Goal: Task Accomplishment & Management: Complete application form

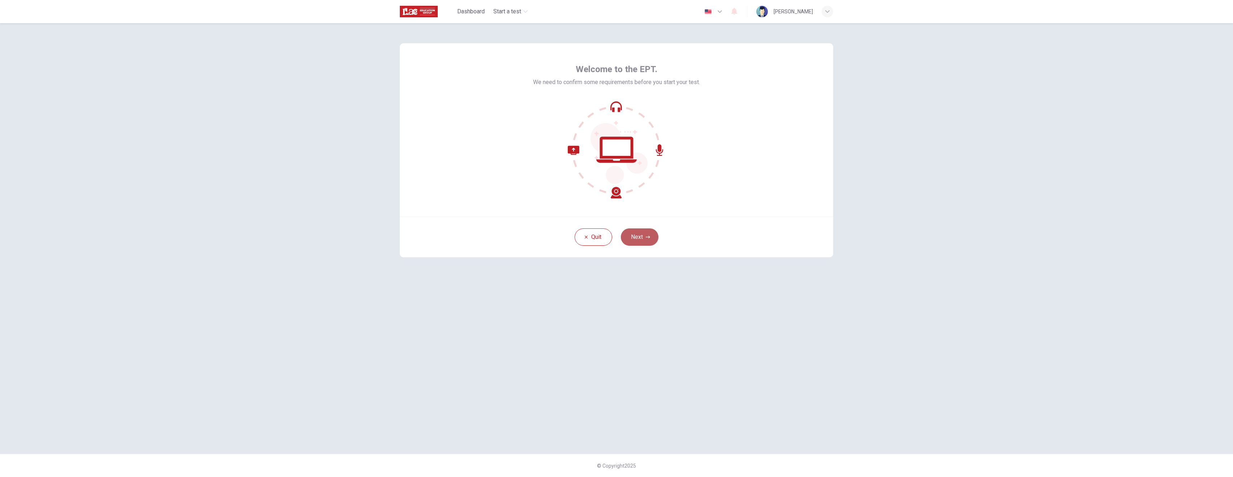
click at [616, 241] on button "Next" at bounding box center [640, 237] width 38 height 17
click at [616, 139] on icon "button" at bounding box center [617, 137] width 12 height 9
click at [616, 238] on button "Next" at bounding box center [640, 237] width 38 height 17
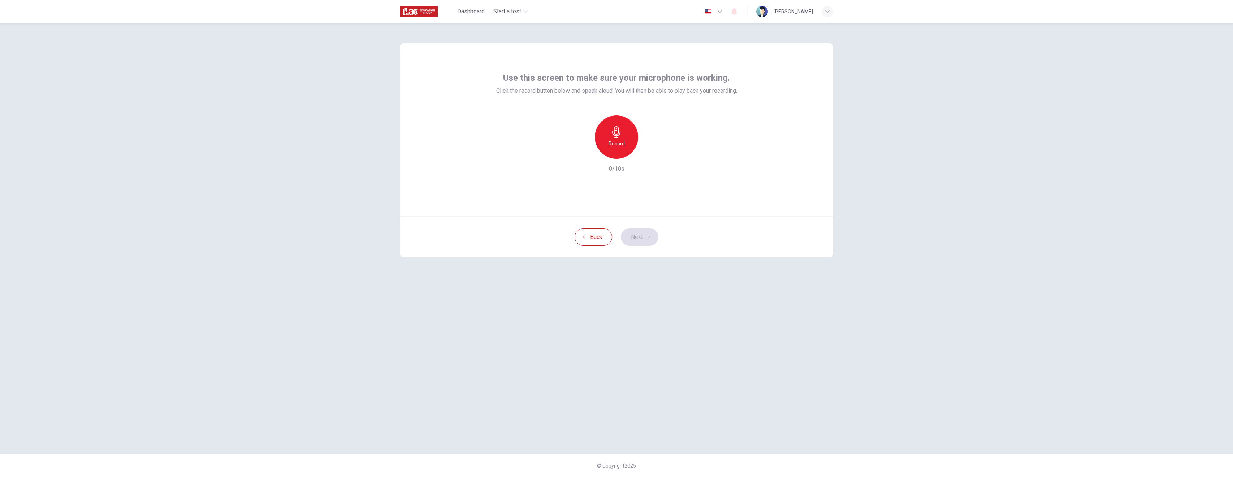
click at [616, 142] on h6 "Record" at bounding box center [616, 143] width 16 height 9
click at [616, 151] on icon "button" at bounding box center [649, 153] width 7 height 7
click at [616, 236] on button "Next" at bounding box center [640, 237] width 38 height 17
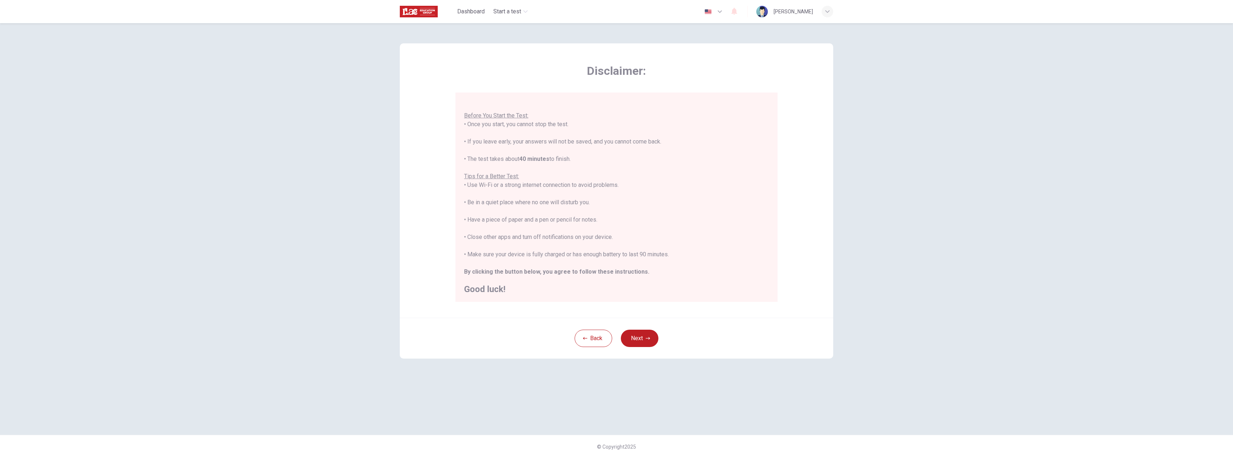
scroll to position [8, 0]
click at [616, 339] on div "Back Next" at bounding box center [616, 337] width 433 height 41
click at [616, 338] on button "Next" at bounding box center [640, 337] width 38 height 17
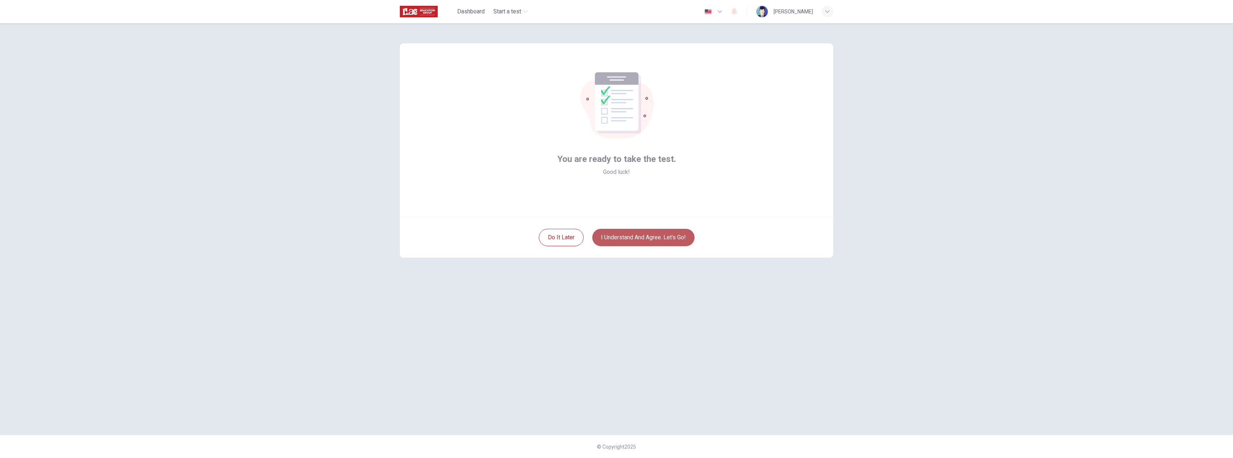
click at [616, 241] on button "I understand and agree. Let’s go!" at bounding box center [643, 237] width 102 height 17
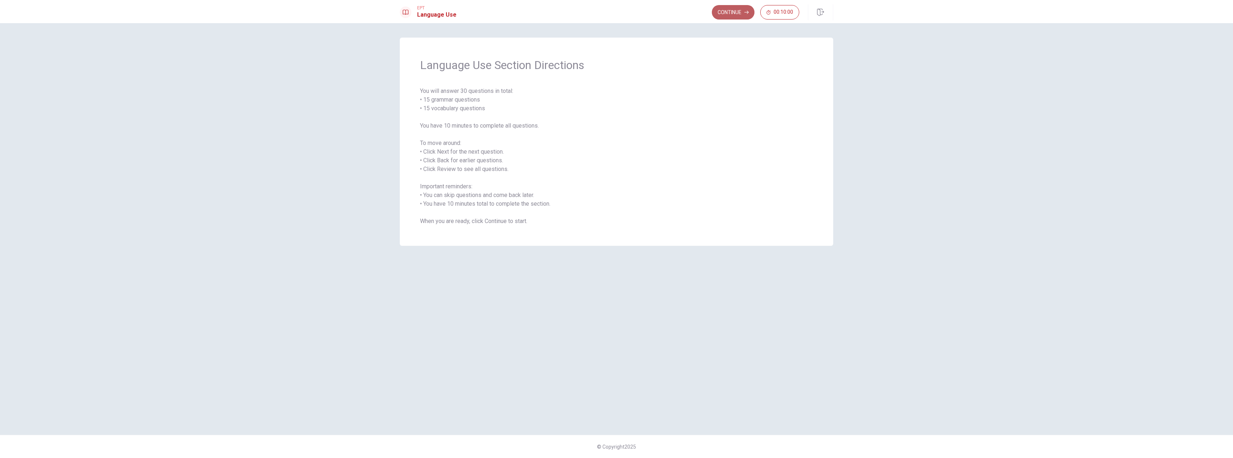
click at [616, 14] on button "Continue" at bounding box center [733, 12] width 43 height 14
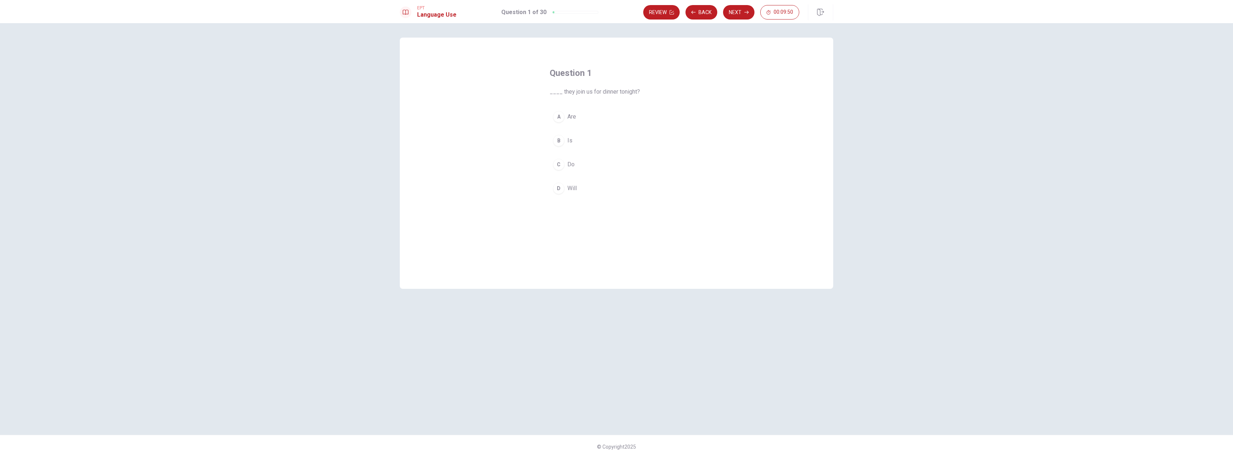
click at [560, 117] on div "A" at bounding box center [559, 117] width 12 height 12
click at [616, 6] on div "Review Back Next 00:09:34" at bounding box center [721, 12] width 156 height 14
click at [616, 13] on button "Next" at bounding box center [738, 12] width 31 height 14
click at [560, 115] on div "A" at bounding box center [559, 117] width 12 height 12
click at [616, 14] on icon "button" at bounding box center [746, 12] width 4 height 4
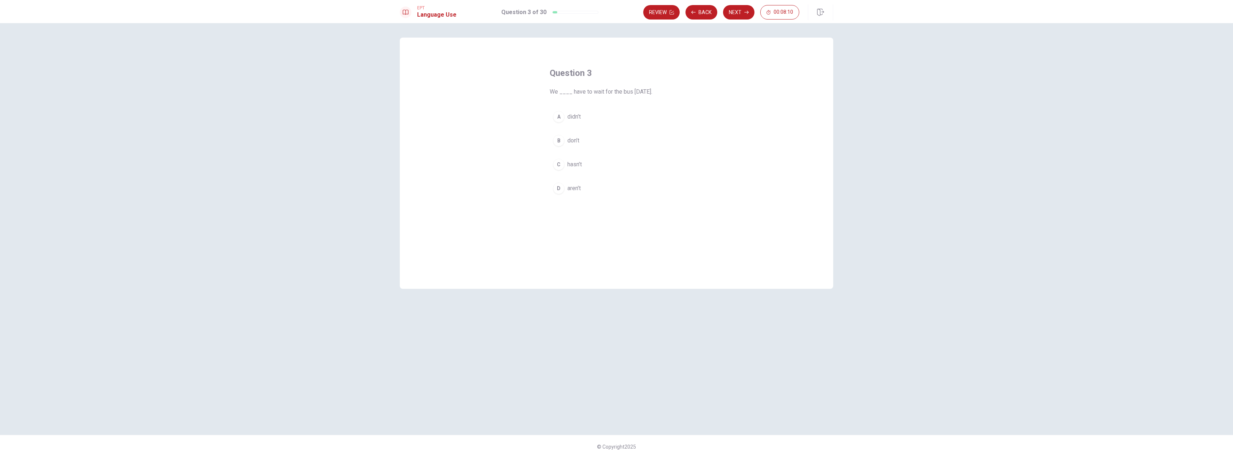
click at [560, 188] on div "D" at bounding box center [559, 188] width 12 height 12
click at [616, 14] on button "Next" at bounding box center [738, 12] width 31 height 14
click at [562, 190] on div "D" at bounding box center [559, 188] width 12 height 12
click at [616, 11] on button "Next" at bounding box center [738, 12] width 31 height 14
click at [560, 140] on div "B" at bounding box center [559, 141] width 12 height 12
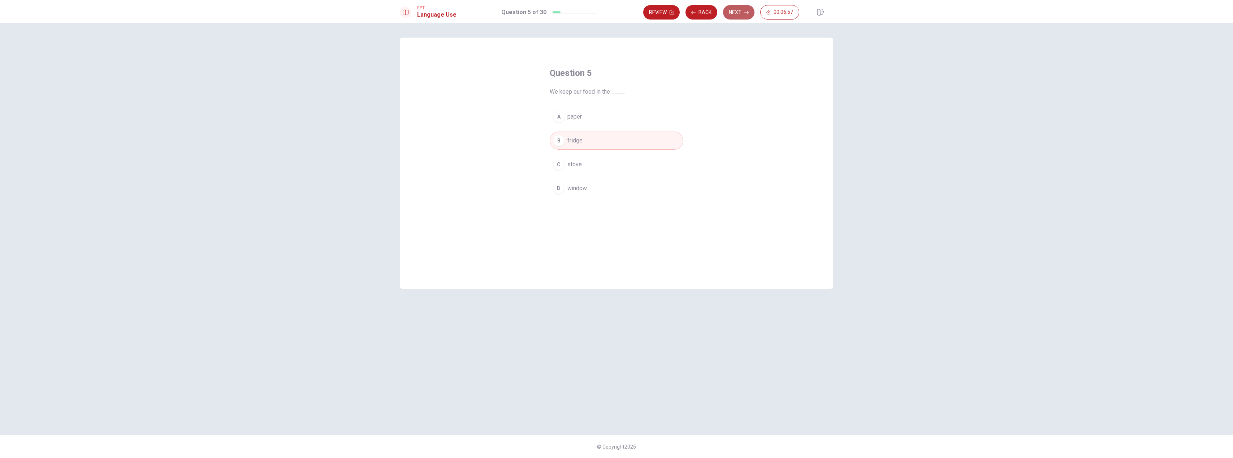
click at [616, 9] on button "Next" at bounding box center [738, 12] width 31 height 14
click at [556, 141] on div "B" at bounding box center [559, 141] width 12 height 12
click at [616, 15] on button "Next" at bounding box center [738, 12] width 31 height 14
click at [564, 117] on div "A" at bounding box center [559, 117] width 12 height 12
click at [577, 139] on span "chair" at bounding box center [573, 140] width 12 height 9
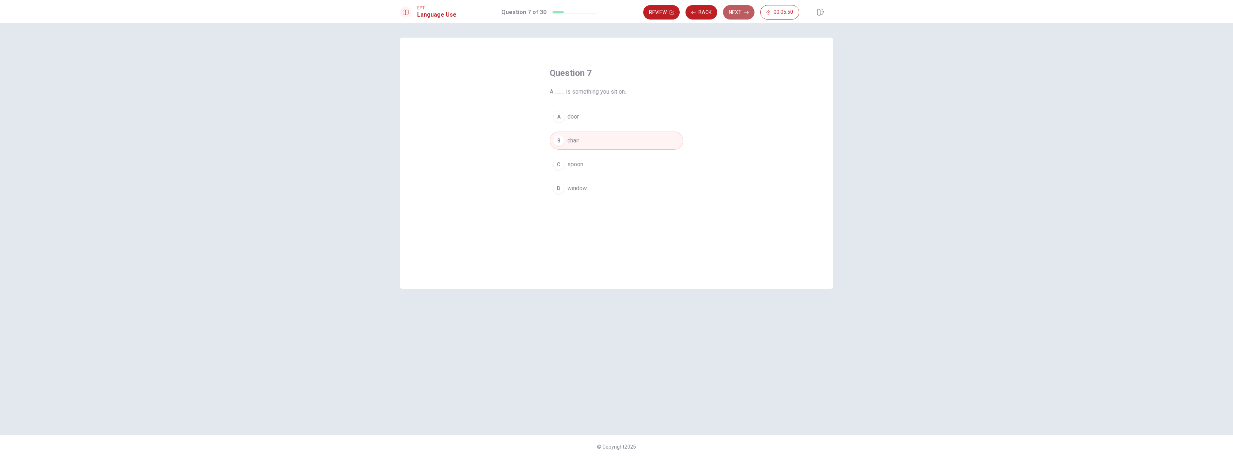
click at [616, 13] on button "Next" at bounding box center [738, 12] width 31 height 14
click at [558, 116] on div "A" at bounding box center [559, 117] width 12 height 12
click at [616, 12] on button "Next" at bounding box center [738, 12] width 31 height 14
click at [558, 141] on div "B" at bounding box center [559, 141] width 12 height 12
click at [616, 18] on button "Next" at bounding box center [738, 12] width 31 height 14
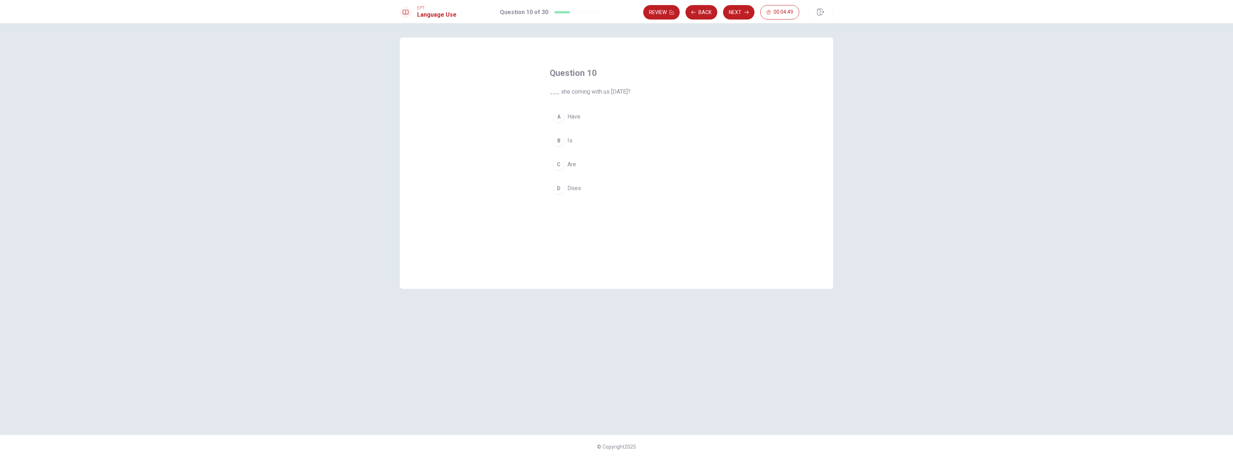
click at [559, 142] on div "B" at bounding box center [559, 141] width 12 height 12
click at [616, 10] on icon "button" at bounding box center [746, 12] width 4 height 4
click at [557, 115] on div "A" at bounding box center [559, 117] width 12 height 12
click at [616, 10] on button "Next" at bounding box center [738, 12] width 31 height 14
click at [562, 163] on div "C" at bounding box center [559, 165] width 12 height 12
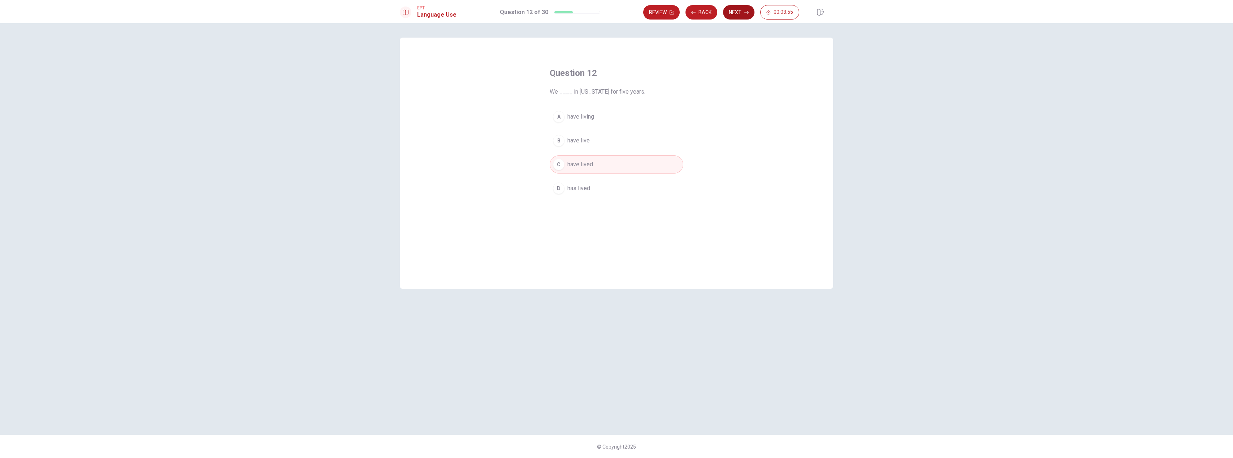
click at [616, 13] on button "Next" at bounding box center [738, 12] width 31 height 14
click at [560, 165] on div "C" at bounding box center [559, 165] width 12 height 12
click at [562, 188] on div "D" at bounding box center [559, 188] width 12 height 12
click at [616, 7] on button "Next" at bounding box center [738, 12] width 31 height 14
click at [558, 119] on div "A" at bounding box center [559, 117] width 12 height 12
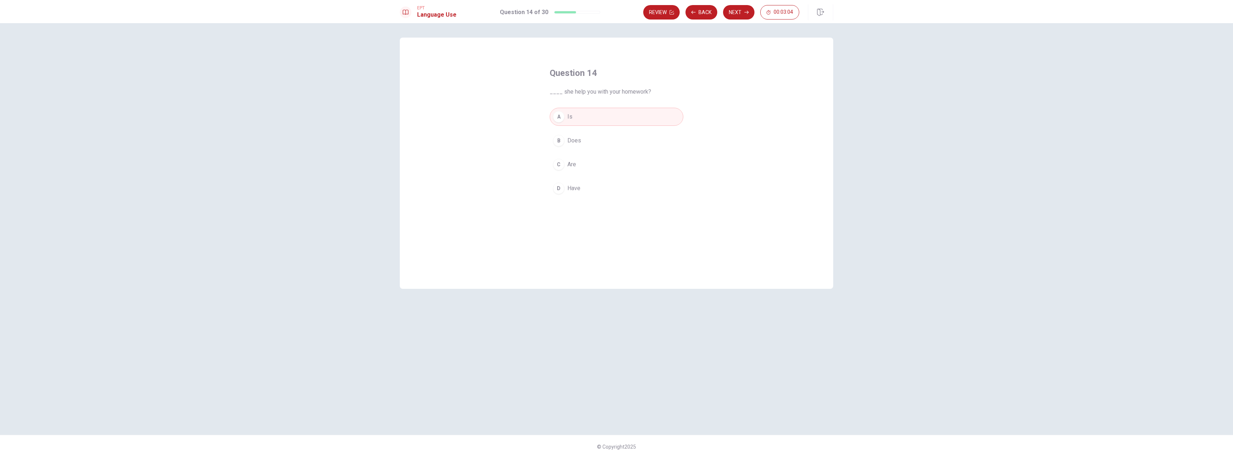
click at [616, 2] on div "EPT Language Use Question 14 of 30 Review Back Next 00:03:04" at bounding box center [616, 11] width 1233 height 23
click at [616, 10] on button "Next" at bounding box center [738, 12] width 31 height 14
click at [566, 143] on button "B pool" at bounding box center [617, 140] width 134 height 18
click at [616, 17] on button "Next" at bounding box center [738, 12] width 31 height 14
click at [575, 110] on button "A store" at bounding box center [617, 117] width 134 height 18
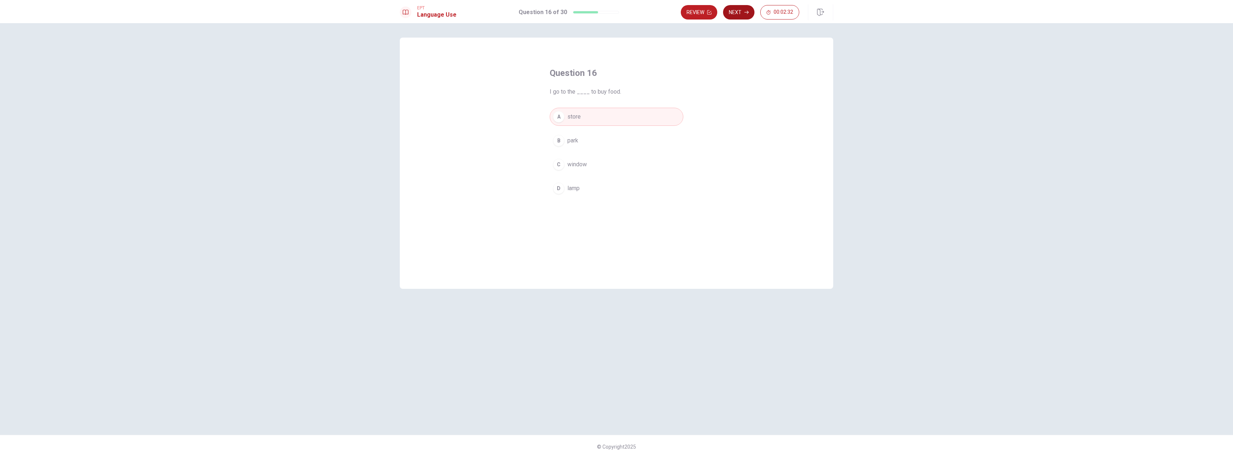
click at [616, 12] on button "Next" at bounding box center [738, 12] width 31 height 14
click at [580, 166] on button "C coat" at bounding box center [617, 164] width 134 height 18
click at [616, 18] on button "Next" at bounding box center [738, 12] width 31 height 14
drag, startPoint x: 571, startPoint y: 180, endPoint x: 576, endPoint y: 182, distance: 4.7
click at [576, 182] on button "D fast" at bounding box center [617, 188] width 134 height 18
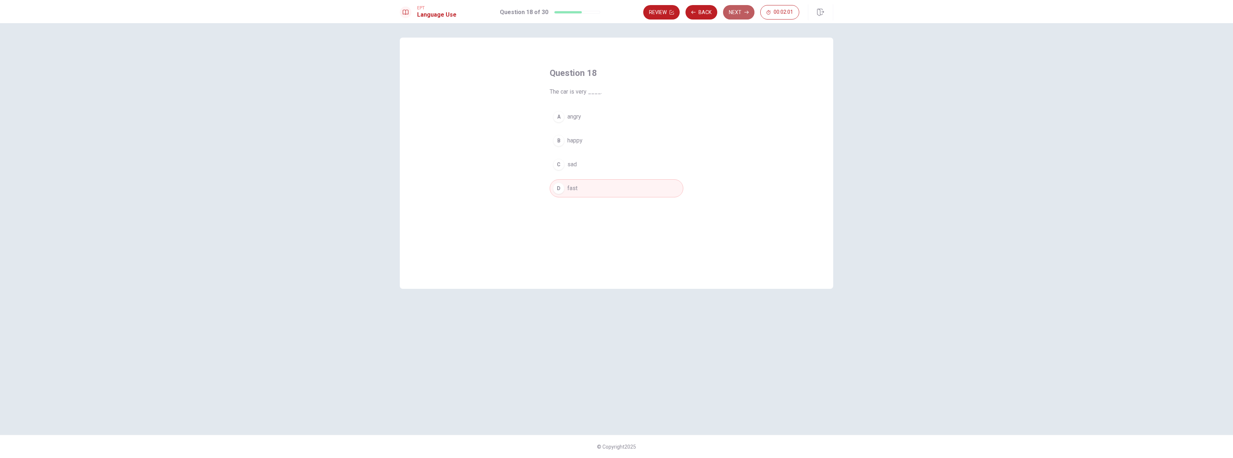
click at [616, 12] on button "Next" at bounding box center [738, 12] width 31 height 14
click at [587, 161] on span "celebrates" at bounding box center [580, 164] width 27 height 9
click at [616, 13] on button "Next" at bounding box center [738, 12] width 31 height 14
click at [578, 189] on span "are live" at bounding box center [576, 188] width 18 height 9
click at [616, 13] on icon "button" at bounding box center [746, 12] width 4 height 4
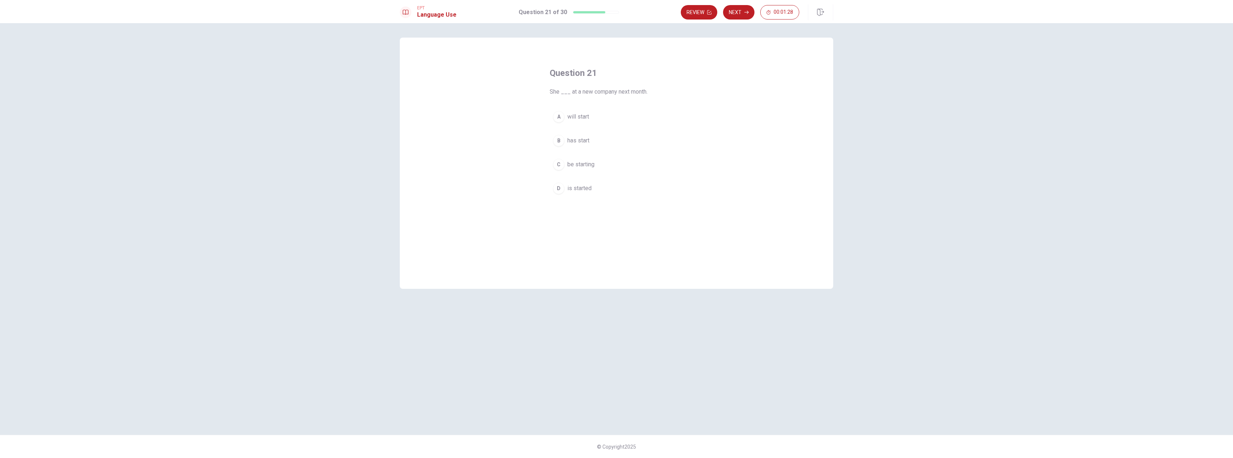
click at [586, 118] on span "will start" at bounding box center [578, 116] width 22 height 9
click at [616, 14] on button "Next" at bounding box center [738, 12] width 31 height 14
click at [592, 140] on span "am writing" at bounding box center [580, 140] width 26 height 9
click at [616, 8] on button "Next" at bounding box center [738, 12] width 31 height 14
click at [584, 188] on span "are moving" at bounding box center [581, 188] width 28 height 9
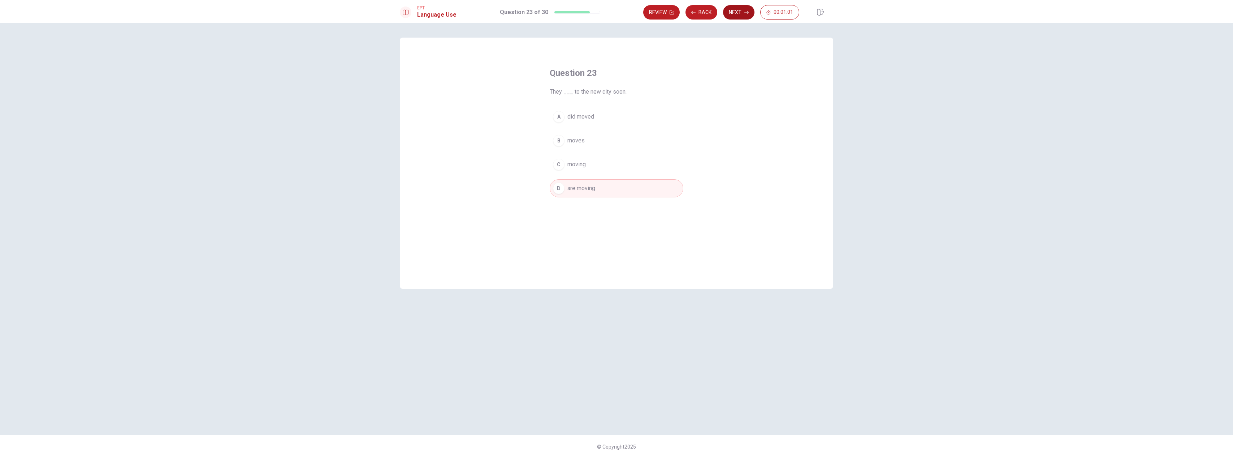
click at [616, 14] on button "Next" at bounding box center [738, 12] width 31 height 14
click at [579, 143] on span "lived" at bounding box center [573, 140] width 12 height 9
click at [616, 9] on button "Next" at bounding box center [738, 12] width 31 height 14
click at [577, 141] on button "B cap" at bounding box center [617, 140] width 134 height 18
click at [616, 13] on button "Next" at bounding box center [738, 12] width 31 height 14
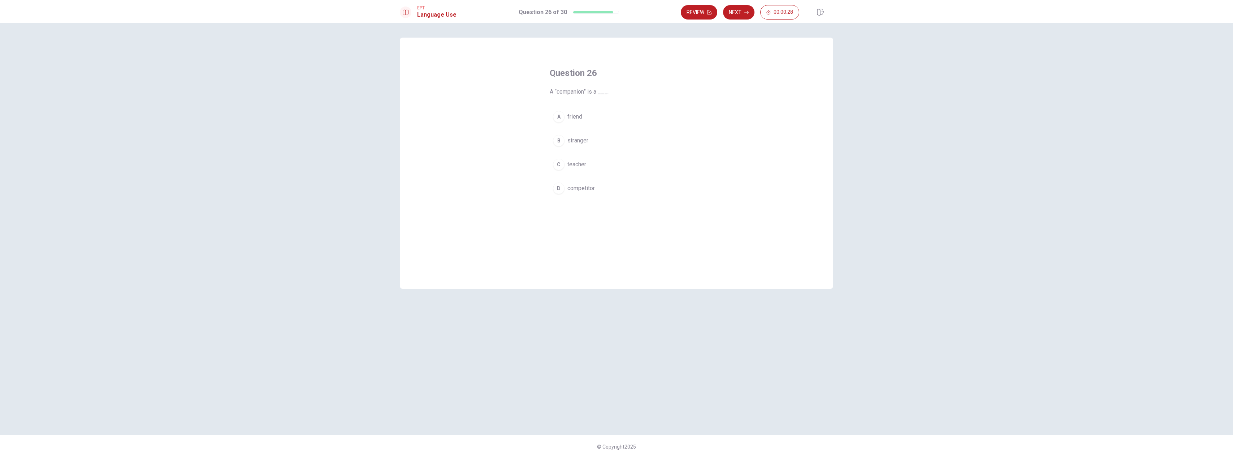
click at [590, 190] on span "competitor" at bounding box center [580, 188] width 27 height 9
click at [616, 14] on button "Next" at bounding box center [738, 12] width 31 height 14
click at [581, 190] on span "private" at bounding box center [575, 188] width 17 height 9
click at [616, 16] on button "Next" at bounding box center [738, 12] width 31 height 14
click at [575, 186] on span "polished" at bounding box center [578, 188] width 22 height 9
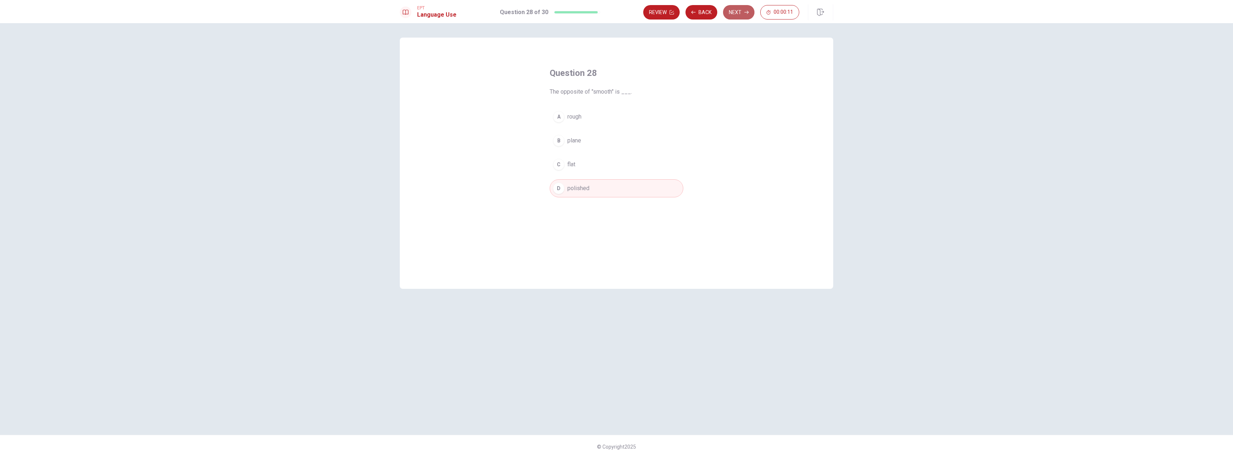
click at [616, 14] on button "Next" at bounding box center [738, 12] width 31 height 14
click at [584, 180] on button "D to go somewhere new" at bounding box center [617, 188] width 134 height 18
click at [616, 16] on button "Next" at bounding box center [738, 12] width 31 height 14
click at [578, 117] on span "cycles" at bounding box center [575, 116] width 17 height 9
click at [616, 9] on body "This site uses cookies, as explained in our Privacy Policy . If you agree to th…" at bounding box center [616, 229] width 1233 height 458
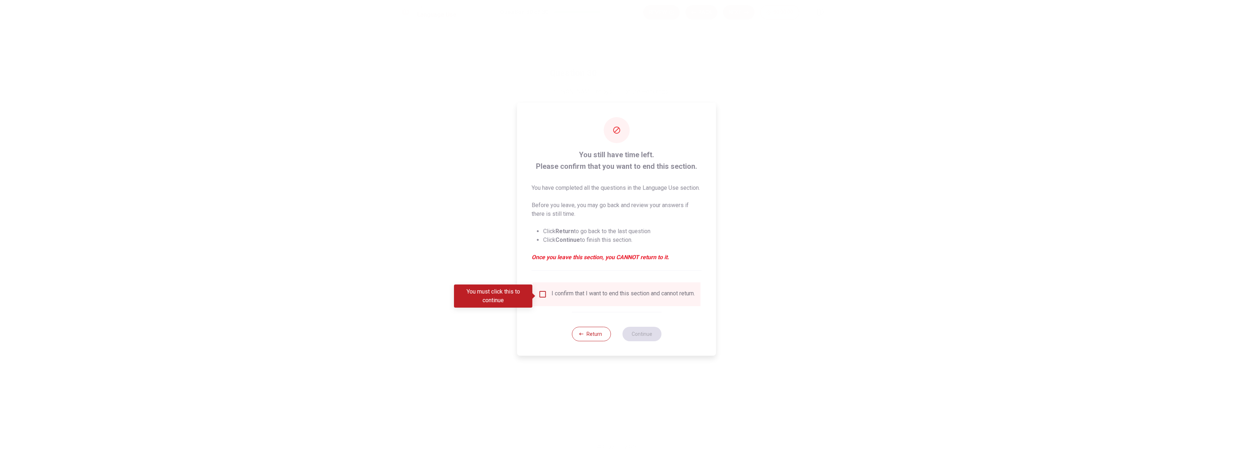
click at [554, 296] on div "I confirm that I want to end this section and cannot return." at bounding box center [622, 294] width 143 height 9
click at [543, 296] on input "You must click this to continue" at bounding box center [542, 294] width 9 height 9
click at [616, 340] on button "Continue" at bounding box center [641, 333] width 39 height 14
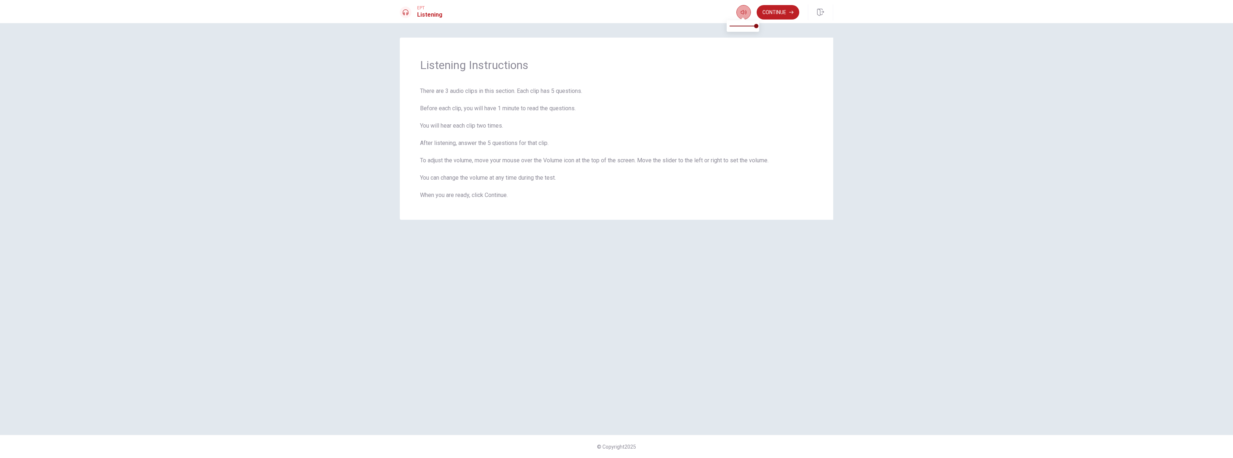
click at [616, 12] on icon "button" at bounding box center [744, 12] width 6 height 6
click at [616, 12] on button "Continue" at bounding box center [778, 12] width 43 height 14
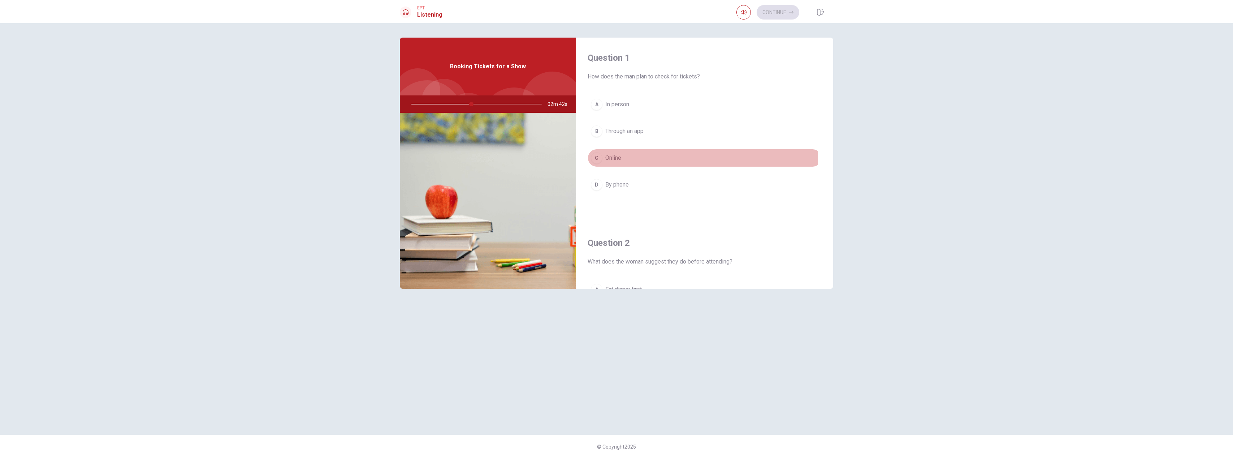
click at [614, 159] on span "Online" at bounding box center [613, 157] width 16 height 9
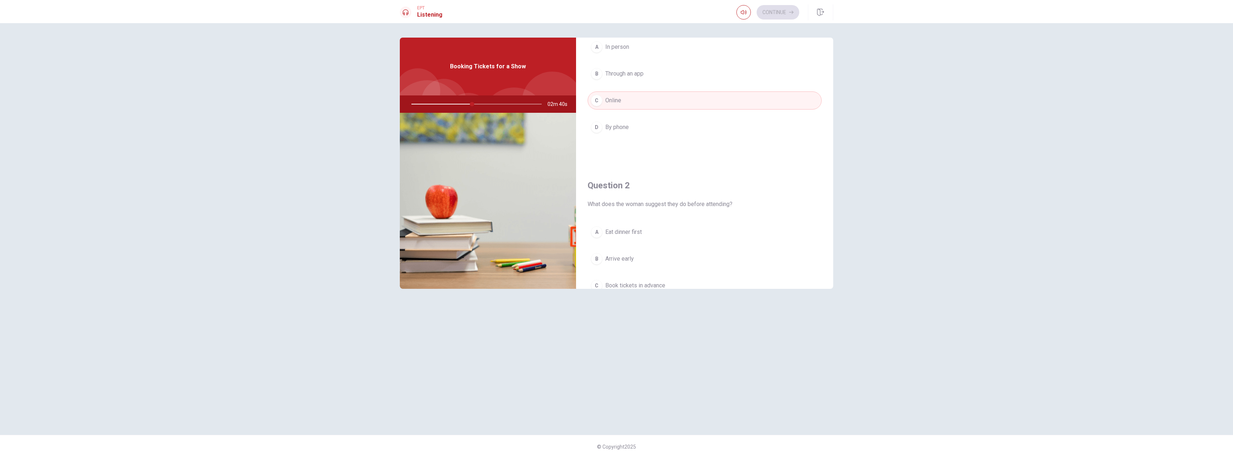
scroll to position [141, 0]
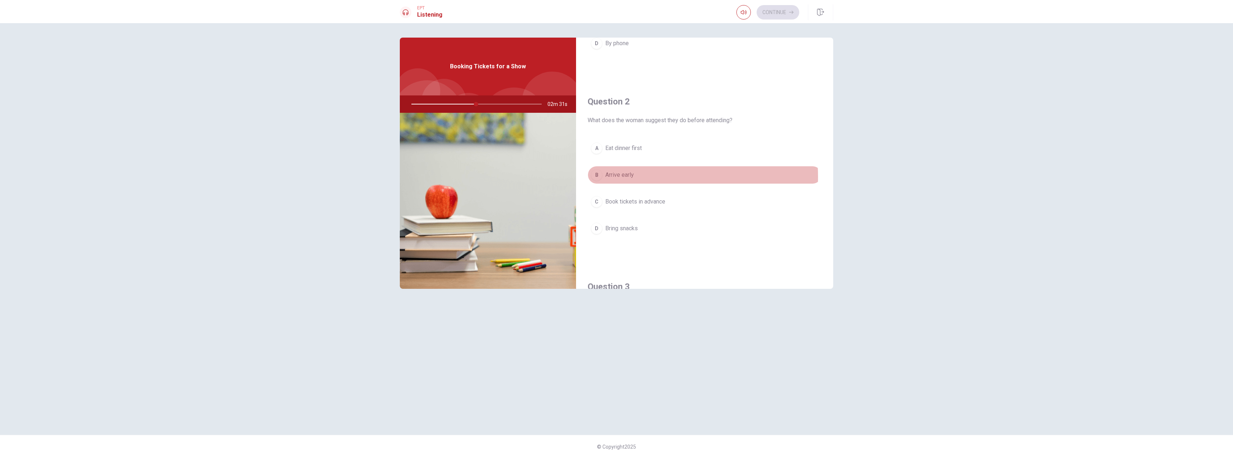
click at [616, 177] on span "Arrive early" at bounding box center [619, 174] width 29 height 9
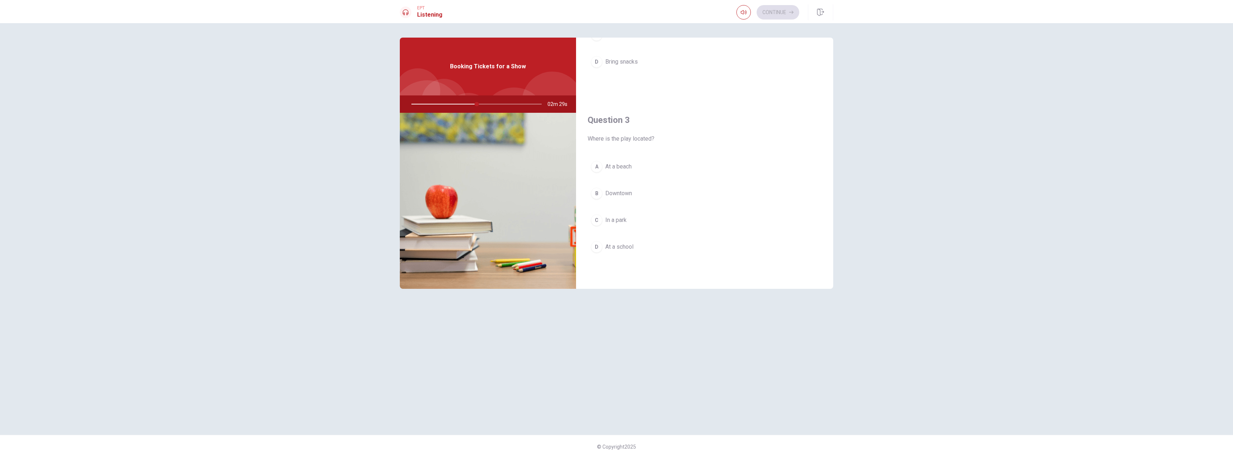
scroll to position [328, 0]
click at [616, 167] on button "B Downtown" at bounding box center [705, 173] width 234 height 18
click at [616, 128] on span "This weekend" at bounding box center [622, 128] width 35 height 9
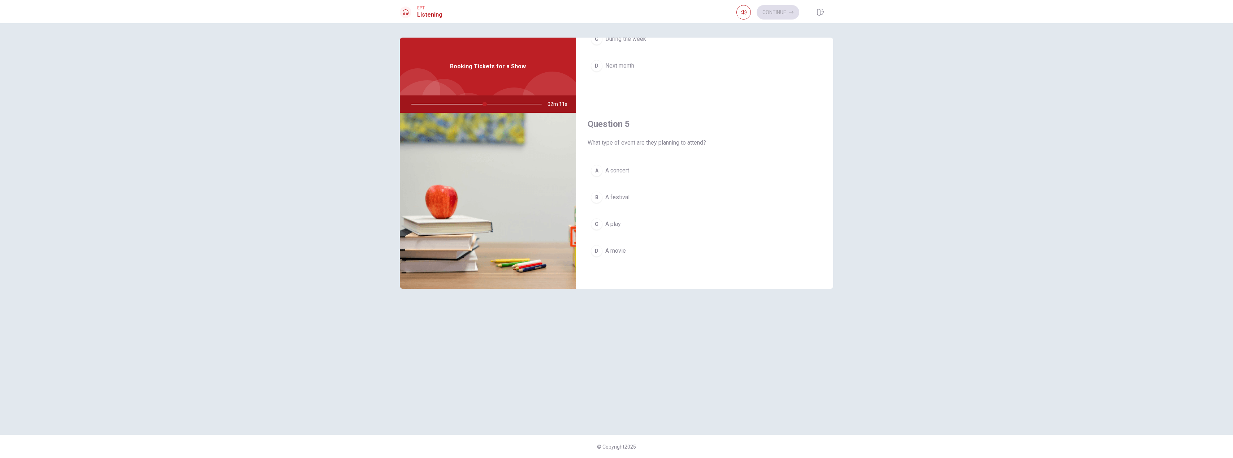
click at [616, 251] on button "D A movie" at bounding box center [705, 251] width 234 height 18
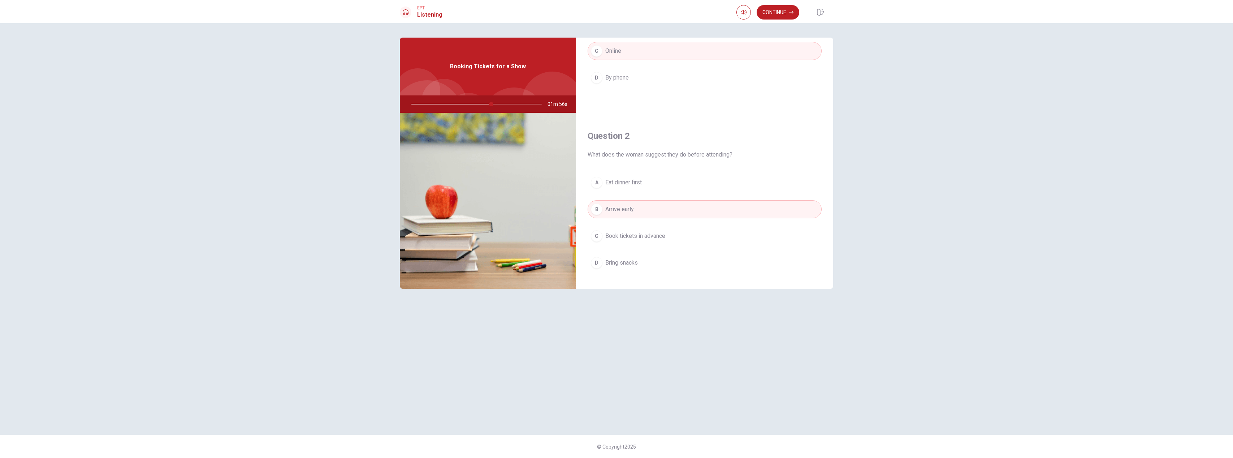
scroll to position [126, 0]
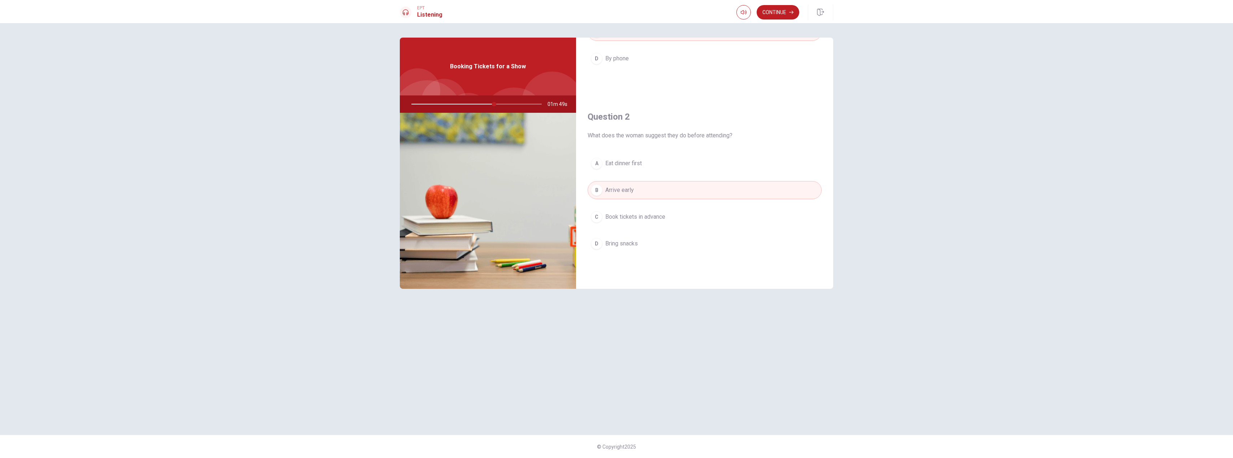
click at [616, 133] on span "What does the woman suggest they do before attending?" at bounding box center [705, 135] width 234 height 9
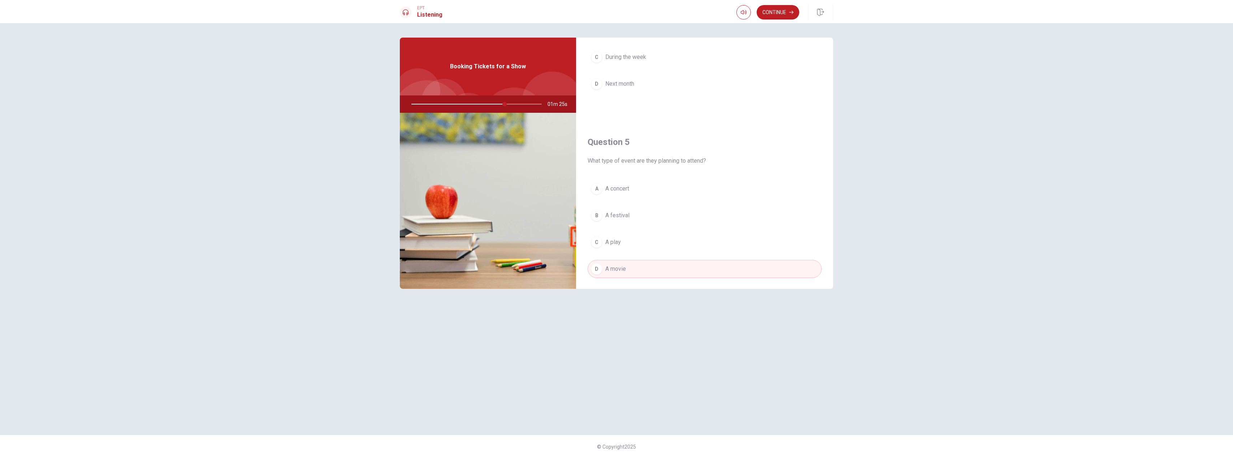
scroll to position [673, 0]
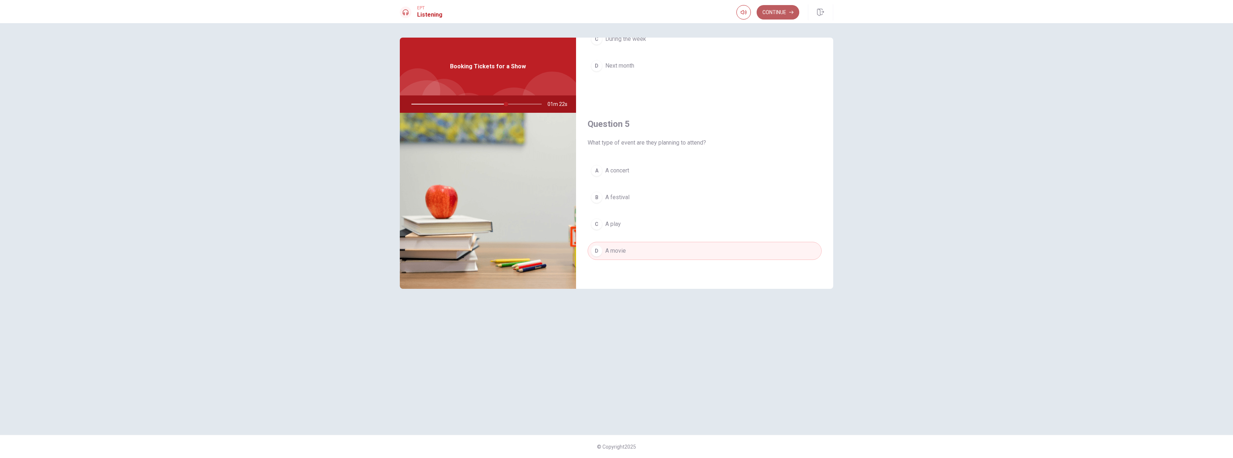
click at [616, 14] on button "Continue" at bounding box center [778, 12] width 43 height 14
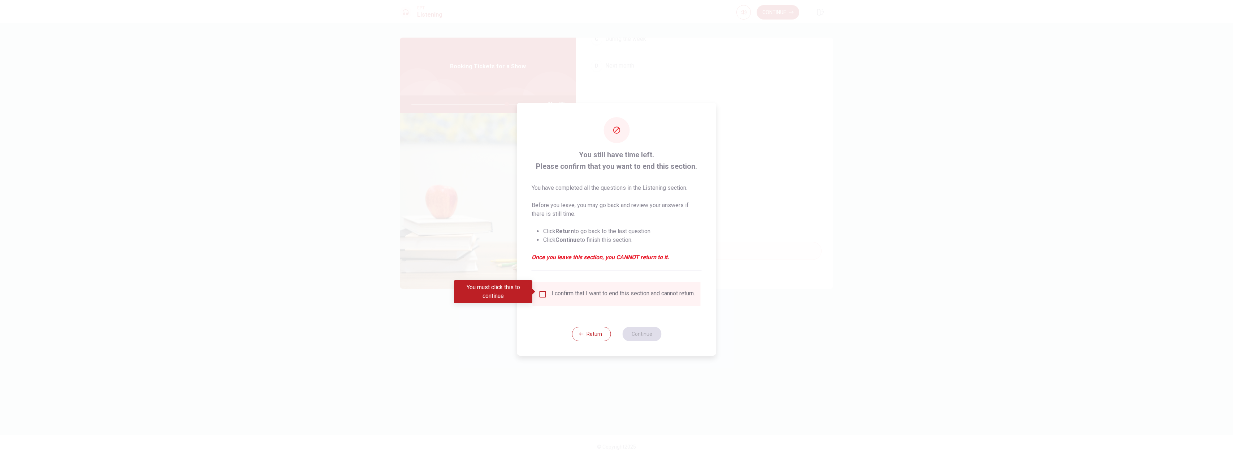
click at [544, 293] on input "You must click this to continue" at bounding box center [542, 294] width 9 height 9
click at [616, 337] on button "Continue" at bounding box center [641, 333] width 39 height 14
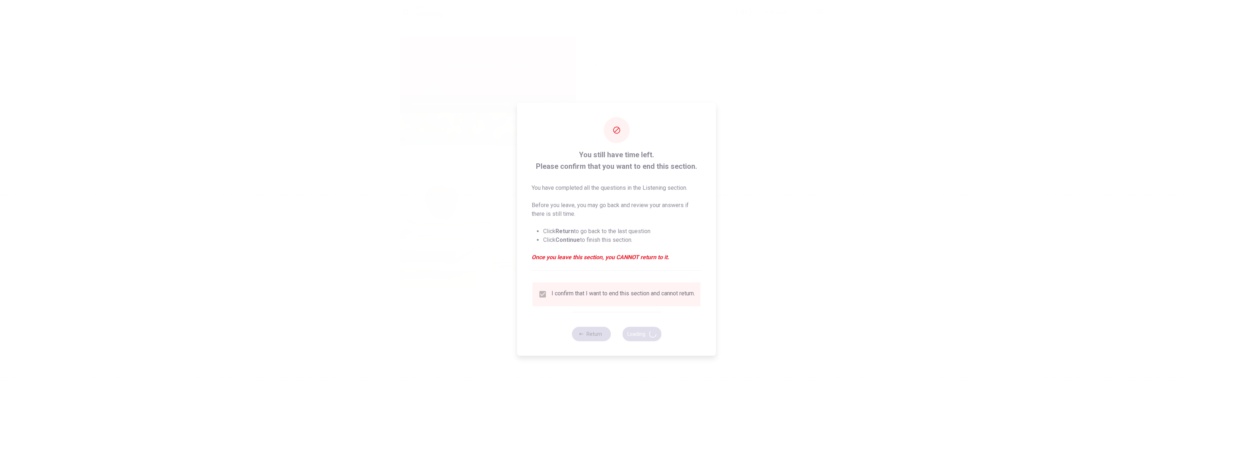
type input "74"
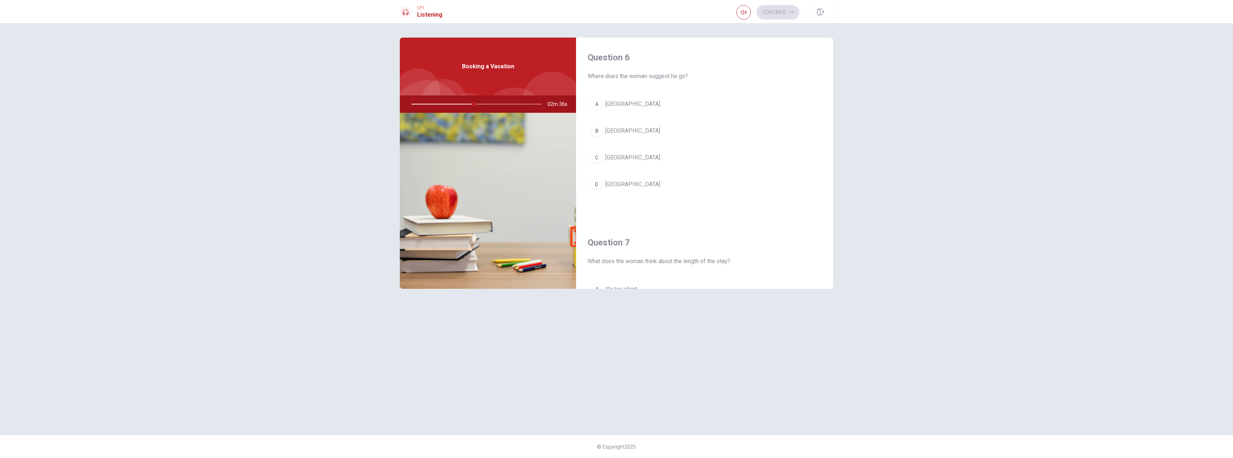
scroll to position [0, 0]
click at [616, 134] on span "[GEOGRAPHIC_DATA]" at bounding box center [632, 131] width 55 height 9
click at [616, 203] on span "It’s not enough" at bounding box center [623, 200] width 37 height 9
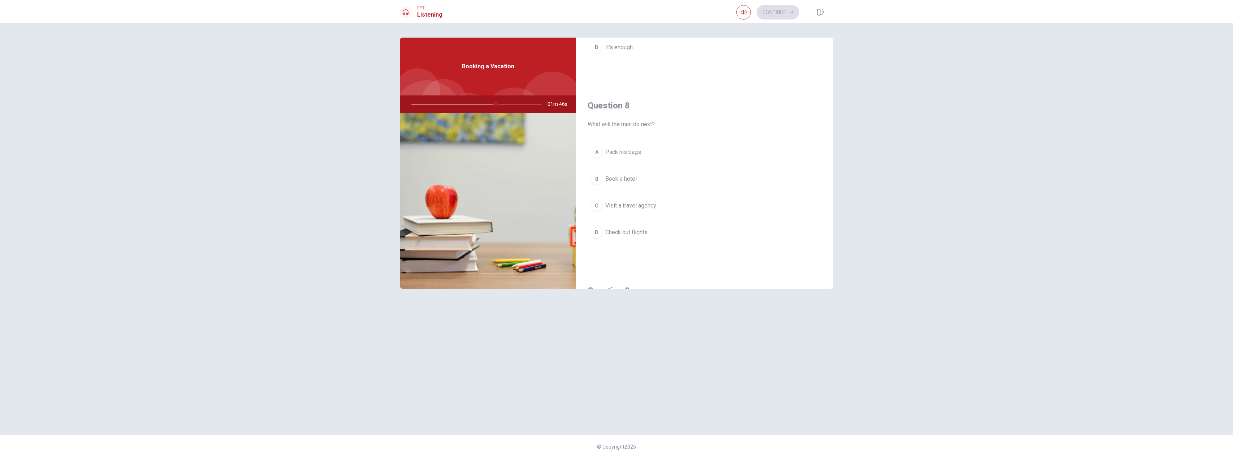
click at [616, 225] on button "D Check out flights" at bounding box center [705, 232] width 234 height 18
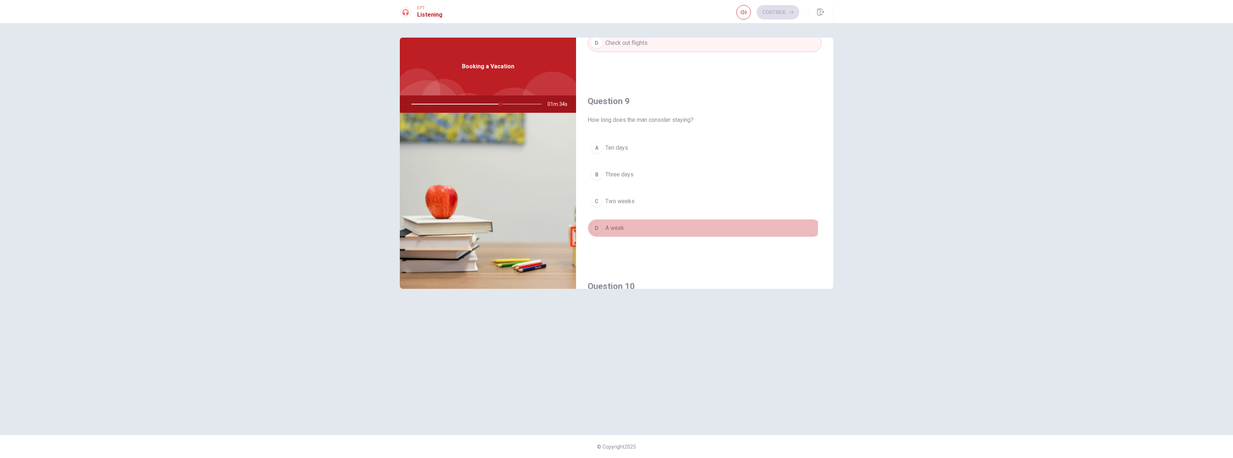
click at [616, 226] on button "D A week" at bounding box center [705, 228] width 234 height 18
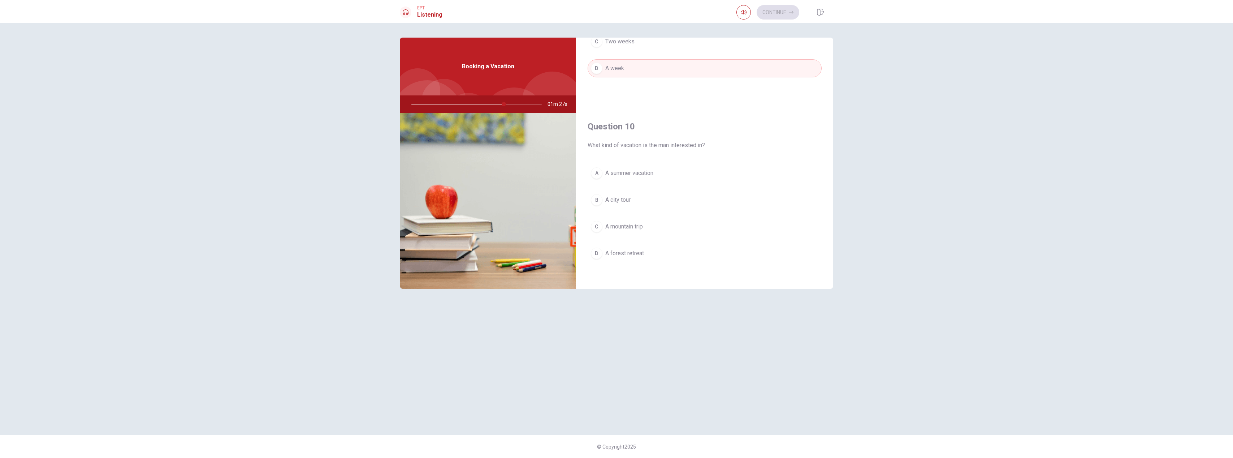
scroll to position [671, 0]
click at [616, 172] on span "A summer vacation" at bounding box center [629, 172] width 48 height 9
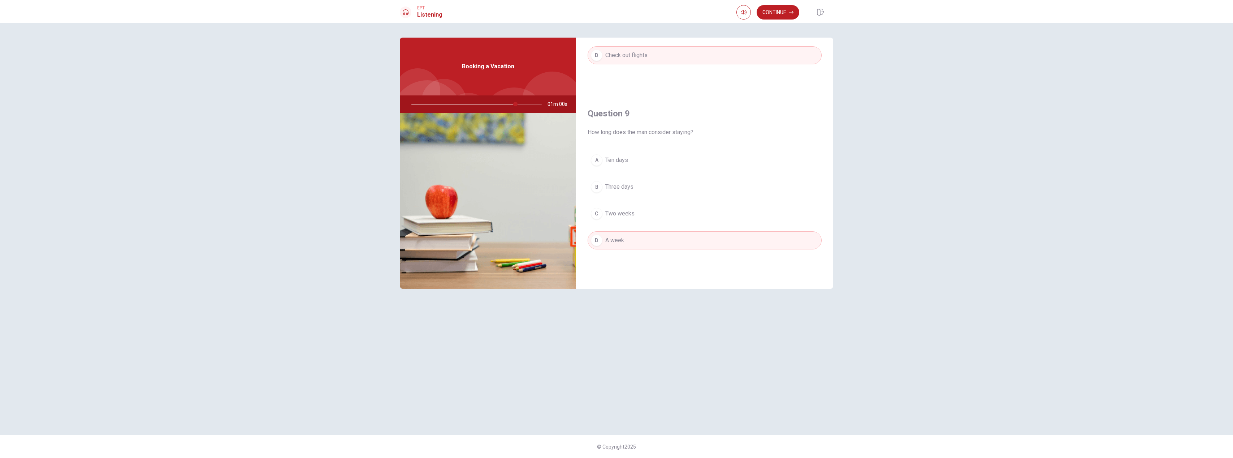
scroll to position [511, 0]
click at [616, 5] on button "Continue" at bounding box center [778, 12] width 43 height 14
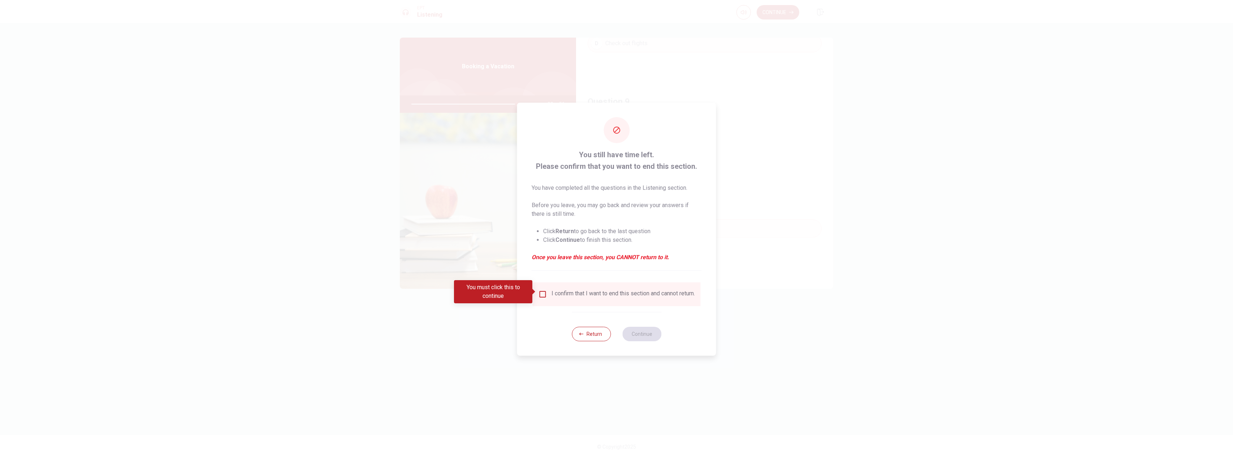
click at [548, 294] on div "I confirm that I want to end this section and cannot return." at bounding box center [616, 294] width 156 height 9
click at [546, 293] on input "You must click this to continue" at bounding box center [542, 294] width 9 height 9
click at [616, 344] on div "Return Continue" at bounding box center [617, 334] width 90 height 44
click at [616, 335] on button "Continue" at bounding box center [641, 333] width 39 height 14
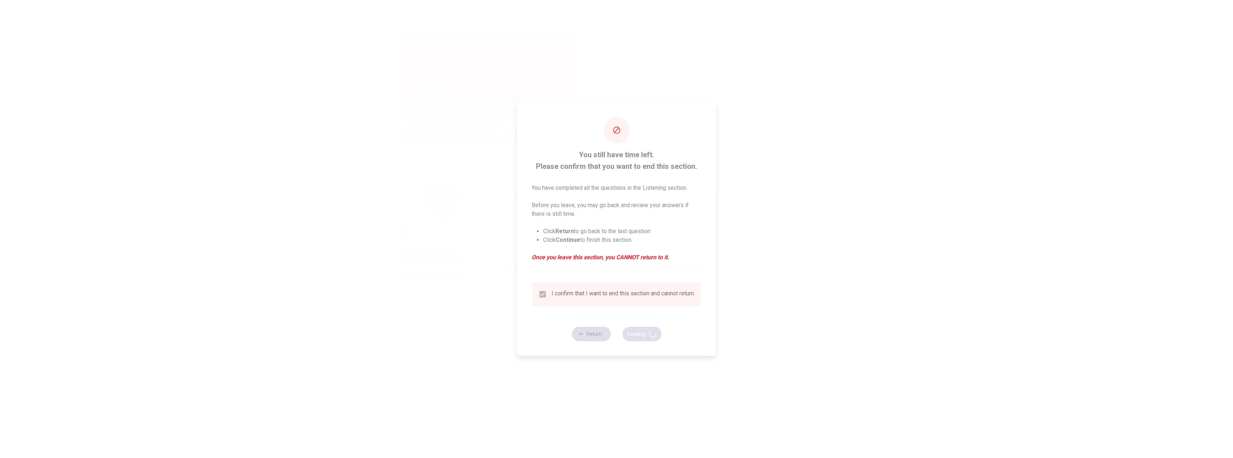
type input "83"
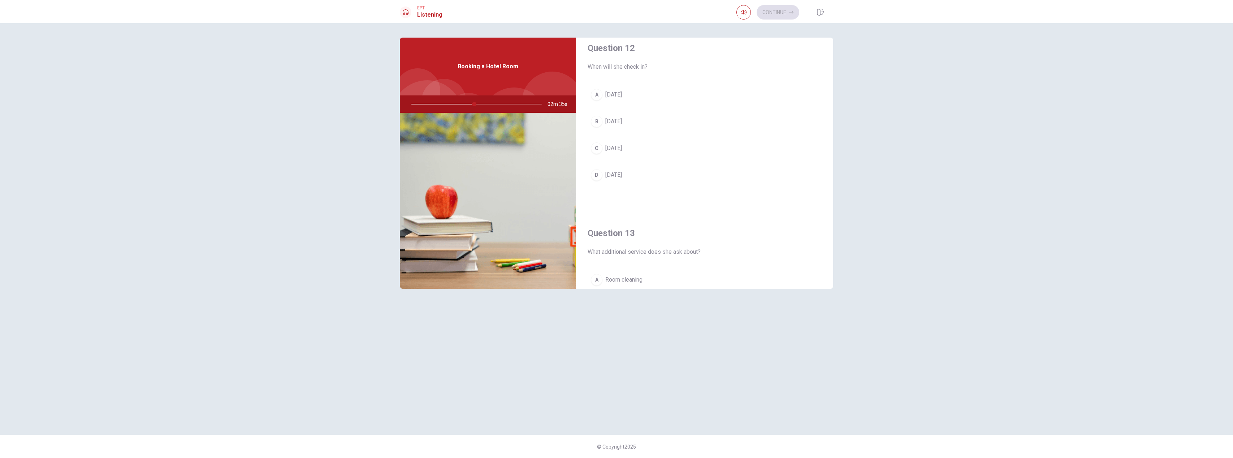
scroll to position [0, 0]
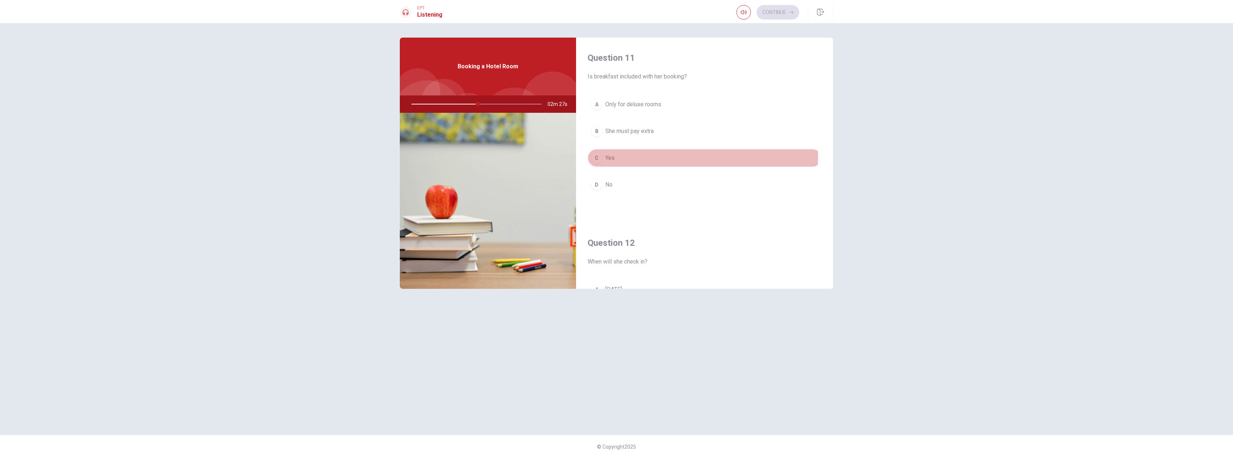
click at [616, 156] on button "C Yes" at bounding box center [705, 158] width 234 height 18
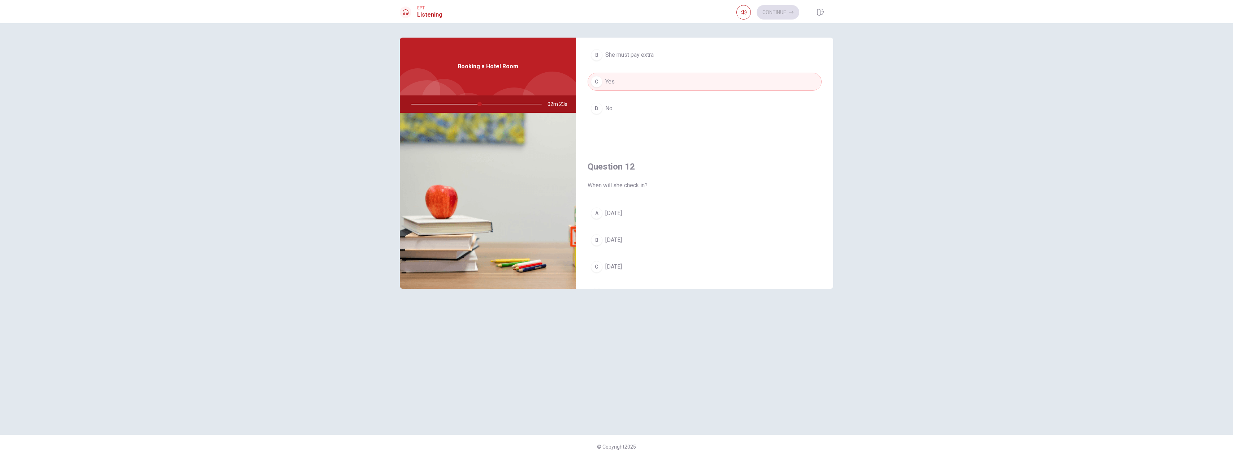
scroll to position [150, 0]
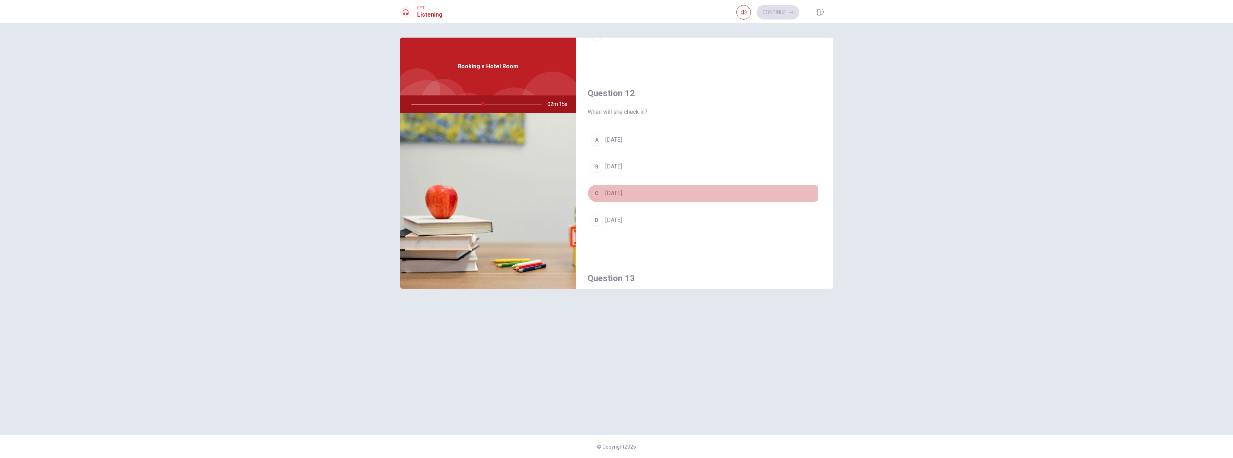
click at [616, 196] on button "C [DATE]" at bounding box center [705, 193] width 234 height 18
click at [616, 171] on button "B [DATE]" at bounding box center [705, 166] width 234 height 18
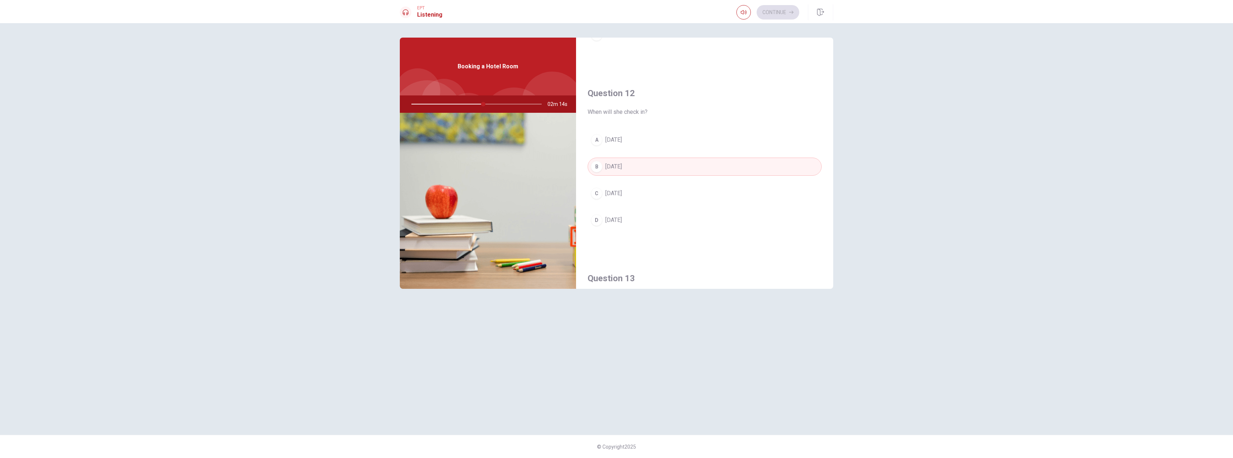
click at [616, 137] on button "A [DATE]" at bounding box center [705, 140] width 234 height 18
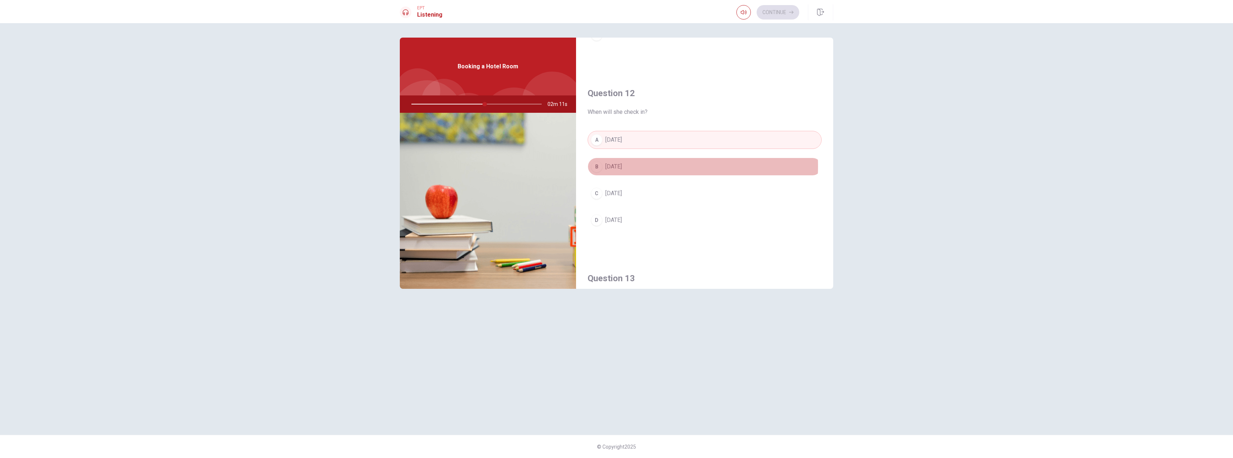
click at [616, 166] on button "B [DATE]" at bounding box center [705, 166] width 234 height 18
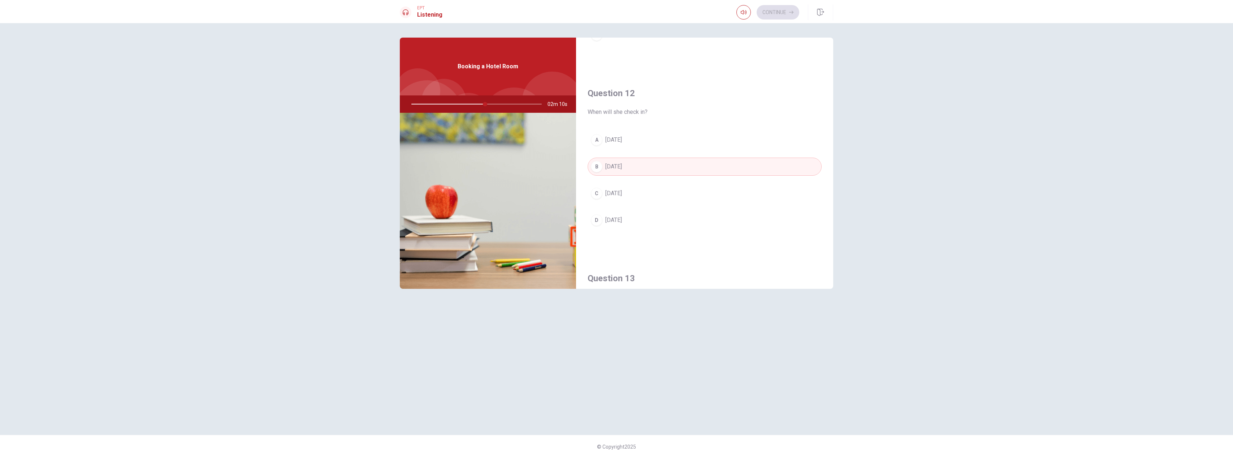
click at [616, 191] on button "C [DATE]" at bounding box center [705, 193] width 234 height 18
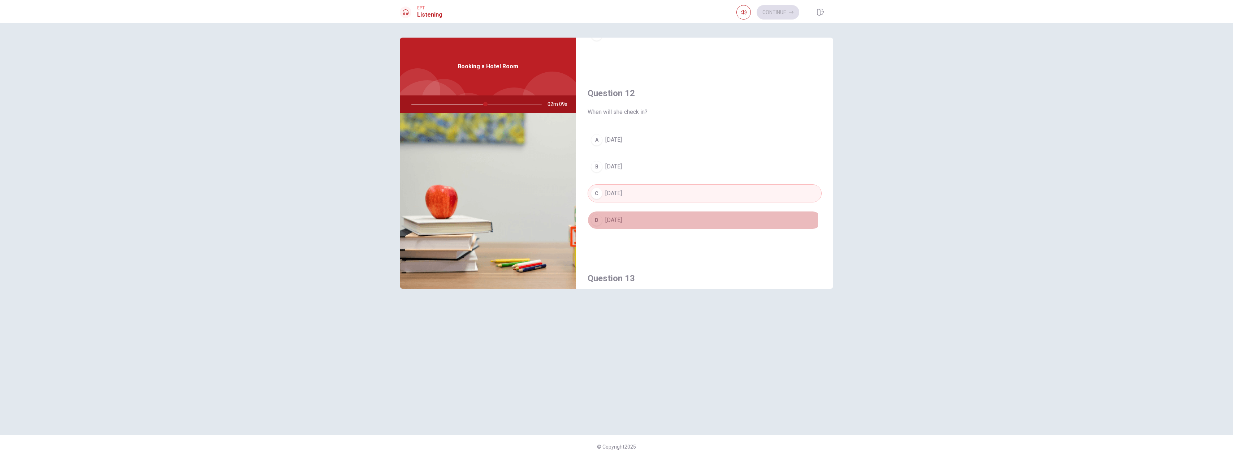
click at [616, 218] on button "D [DATE]" at bounding box center [705, 220] width 234 height 18
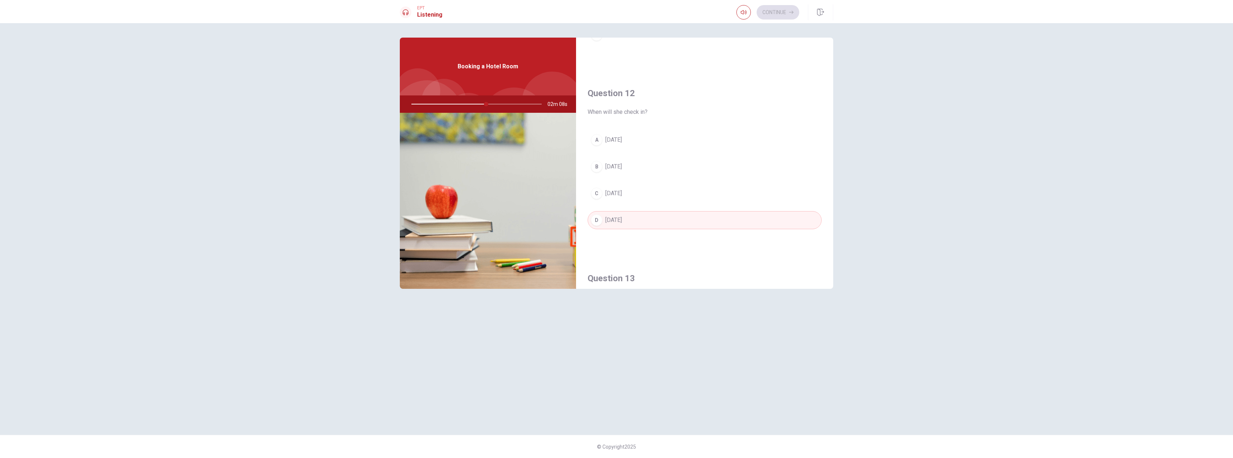
click at [616, 191] on button "C [DATE]" at bounding box center [705, 193] width 234 height 18
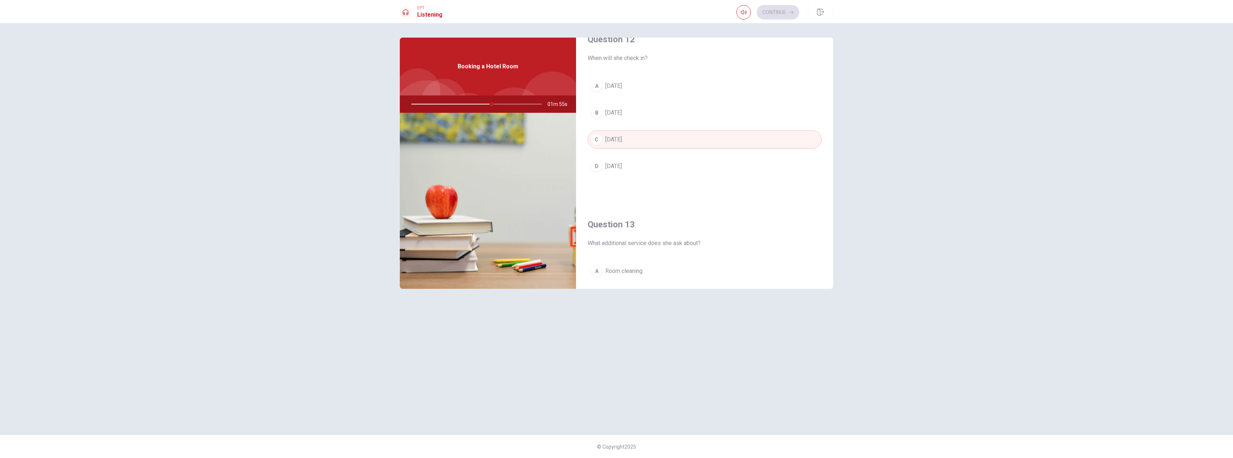
scroll to position [181, 0]
click at [616, 139] on button "B [DATE]" at bounding box center [705, 135] width 234 height 18
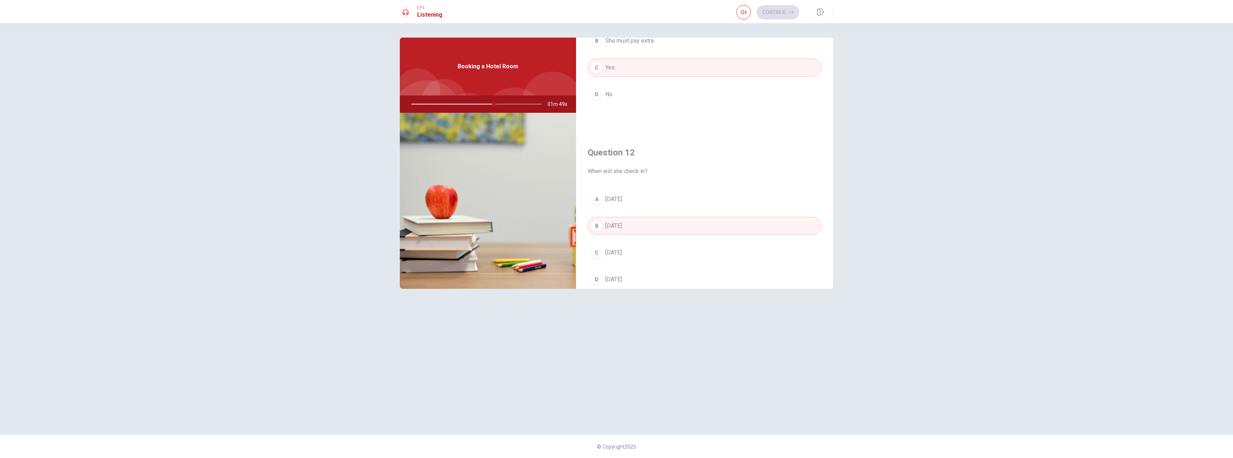
scroll to position [89, 0]
click at [616, 262] on button "C [DATE]" at bounding box center [705, 253] width 234 height 18
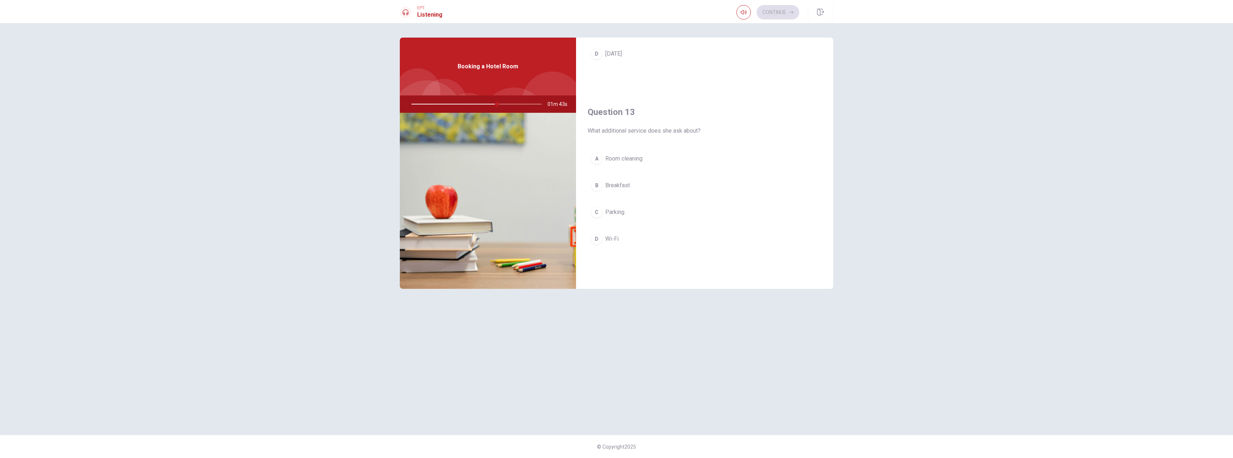
scroll to position [318, 0]
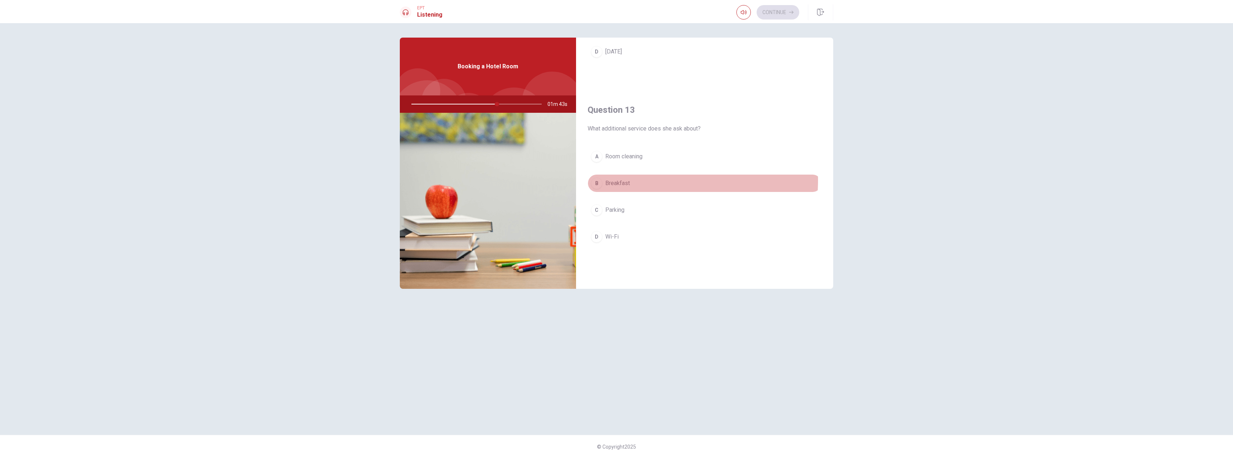
click at [616, 179] on span "Breakfast" at bounding box center [617, 183] width 25 height 9
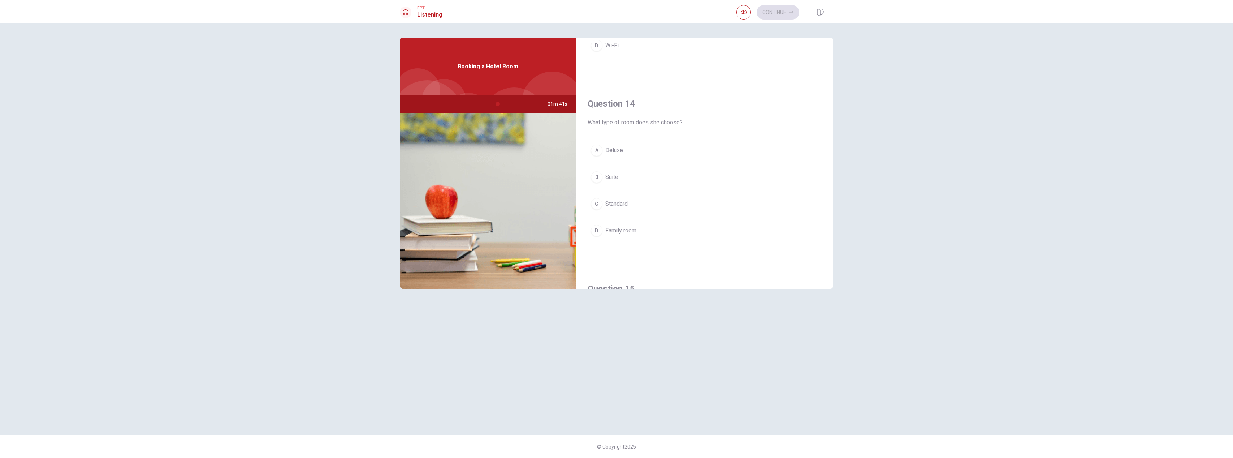
scroll to position [511, 0]
click at [616, 200] on button "C Standard" at bounding box center [705, 201] width 234 height 18
click at [616, 173] on button "A Two nights" at bounding box center [705, 170] width 234 height 18
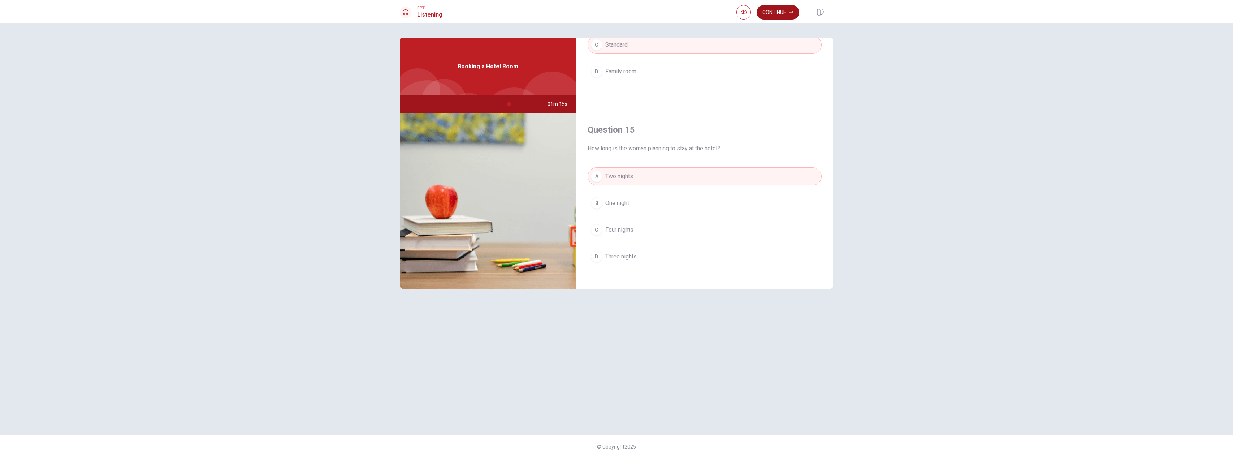
scroll to position [665, 0]
click at [616, 16] on button "Continue" at bounding box center [778, 12] width 43 height 14
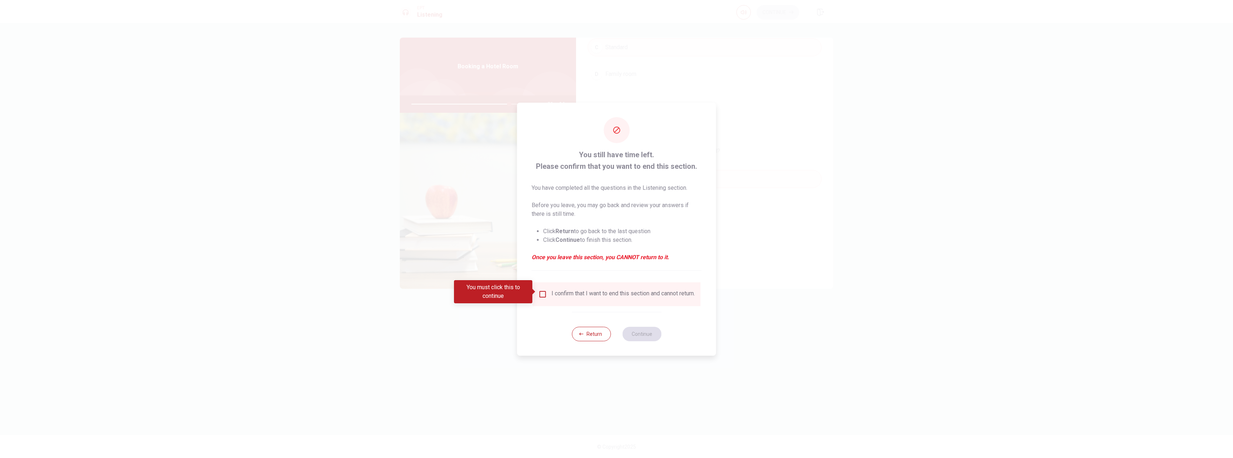
click at [559, 290] on div "I confirm that I want to end this section and cannot return." at bounding box center [622, 294] width 143 height 9
click at [542, 291] on input "You must click this to continue" at bounding box center [542, 294] width 9 height 9
click at [616, 334] on button "Continue" at bounding box center [641, 333] width 39 height 14
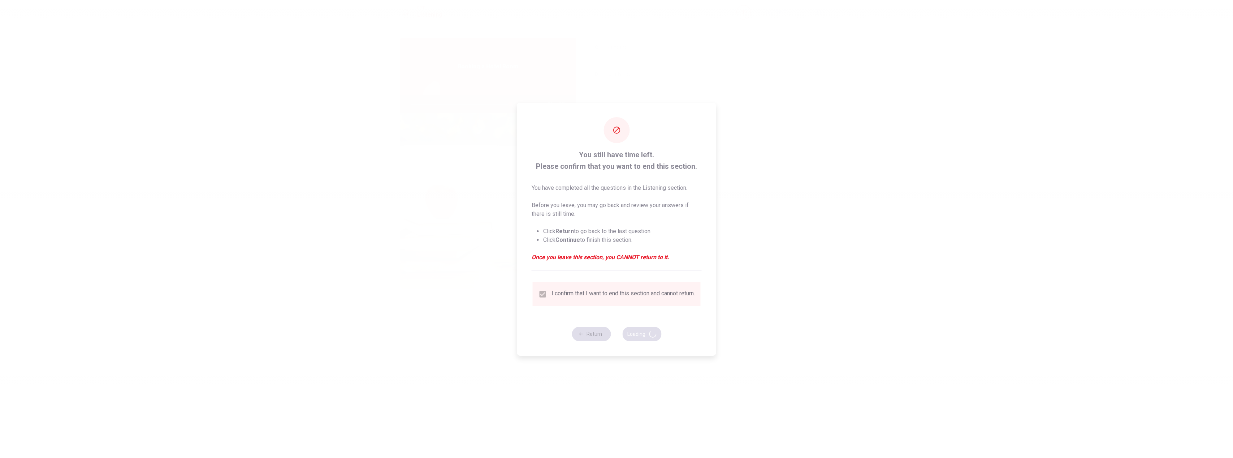
type input "76"
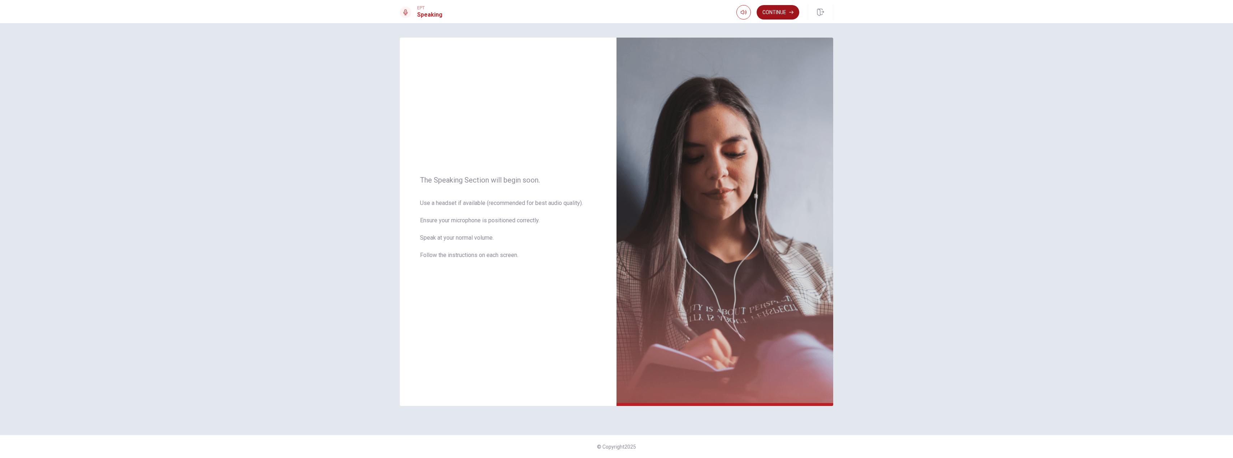
click at [616, 15] on button "Continue" at bounding box center [778, 12] width 43 height 14
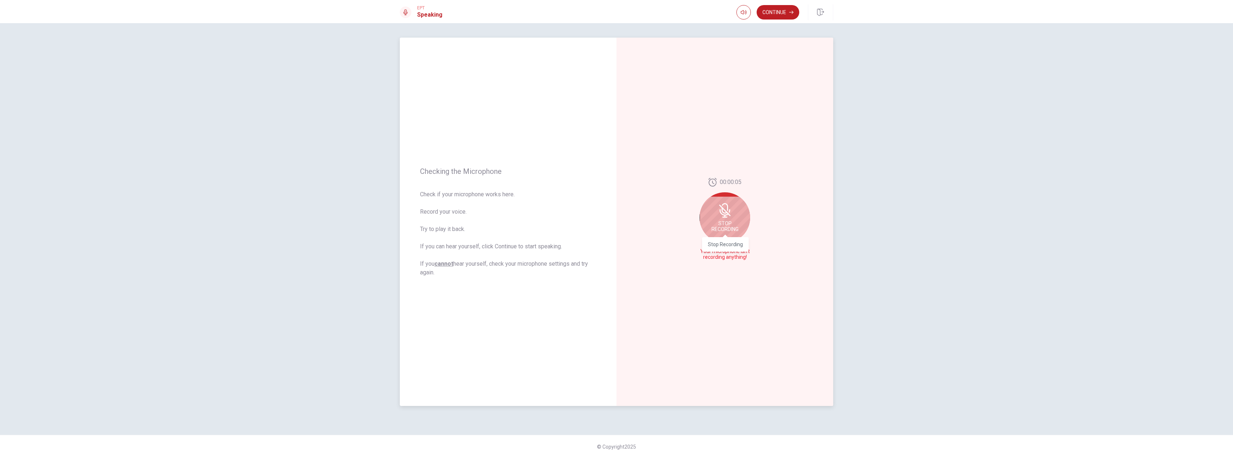
click at [616, 221] on span "Stop Recording" at bounding box center [724, 226] width 27 height 12
click at [616, 257] on button "Play Audio" at bounding box center [733, 257] width 10 height 10
click at [527, 285] on div "Checking the Microphone Check if your microphone works here. Record your voice.…" at bounding box center [508, 222] width 217 height 368
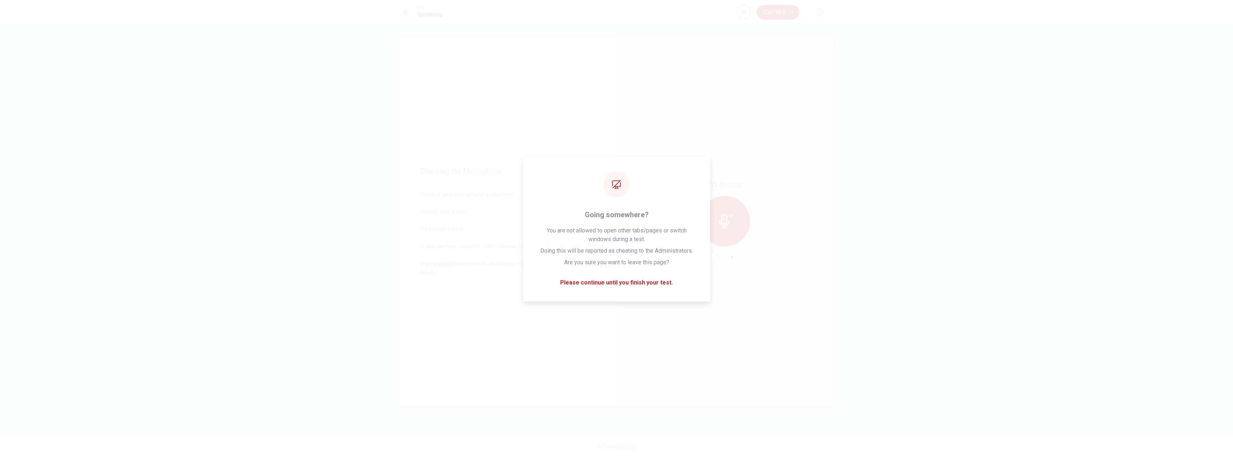
click at [436, 113] on div "Checking the Microphone Check if your microphone works here. Record your voice.…" at bounding box center [508, 222] width 217 height 368
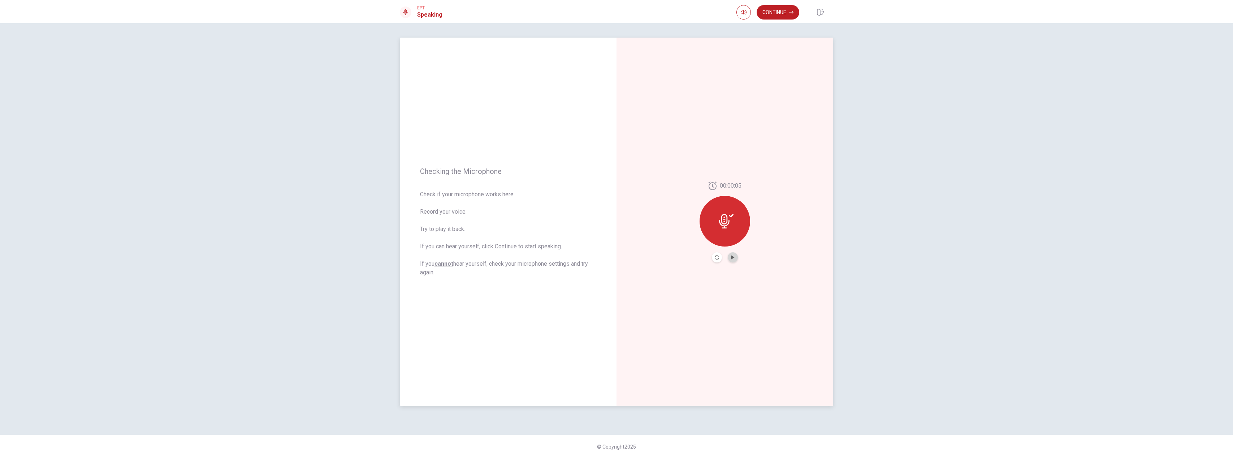
click at [616, 258] on button "Play Audio" at bounding box center [733, 257] width 10 height 10
click at [616, 257] on icon "Record Again" at bounding box center [717, 257] width 4 height 4
click at [616, 232] on span "Stop Recording" at bounding box center [724, 235] width 27 height 12
click at [616, 257] on button "Record Again" at bounding box center [717, 257] width 10 height 10
click at [616, 228] on div "Stop Recording" at bounding box center [725, 226] width 51 height 51
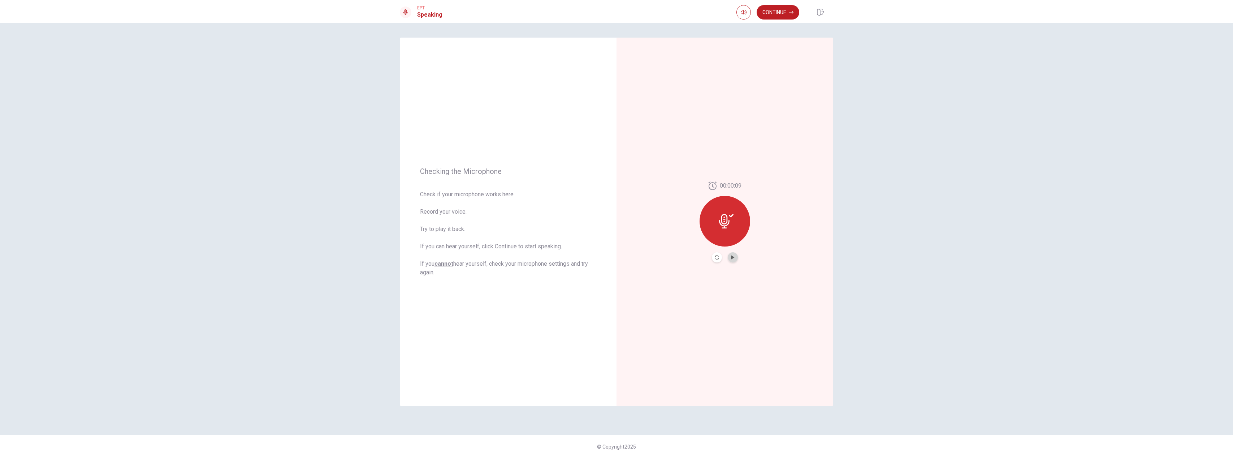
click at [616, 257] on button "Play Audio" at bounding box center [733, 257] width 10 height 10
click at [616, 257] on button "Pause Audio" at bounding box center [733, 257] width 10 height 10
click at [616, 17] on button "Continue" at bounding box center [778, 12] width 43 height 14
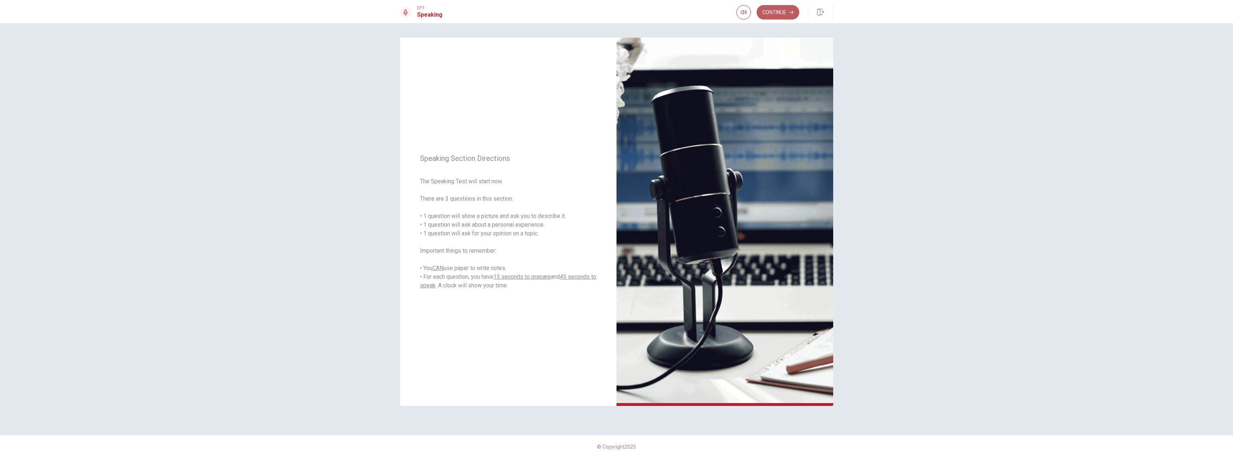
click at [616, 14] on button "Continue" at bounding box center [778, 12] width 43 height 14
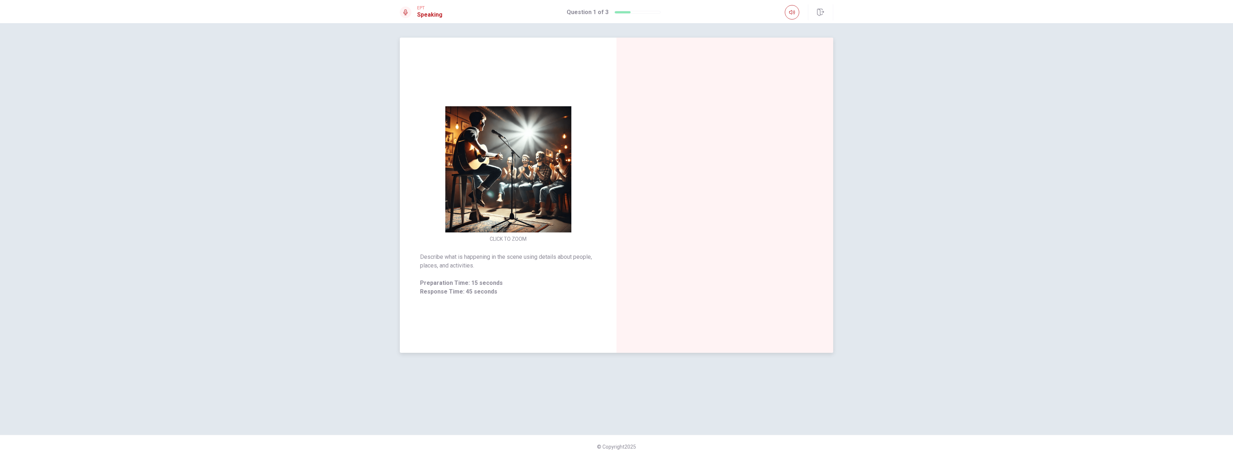
click at [511, 241] on button "CLICK TO ZOOM" at bounding box center [508, 239] width 43 height 10
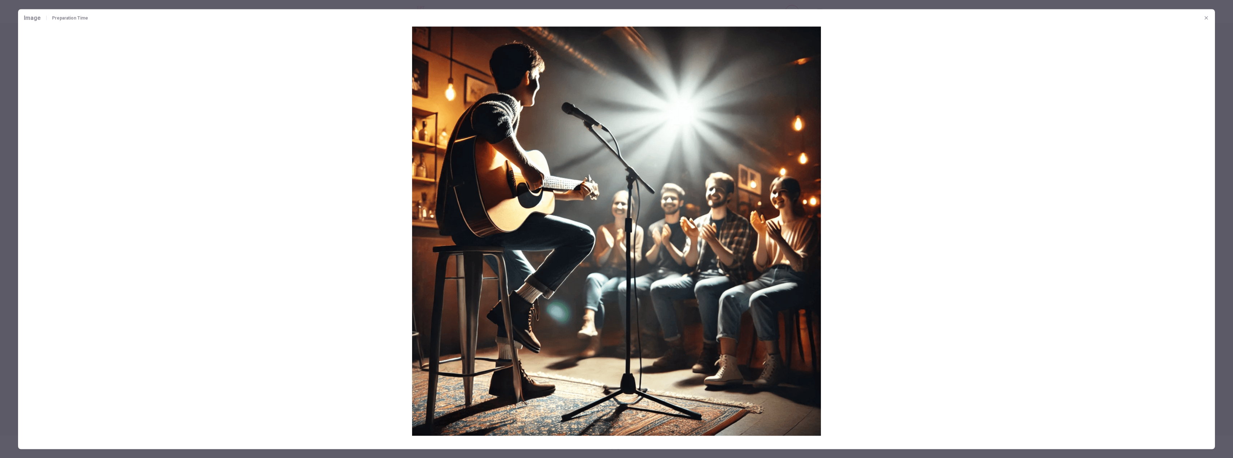
click at [511, 241] on img at bounding box center [616, 230] width 1197 height 409
click at [616, 15] on icon "button" at bounding box center [1206, 18] width 6 height 6
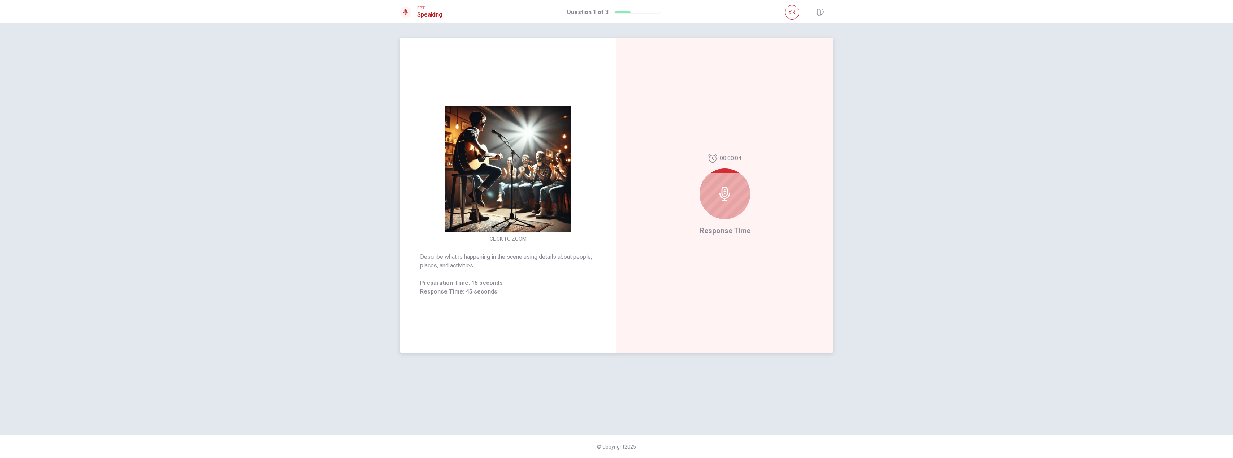
click at [616, 202] on div at bounding box center [725, 193] width 51 height 51
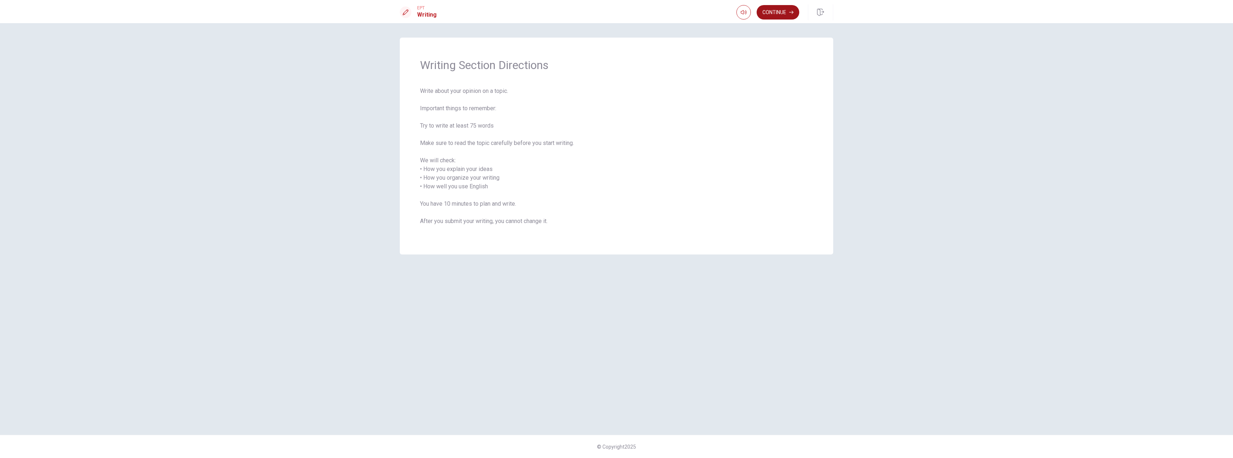
click at [616, 11] on button "Continue" at bounding box center [778, 12] width 43 height 14
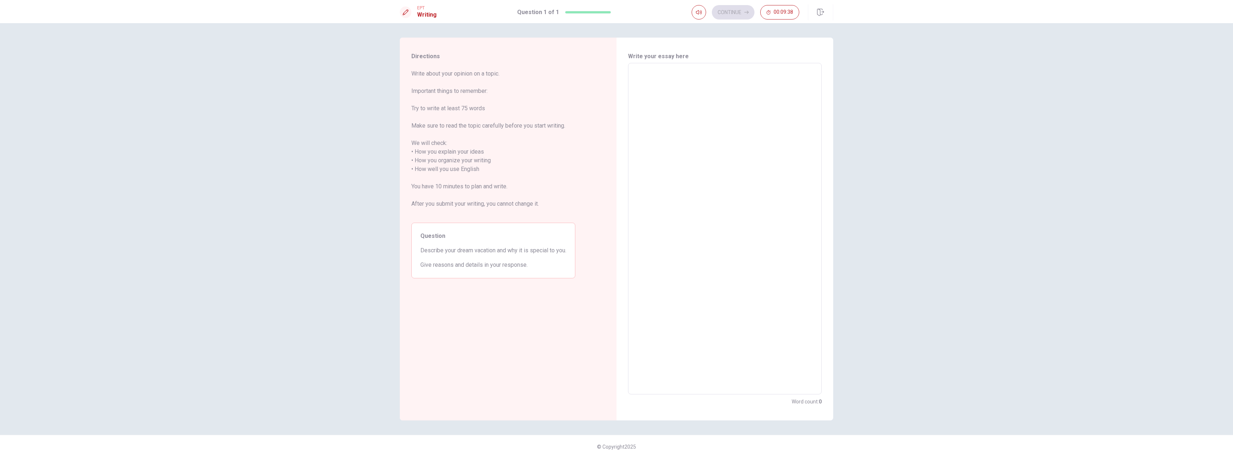
click at [616, 116] on textarea at bounding box center [724, 228] width 183 height 319
type textarea "H"
type textarea "x"
type textarea "Hi"
type textarea "x"
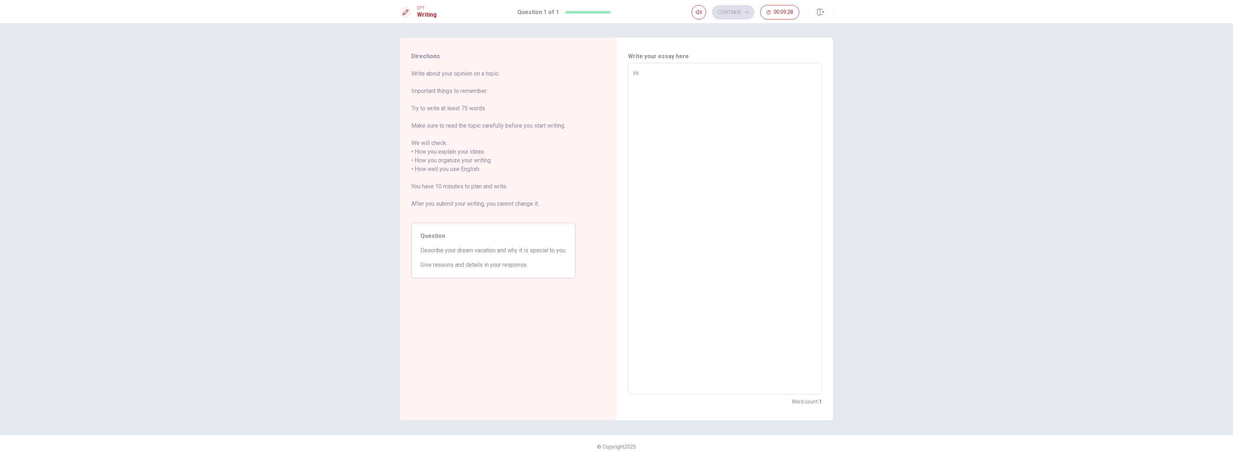
type textarea "Hi"
type textarea "x"
type textarea "Hi t"
type textarea "x"
type textarea "Hi th"
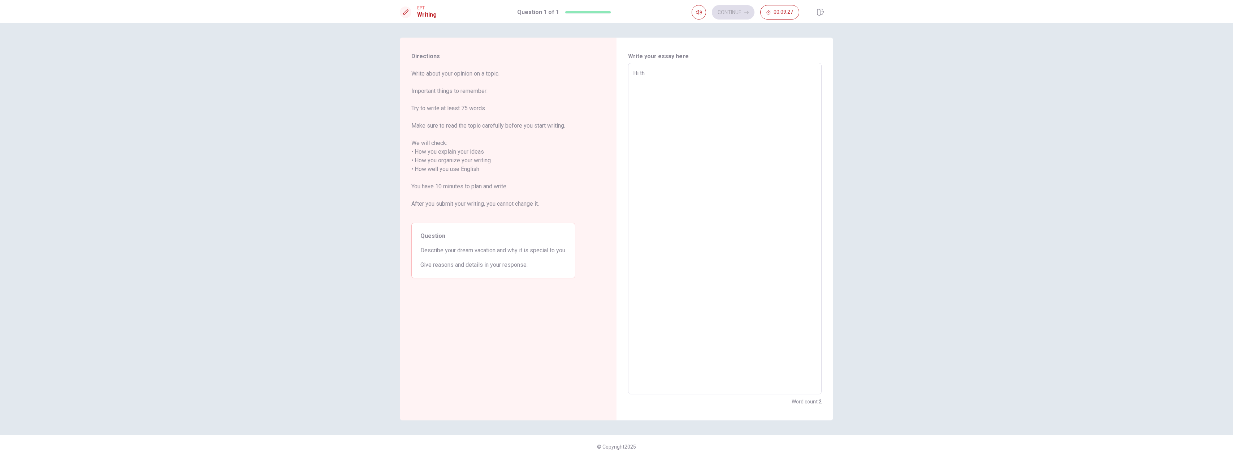
type textarea "x"
type textarea "Hi the"
type textarea "x"
type textarea "Hi ther"
type textarea "x"
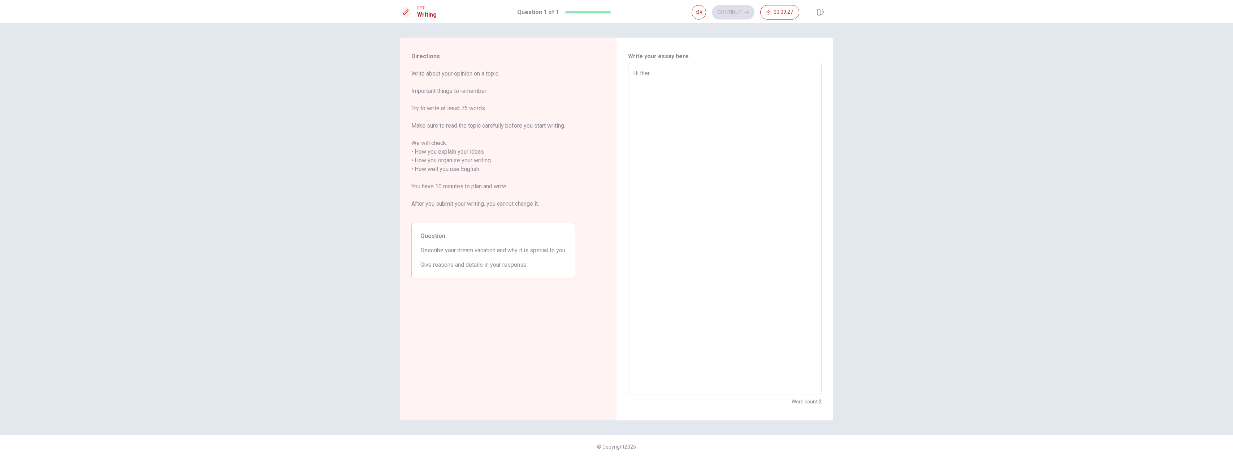
type textarea "Hi there"
type textarea "x"
type textarea "Hi there,"
type textarea "x"
type textarea "Hi there,"
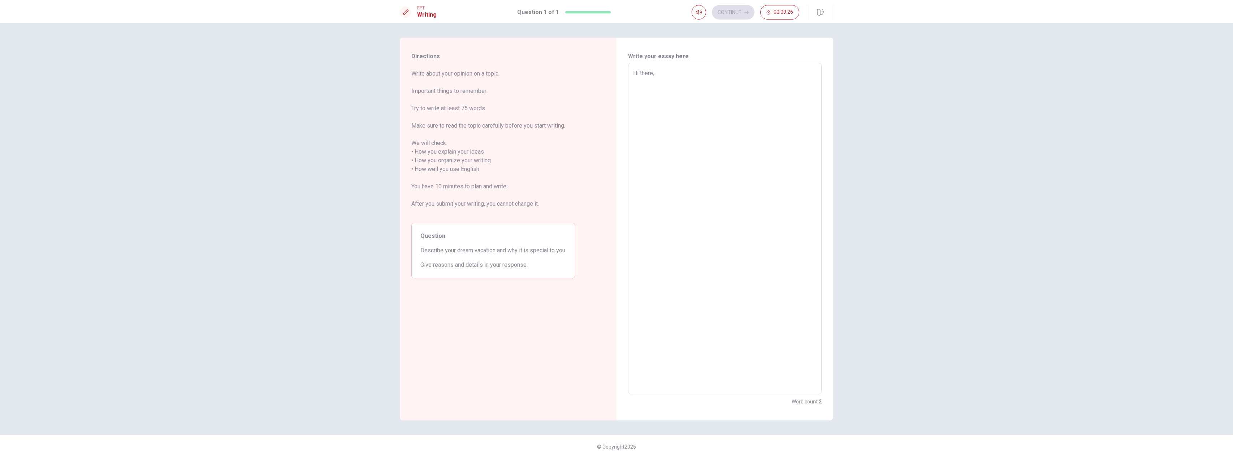
type textarea "x"
type textarea "Hi there,"
type textarea "x"
type textarea "Hi there,"
type textarea "x"
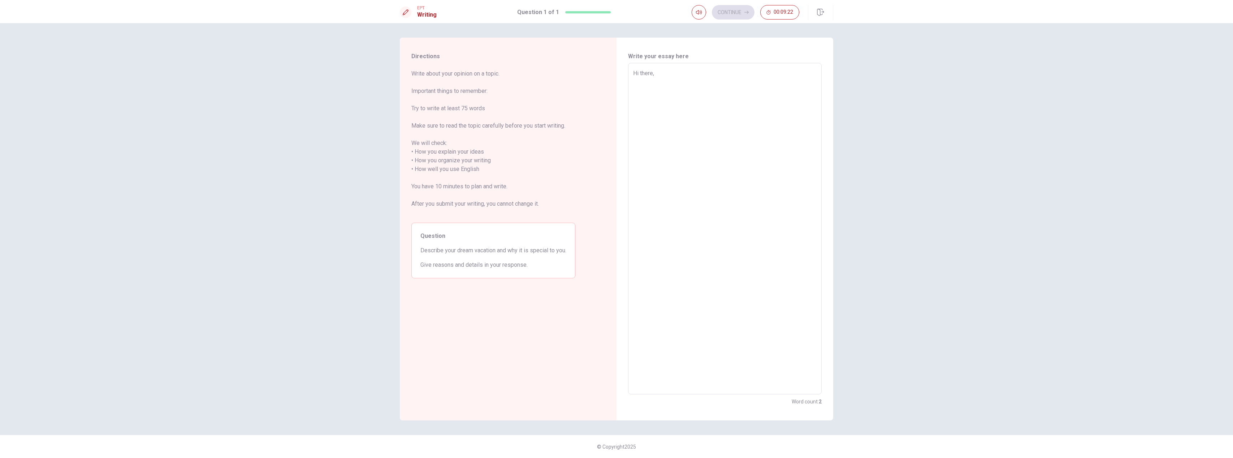
type textarea "Hi there, M"
type textarea "x"
type textarea "Hi there, Mi"
type textarea "x"
type textarea "Hi there, Mi"
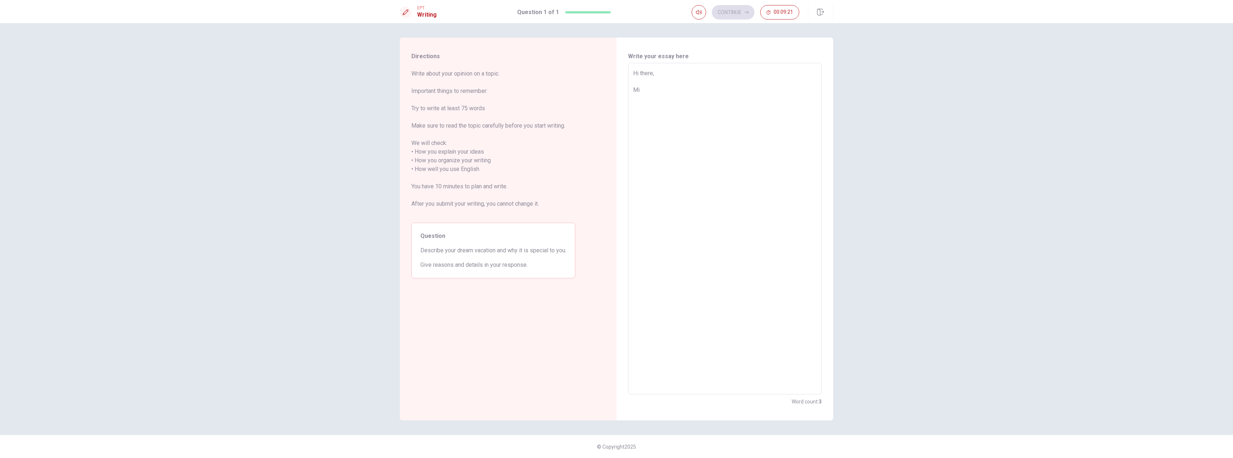
type textarea "x"
type textarea "Hi there, Mi n"
type textarea "x"
type textarea "Hi there, Mi na"
type textarea "x"
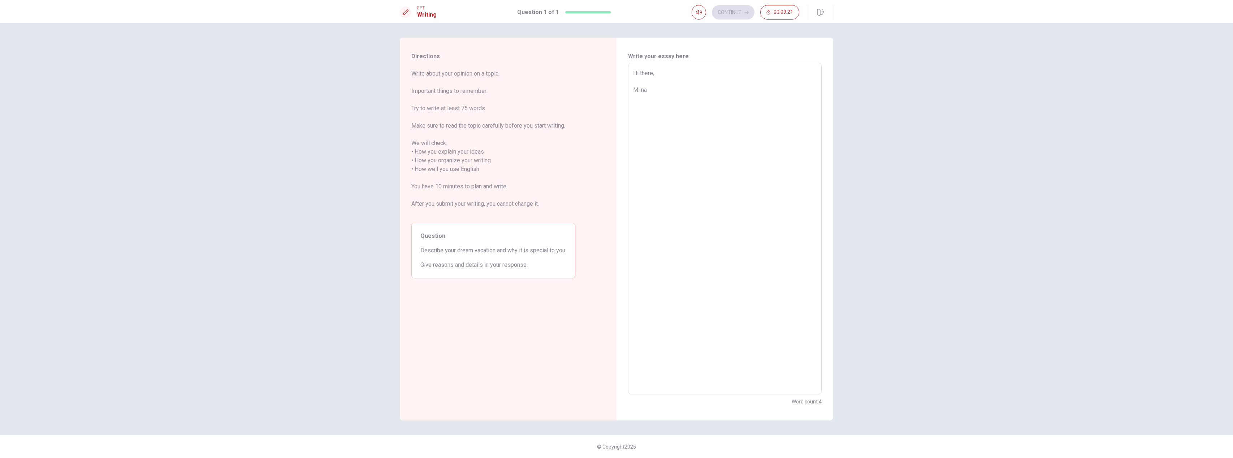
type textarea "Hi there, Mi nam"
type textarea "x"
type textarea "Hi there, Mi name"
type textarea "x"
type textarea "Hi there, Mi name"
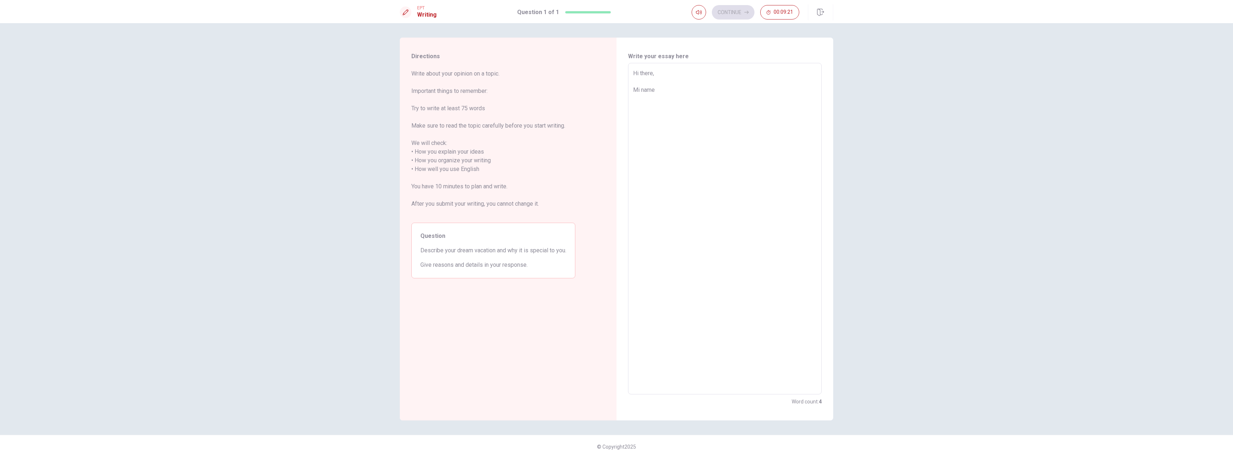
type textarea "x"
type textarea "Hi there, Mi name i"
type textarea "x"
type textarea "Hi there, Mi name is"
type textarea "x"
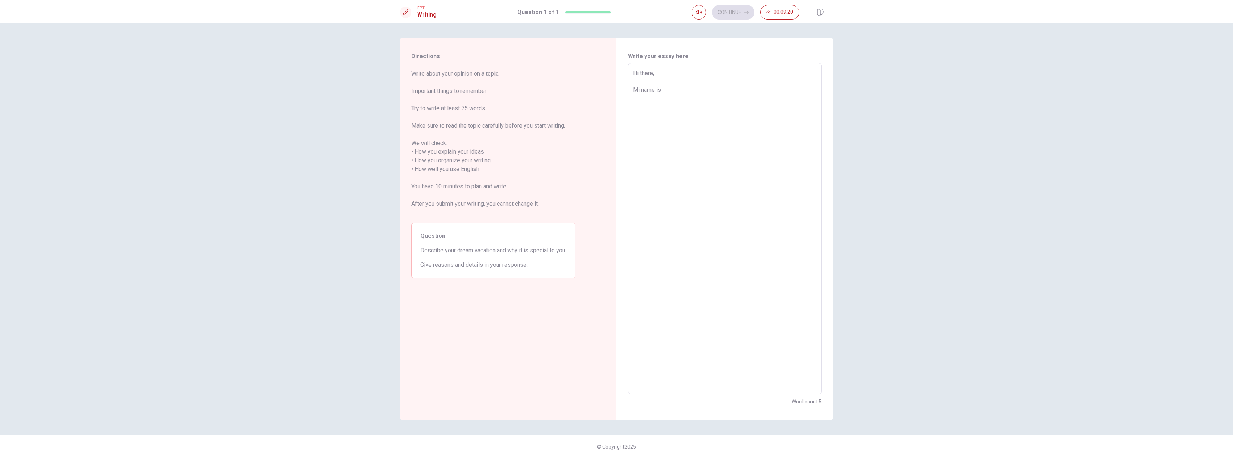
type textarea "Hi there, Mi name is"
type textarea "x"
type textarea "Hi there, Mi name is A"
type textarea "x"
type textarea "Hi there, Mi name is [PERSON_NAME]"
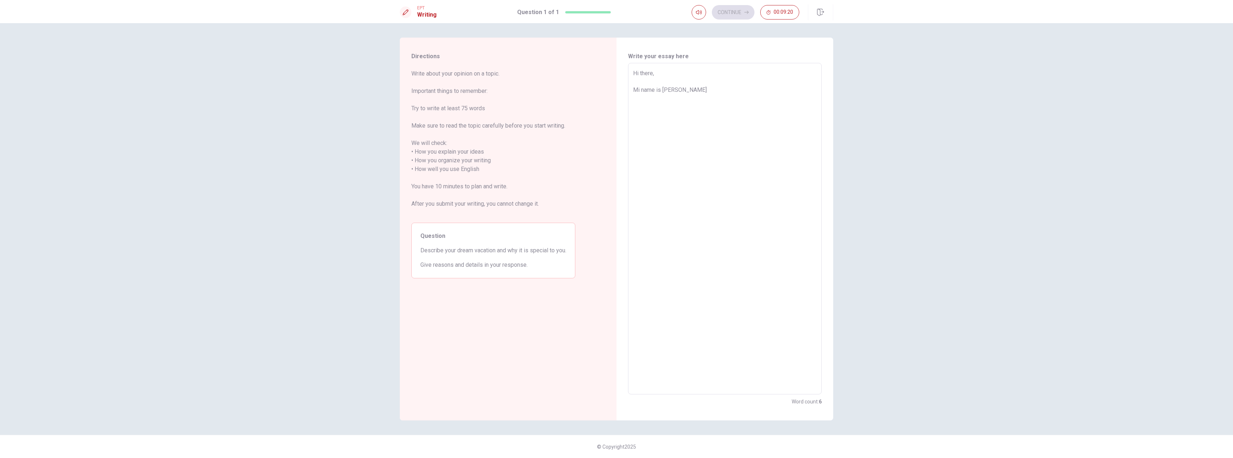
type textarea "x"
type textarea "Hi there, Mi name is [PERSON_NAME]"
type textarea "x"
type textarea "Hi there, Mi name is [GEOGRAPHIC_DATA]"
type textarea "x"
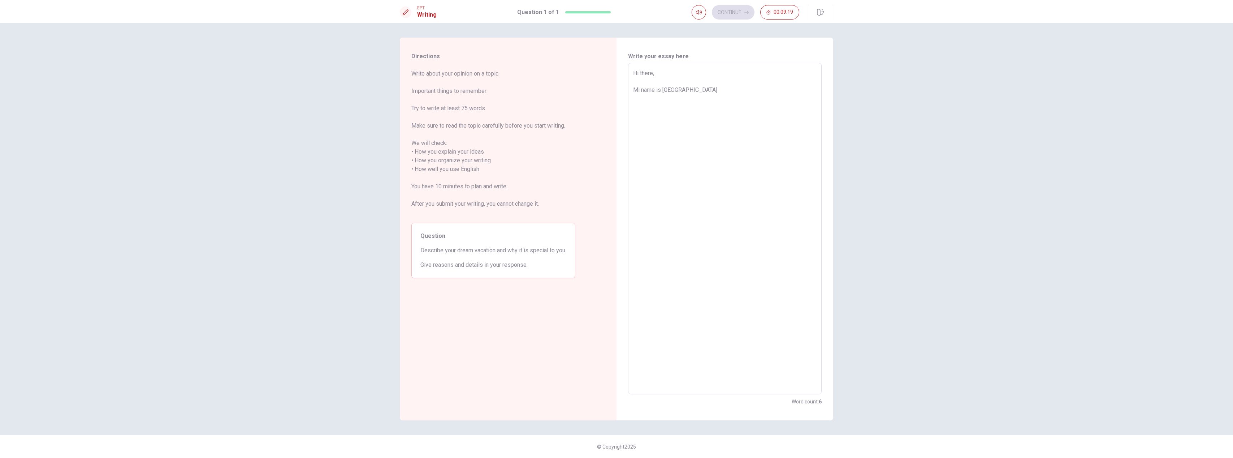
type textarea "Hi there, Mi name is [PERSON_NAME]"
type textarea "x"
type textarea "Hi there, Mi name is [PERSON_NAME]"
type textarea "x"
type textarea "Hi there, Mi name is [PERSON_NAME]"
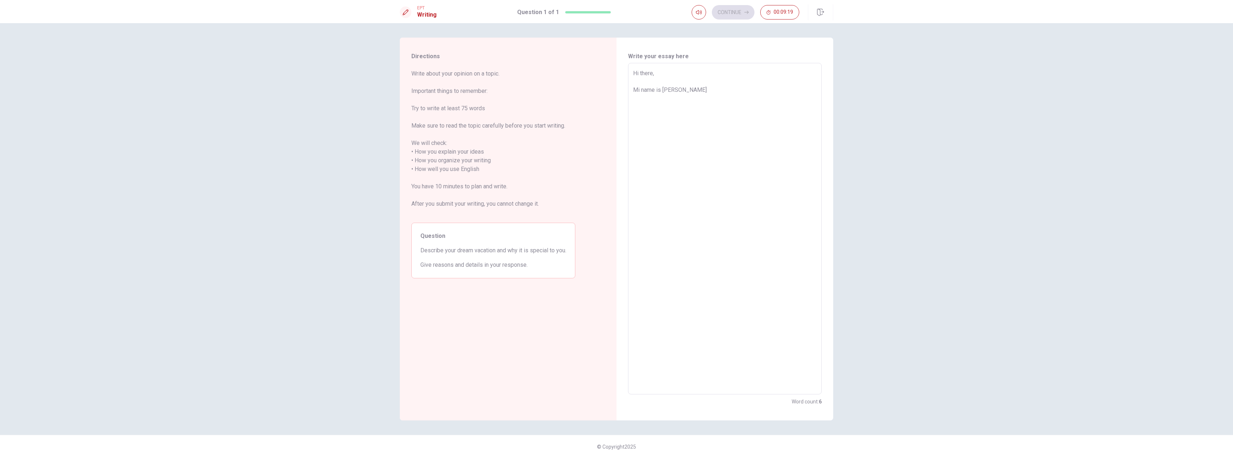
type textarea "x"
type textarea "Hi there, Mi name is [PERSON_NAME]"
type textarea "x"
type textarea "Hi there, Mi name is [PERSON_NAME]"
type textarea "x"
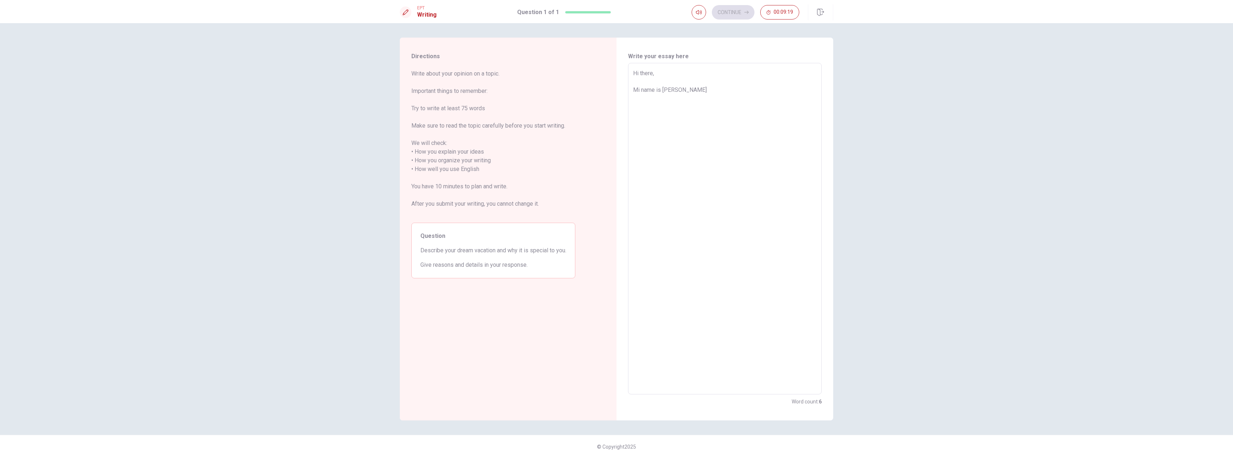
type textarea "Hi there, Mi name is [PERSON_NAME]"
type textarea "x"
type textarea "Hi there, Mi name is [PERSON_NAME]"
type textarea "x"
type textarea "Hi there, Mi name is [PERSON_NAME]"
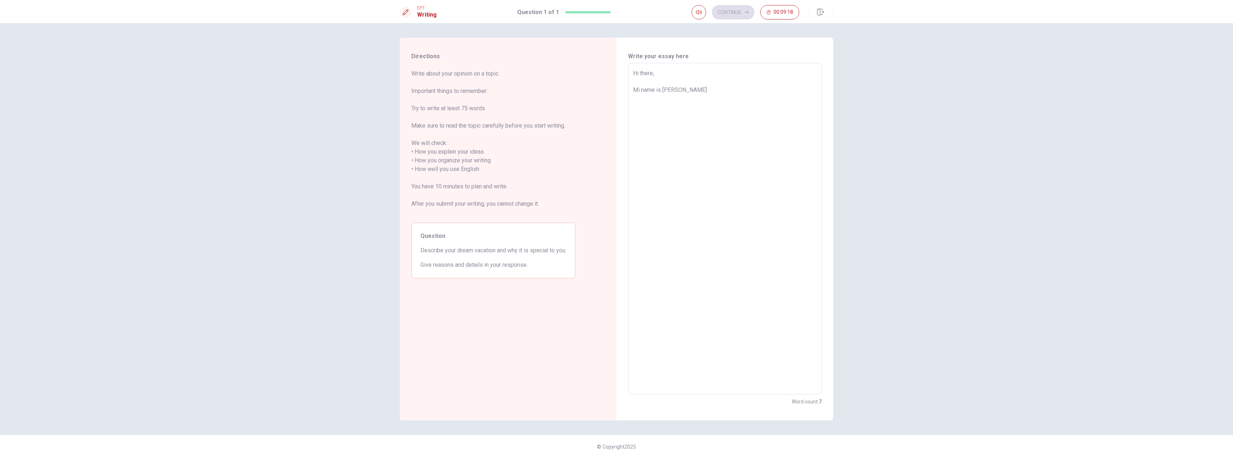
type textarea "x"
type textarea "Hi there, Mi name is [PERSON_NAME]"
type textarea "x"
type textarea "Hi there, Mi name is [PERSON_NAME],"
type textarea "x"
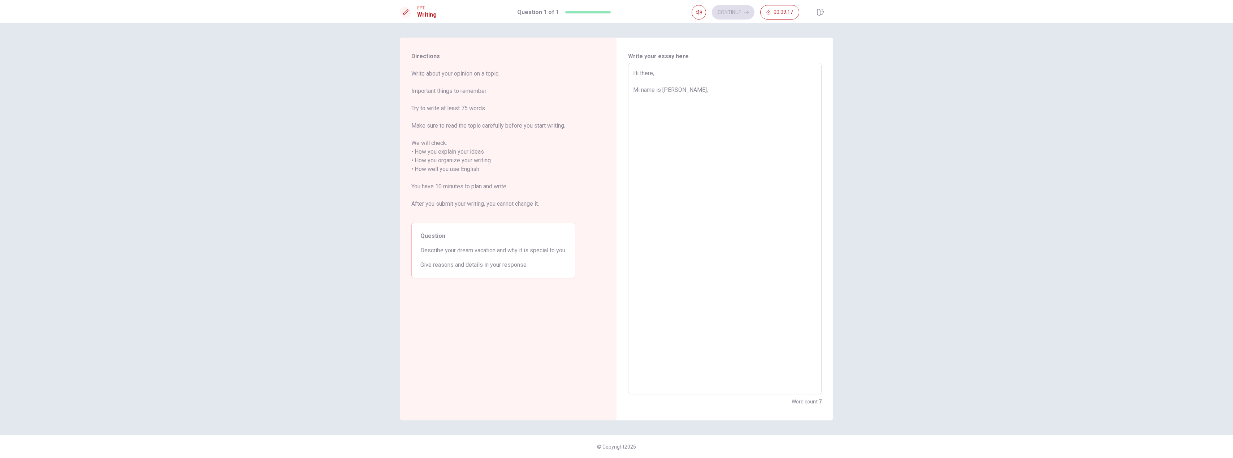
type textarea "Hi there, Mi name is [PERSON_NAME],"
type textarea "x"
type textarea "Hi there, Mi name is [PERSON_NAME],"
type textarea "x"
type textarea "Hi there, Mi name is [PERSON_NAME]"
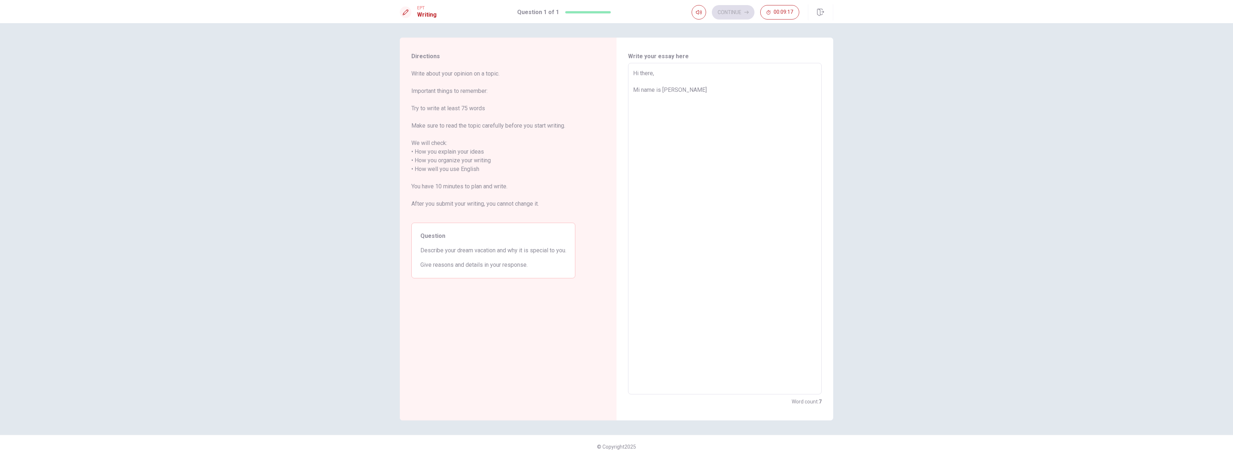
type textarea "x"
type textarea "Hi there, Mi name is [PERSON_NAME]."
type textarea "x"
type textarea "Hi there, Mi name is [PERSON_NAME]."
type textarea "x"
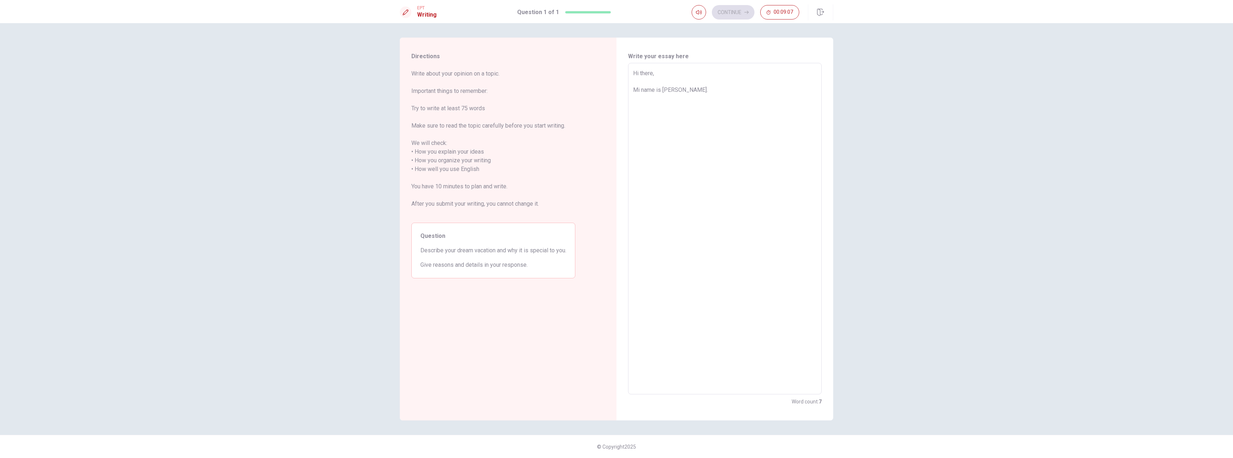
type textarea "Hi there, Mi name is [PERSON_NAME]. I"
type textarea "x"
type textarea "Hi there, Mi name is [PERSON_NAME]. I"
type textarea "x"
type textarea "Hi there, Mi name is [PERSON_NAME]. I h"
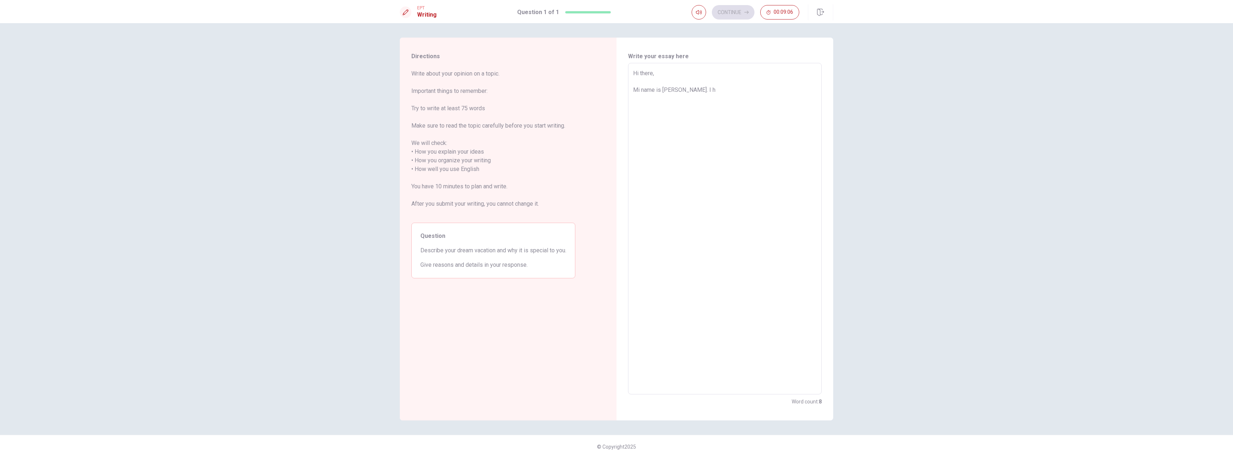
type textarea "x"
type textarea "Hi there, Mi name is [PERSON_NAME]. I ho"
type textarea "x"
type textarea "Hi there, Mi name is [PERSON_NAME]. I hop"
type textarea "x"
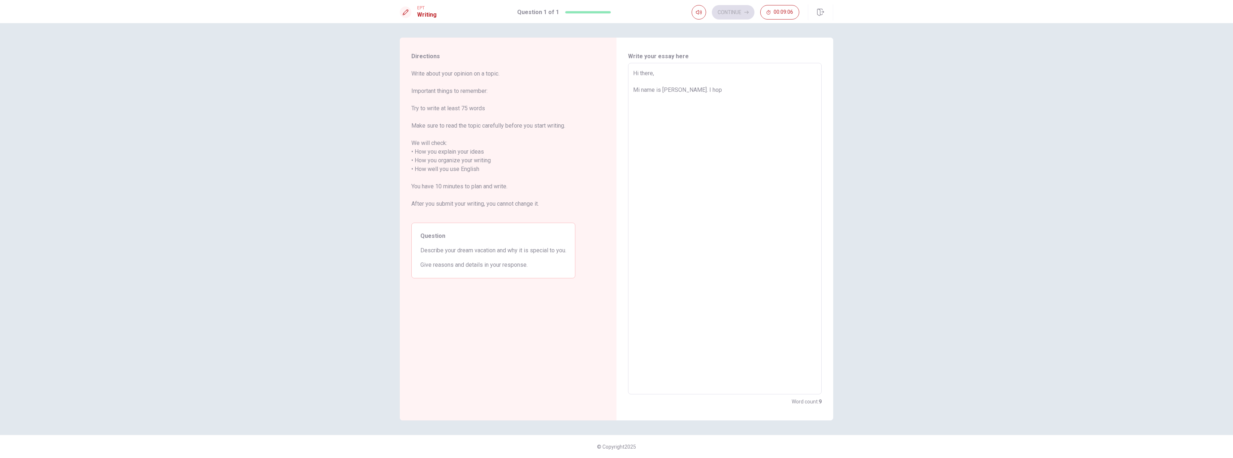
type textarea "Hi there, Mi name is [PERSON_NAME]. I hope"
type textarea "x"
type textarea "Hi there, Mi name is [PERSON_NAME]. I hope"
type textarea "x"
type textarea "Hi there, Mi name is [PERSON_NAME]. I hope y"
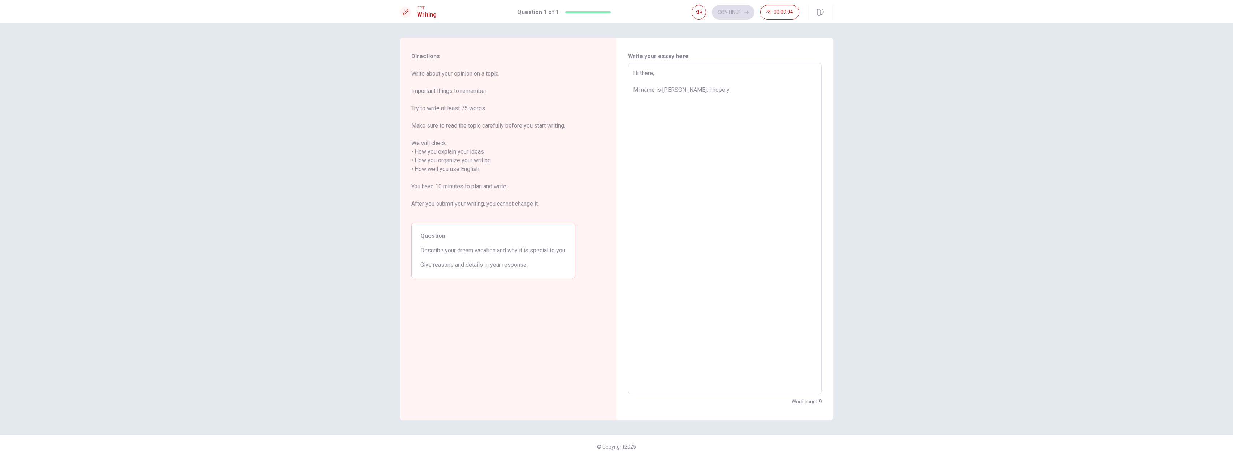
type textarea "x"
type textarea "Hi there, Mi name is [PERSON_NAME]. I hope yo"
type textarea "x"
type textarea "Hi there, Mi name is [PERSON_NAME]. I hope you"
type textarea "x"
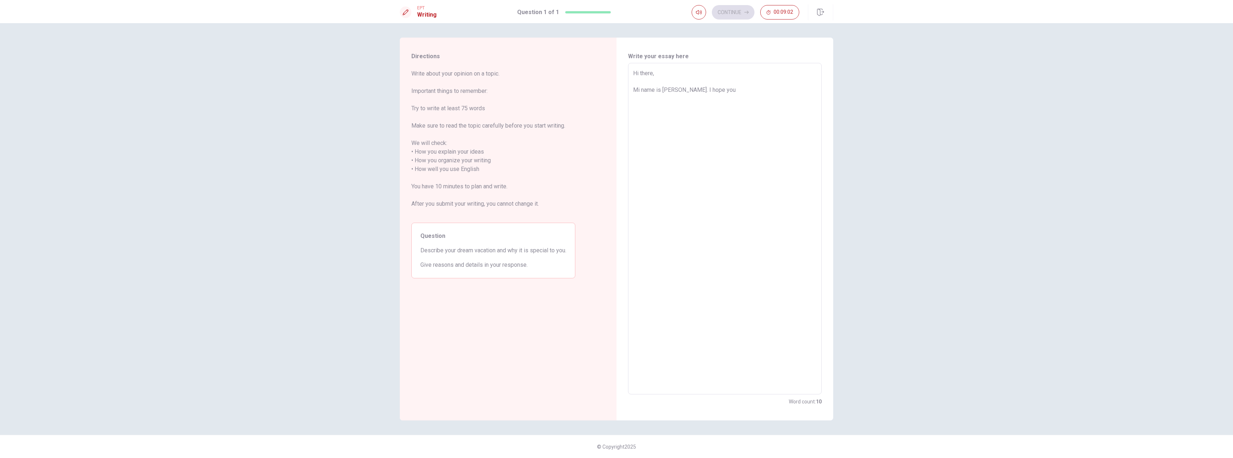
type textarea "Hi there, Mi name is [PERSON_NAME]. I hope you"
type textarea "x"
type textarea "Hi there, Mi name is [PERSON_NAME]. I hope you a"
type textarea "x"
type textarea "Hi there, Mi name is [PERSON_NAME]. I hope you ar"
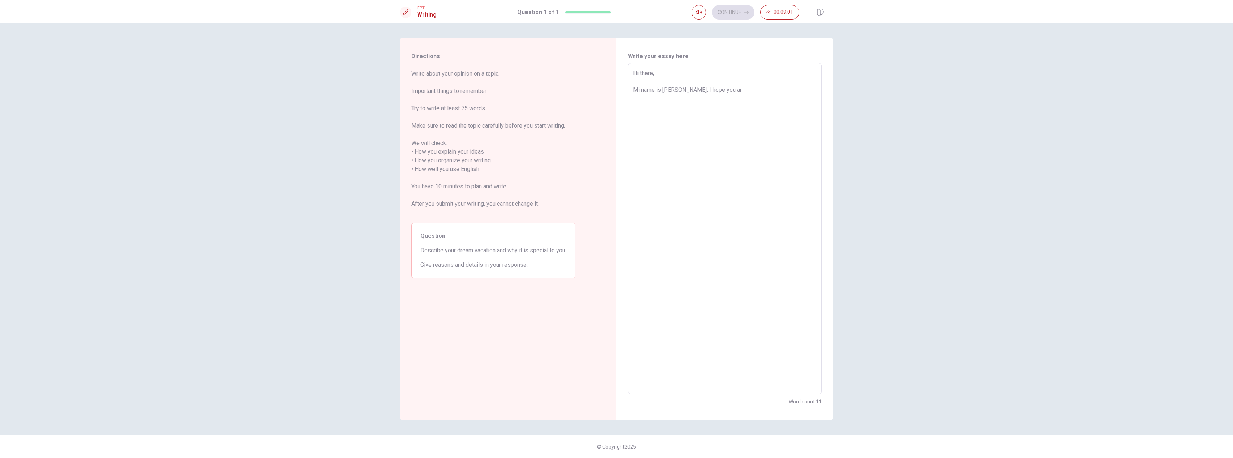
type textarea "x"
type textarea "Hi there, Mi name is [PERSON_NAME]. I hope you are"
type textarea "x"
type textarea "Hi there, Mi name is [PERSON_NAME]. I hope you are"
type textarea "x"
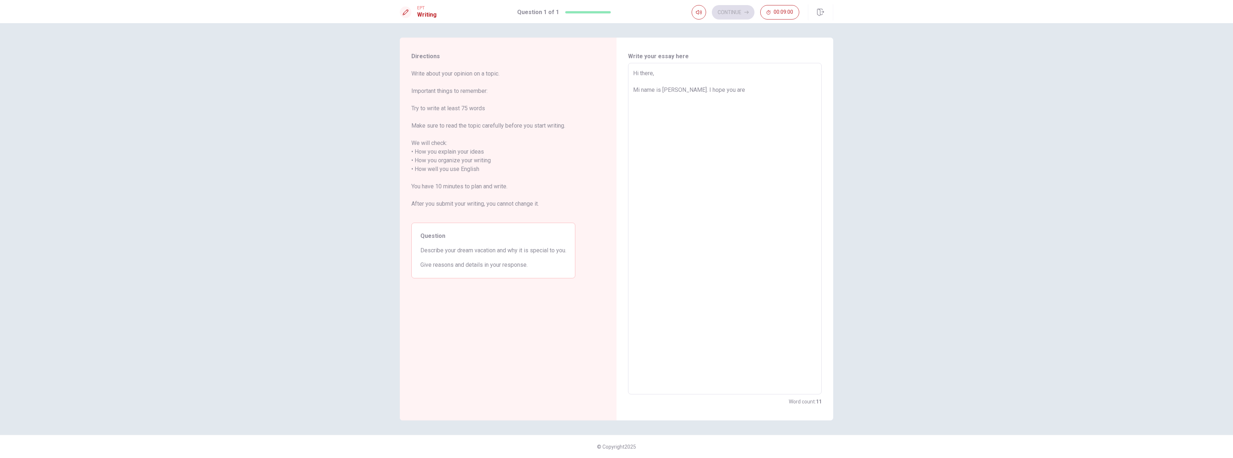
type textarea "Hi there, Mi name is [PERSON_NAME]. I hope you are w"
type textarea "x"
type textarea "Hi there, Mi name is [PERSON_NAME]. I hope you are we"
type textarea "x"
type textarea "Hi there, Mi name is [PERSON_NAME]. I hope you are wel"
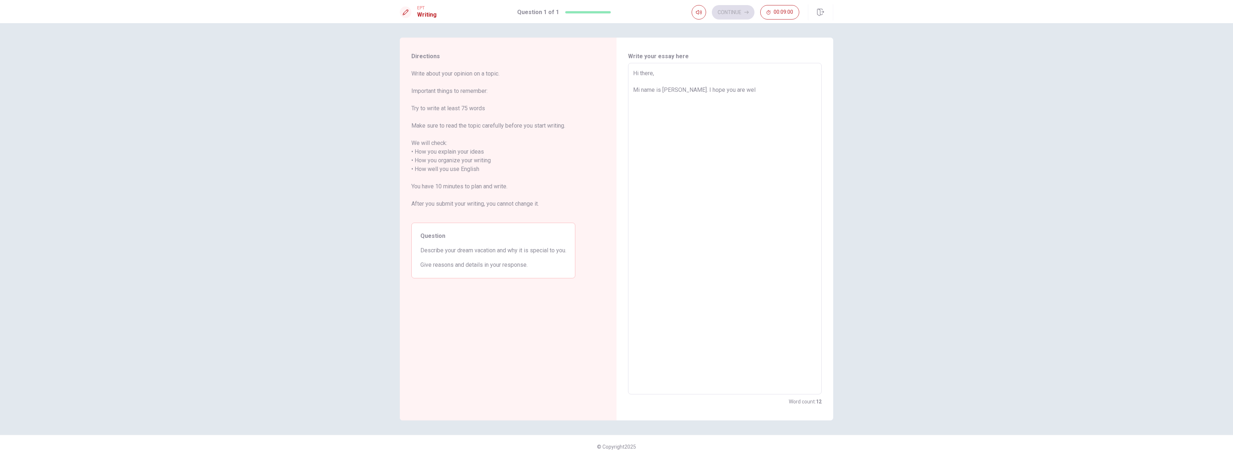
type textarea "x"
type textarea "Hi there, Mi name is [PERSON_NAME]. I hope you are well"
type textarea "x"
type textarea "Hi there, Mi name is [PERSON_NAME]. I hope you are well."
type textarea "x"
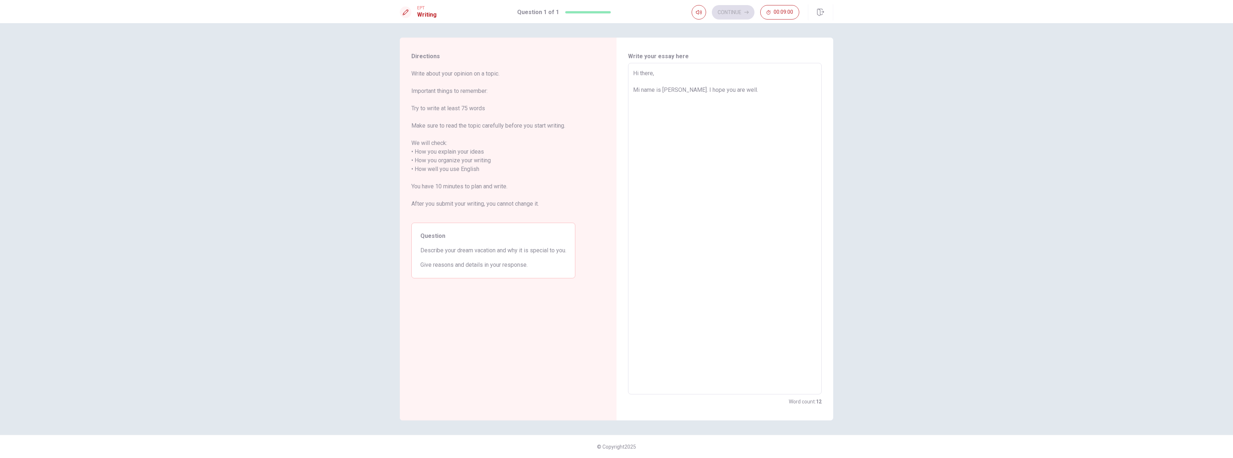
type textarea "Hi there, Mi name is [PERSON_NAME]. I hope you are well."
type textarea "x"
type textarea "Hi there, Mi name is [PERSON_NAME]. I hope you are well. I"
type textarea "x"
type textarea "Hi there, Mi name is [PERSON_NAME]. I hope you are well. I"
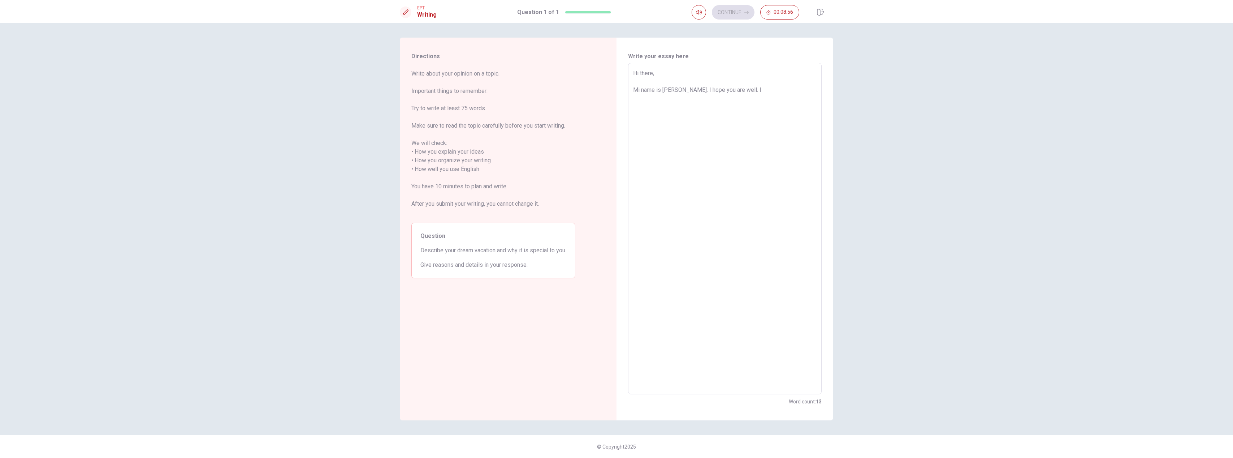
type textarea "x"
type textarea "Hi there, Mi name is [PERSON_NAME]. I hope you are well. I a"
type textarea "x"
type textarea "Hi there, Mi name is [PERSON_NAME]. I hope you are well. I am"
type textarea "x"
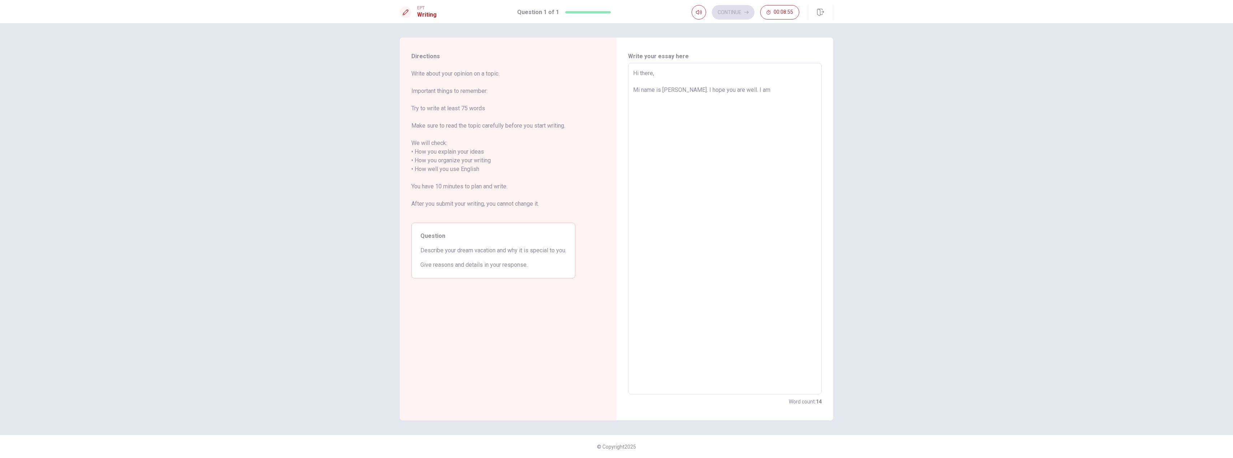
type textarea "Hi there, Mi name is [PERSON_NAME]. I hope you are well. I am"
type textarea "x"
type textarea "Hi there, Mi name is [PERSON_NAME]. I hope you are well. I am w"
type textarea "x"
type textarea "Hi there, Mi name is [PERSON_NAME]. I hope you are well. I am wr"
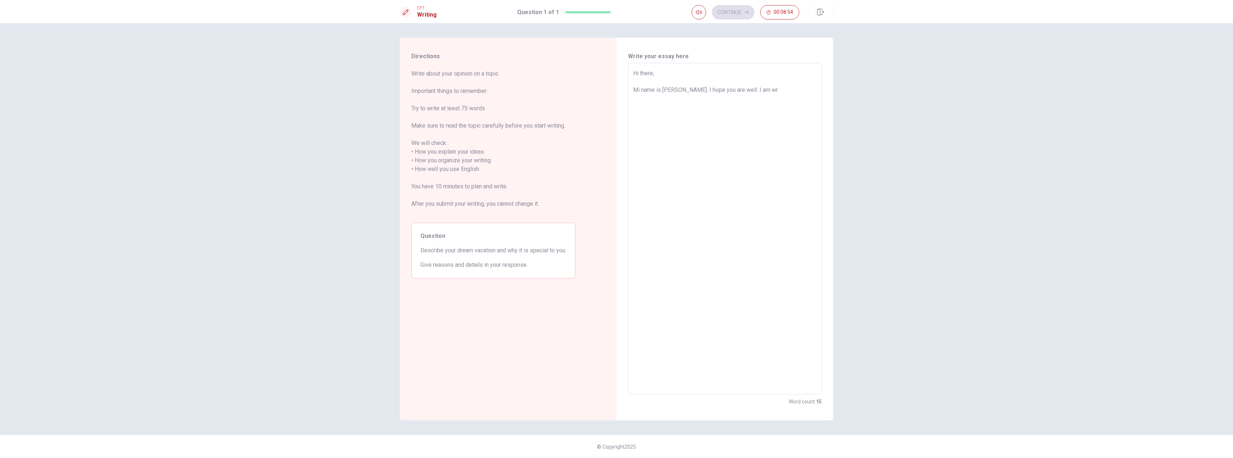
type textarea "x"
type textarea "Hi there, Mi name is [PERSON_NAME]. I hope you are well. I am wri"
type textarea "x"
type textarea "Hi there, Mi name is [PERSON_NAME]. I hope you are well. I am writ"
type textarea "x"
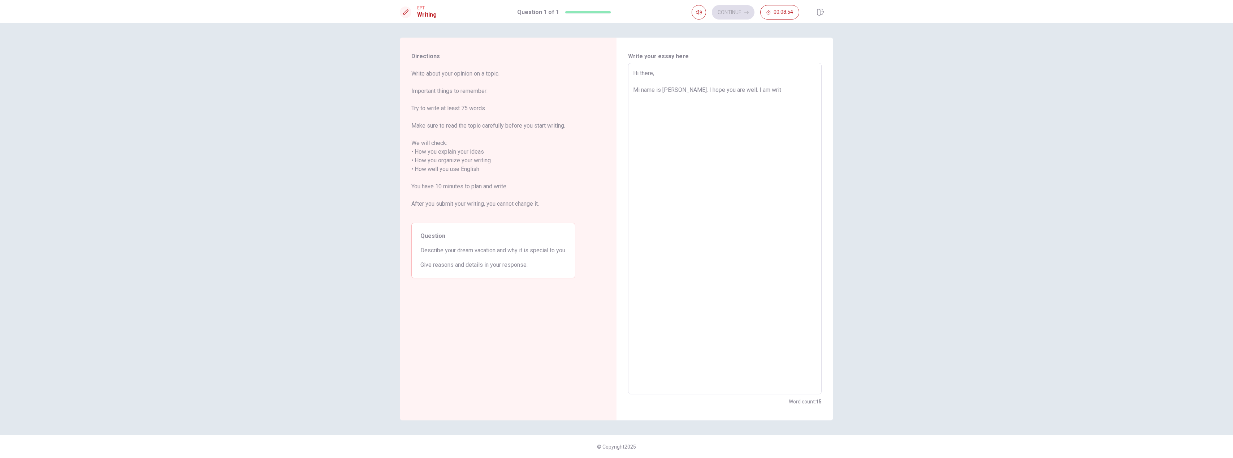
type textarea "Hi there, Mi name is [PERSON_NAME]. I hope you are well. I am writi"
type textarea "x"
type textarea "Hi there, Mi name is [PERSON_NAME]. I hope you are well. I am writin"
type textarea "x"
type textarea "Hi there, Mi name is [PERSON_NAME]. I hope you are well. I am writing"
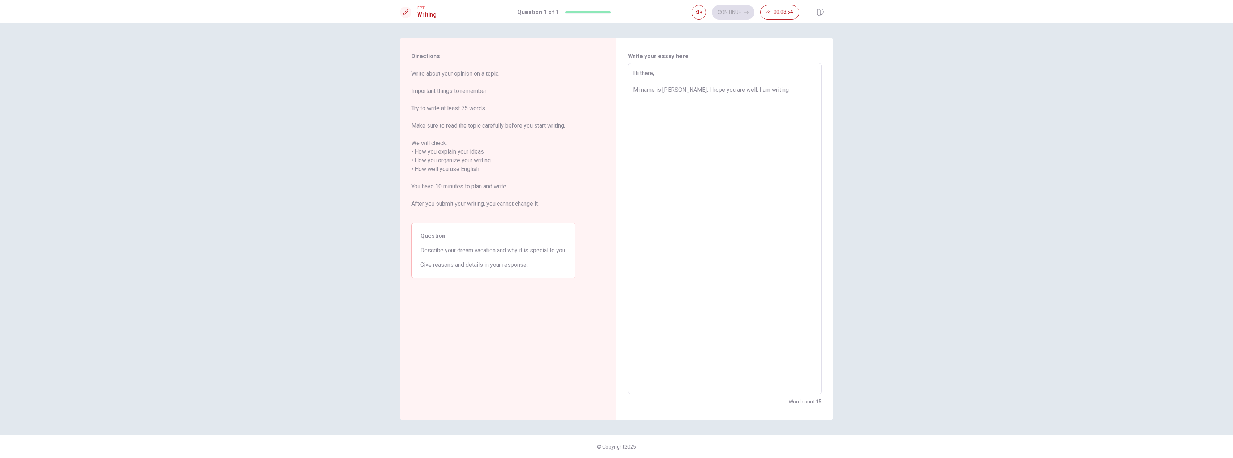
type textarea "x"
type textarea "Hi there, Mi name is [PERSON_NAME]. I hope you are well. I am writing"
type textarea "x"
type textarea "Hi there, Mi name is [PERSON_NAME]. I hope you are well. I am writing b"
type textarea "x"
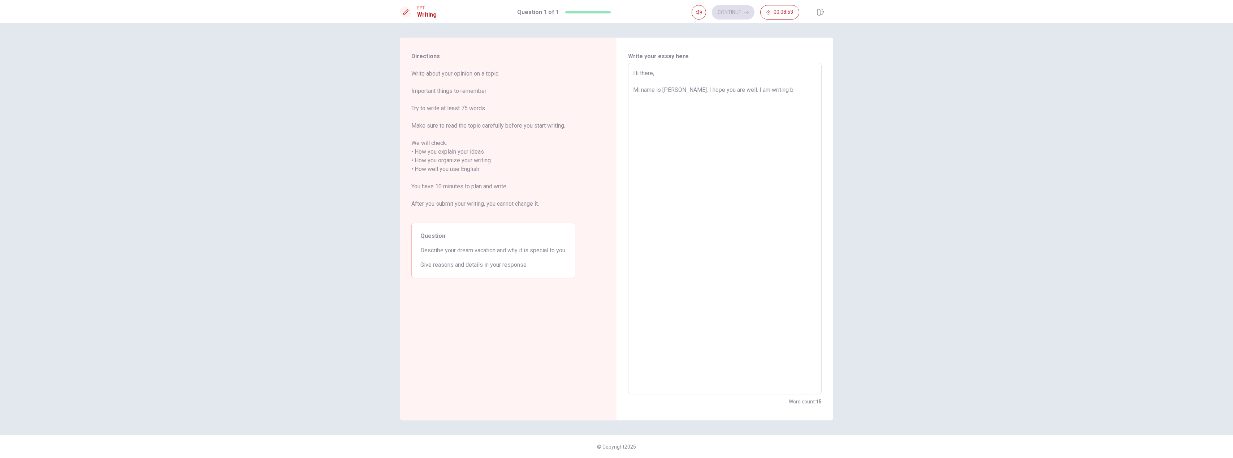
type textarea "Hi there, Mi name is [PERSON_NAME]. I hope you are well. I am writing be"
type textarea "x"
type textarea "Hi there, Mi name is [PERSON_NAME]. I hope you are well. I am writing bec"
type textarea "x"
type textarea "Hi there, Mi name is [PERSON_NAME]. I hope you are well. I am writing beco"
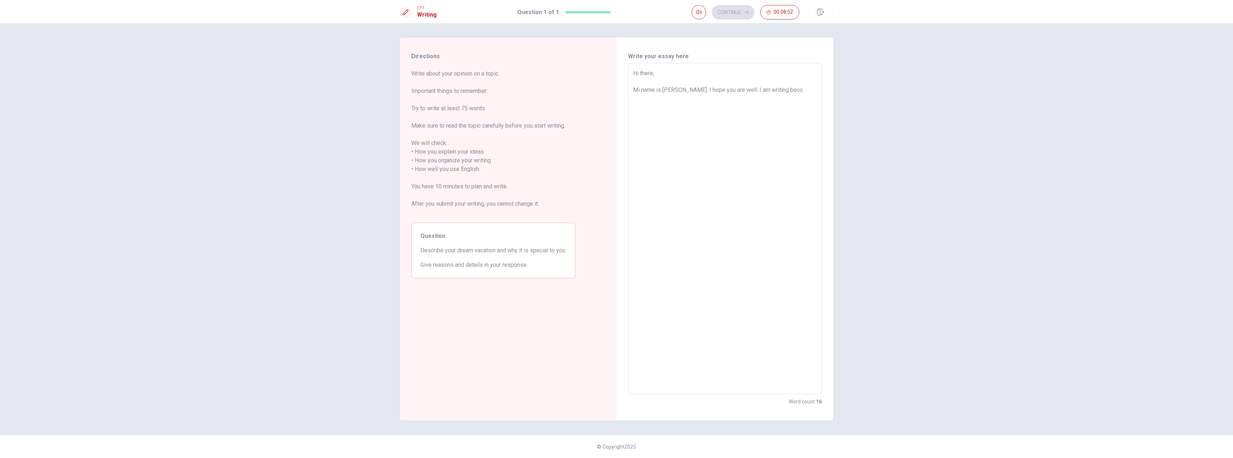
type textarea "x"
type textarea "Hi there, Mi name is [PERSON_NAME]. I hope you are well. I am writing becou"
type textarea "x"
type textarea "Hi there, Mi name is [PERSON_NAME]. I hope you are well. I am writing becous"
type textarea "x"
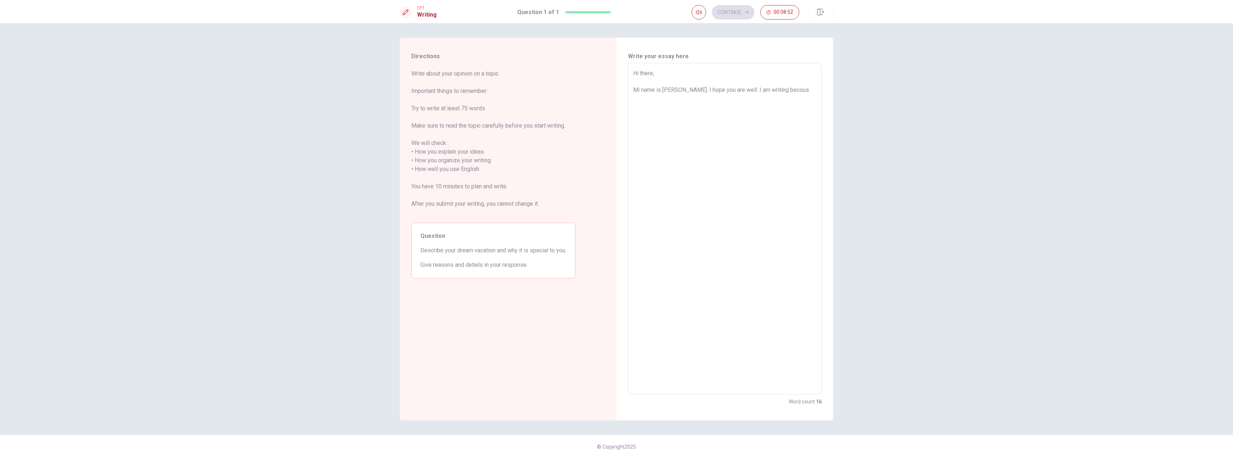
type textarea "Hi there, Mi name is [PERSON_NAME]. I hope you are well. I am writing becouse"
type textarea "x"
type textarea "Hi there, Mi name is [PERSON_NAME]. I hope you are well. I am writing becouse"
type textarea "x"
type textarea "Hi there, Mi name is [PERSON_NAME]. I hope you are well. I am writing becouse i"
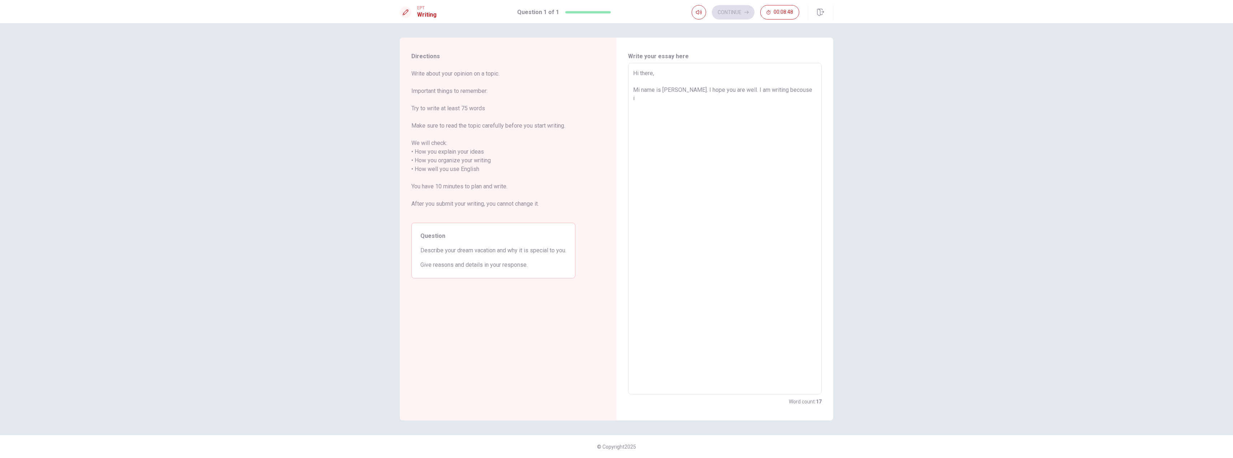
type textarea "x"
type textarea "Hi there, Mi name is [PERSON_NAME]. I hope you are well. I am writing becouse i"
type textarea "x"
type textarea "Hi there, Mi name is [PERSON_NAME]. I hope you are well. I am writing becouse i…"
type textarea "x"
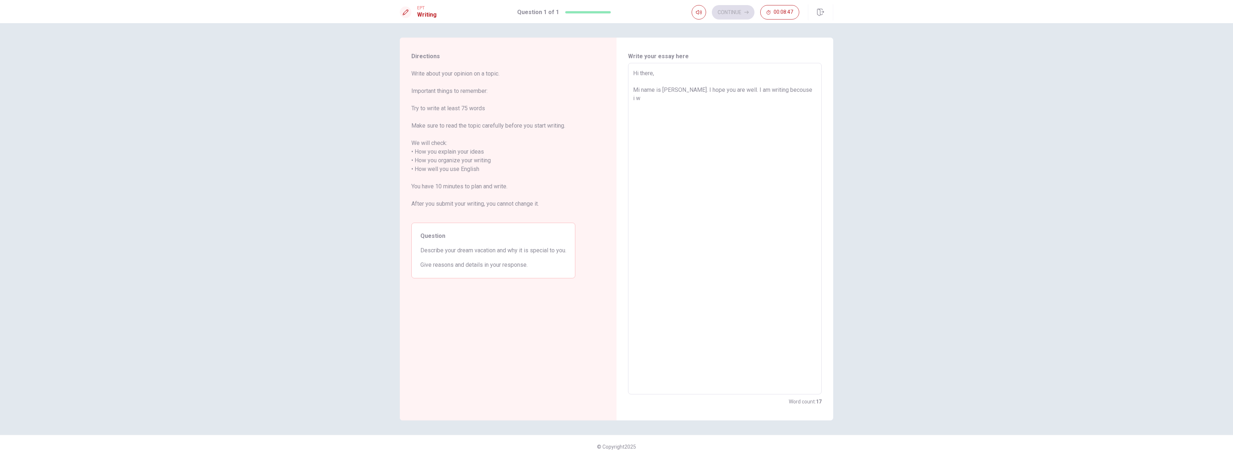
type textarea "Hi there, Mi name is [PERSON_NAME]. I hope you are well. I am writing becouse i…"
type textarea "x"
type textarea "Hi there, Mi name is [PERSON_NAME]. I hope you are well. I am writing becouse i…"
type textarea "x"
type textarea "Hi there, Mi name is [PERSON_NAME]. I hope you are well. I am writing becouse i…"
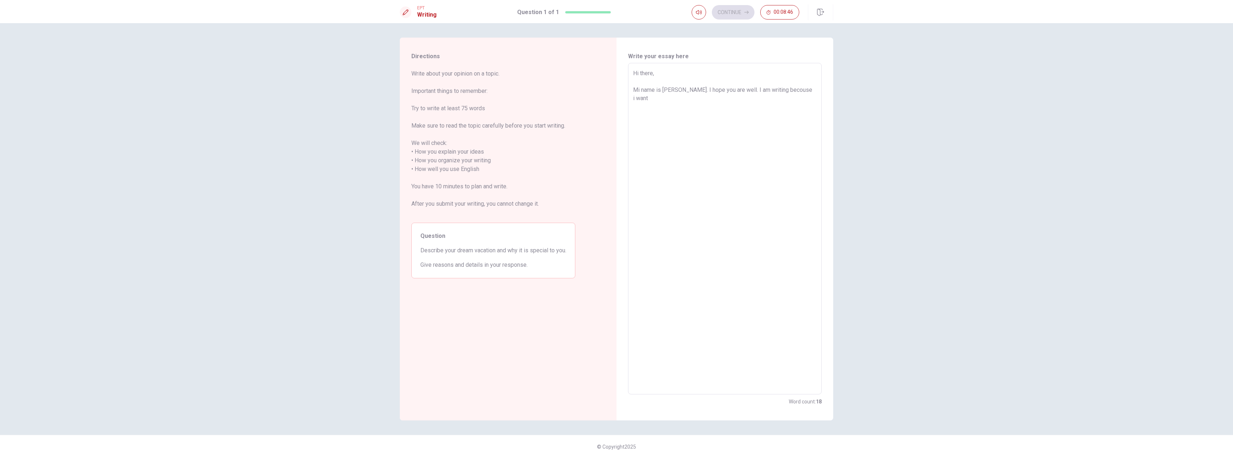
type textarea "x"
type textarea "Hi there, Mi name is [PERSON_NAME]. I hope you are well. I am writing becouse i…"
type textarea "x"
type textarea "Hi there, Mi name is [PERSON_NAME]. I hope you are well. I am writing becouse i…"
type textarea "x"
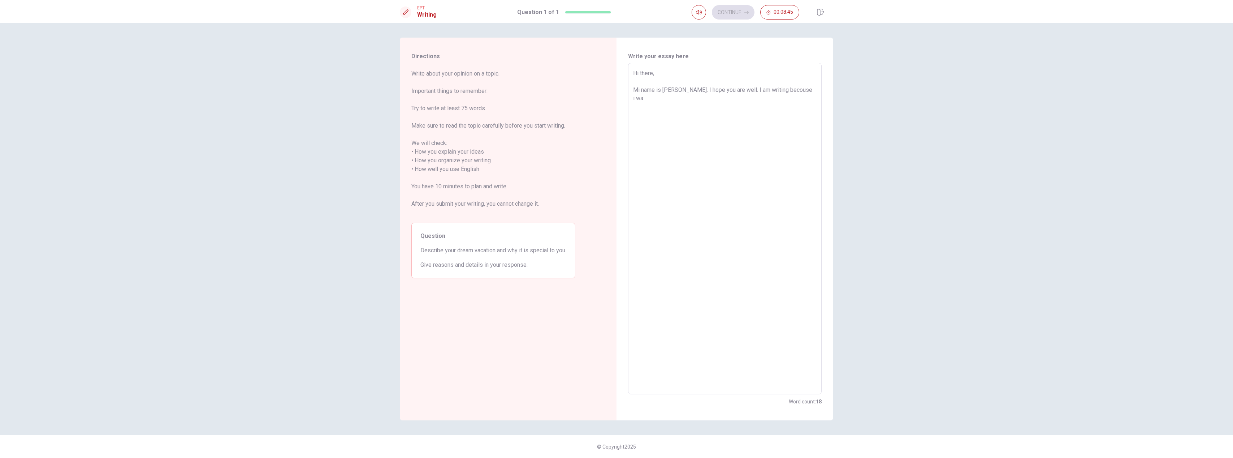
type textarea "Hi there, Mi name is [PERSON_NAME]. I hope you are well. I am writing becouse i…"
type textarea "x"
type textarea "Hi there, Mi name is [PERSON_NAME]. I hope you are well. I am writing becouse i"
type textarea "x"
type textarea "Hi there, Mi name is [PERSON_NAME]. I hope you are well. I am writing becouse i"
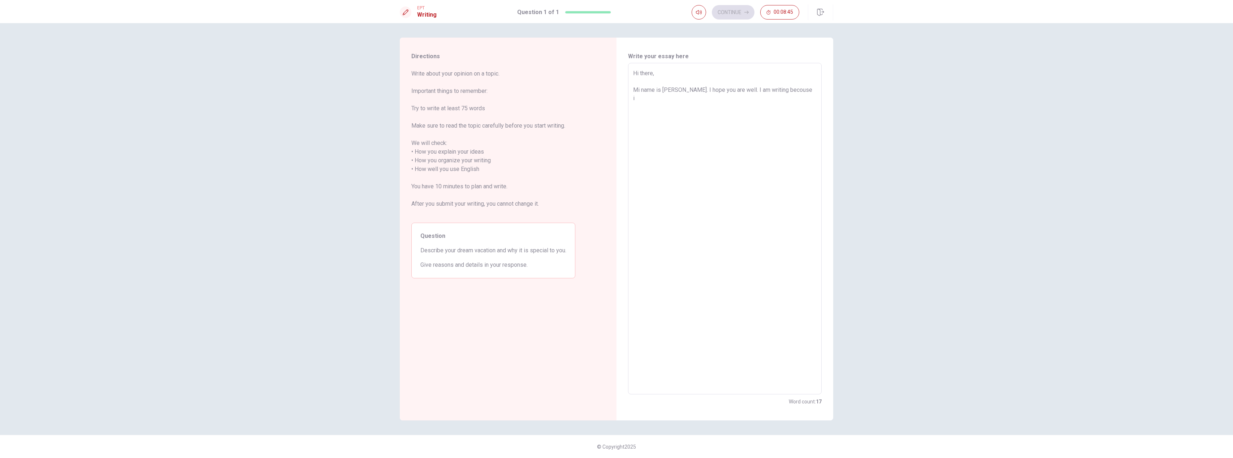
type textarea "x"
type textarea "Hi there, Mi name is [PERSON_NAME]. I hope you are well. I am writing becouse"
type textarea "x"
type textarea "Hi there, Mi name is [PERSON_NAME]. I hope you are well. I am writing becouse"
type textarea "x"
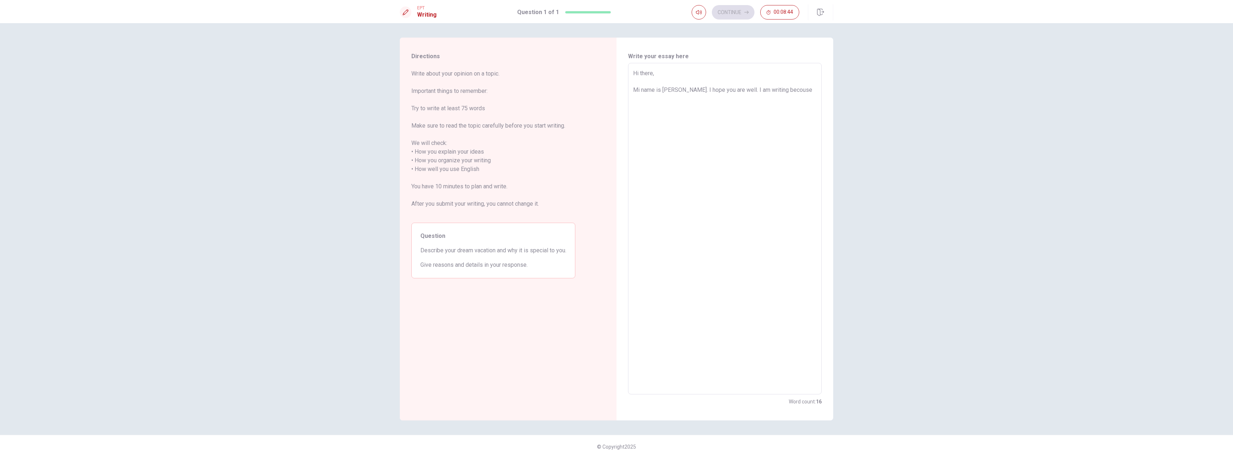
type textarea "Hi there, Mi name is [PERSON_NAME]. I hope you are well. I am writing becouse"
type textarea "x"
type textarea "Hi there, Mi name is [PERSON_NAME]. I hope you are well. I am writing becouse I"
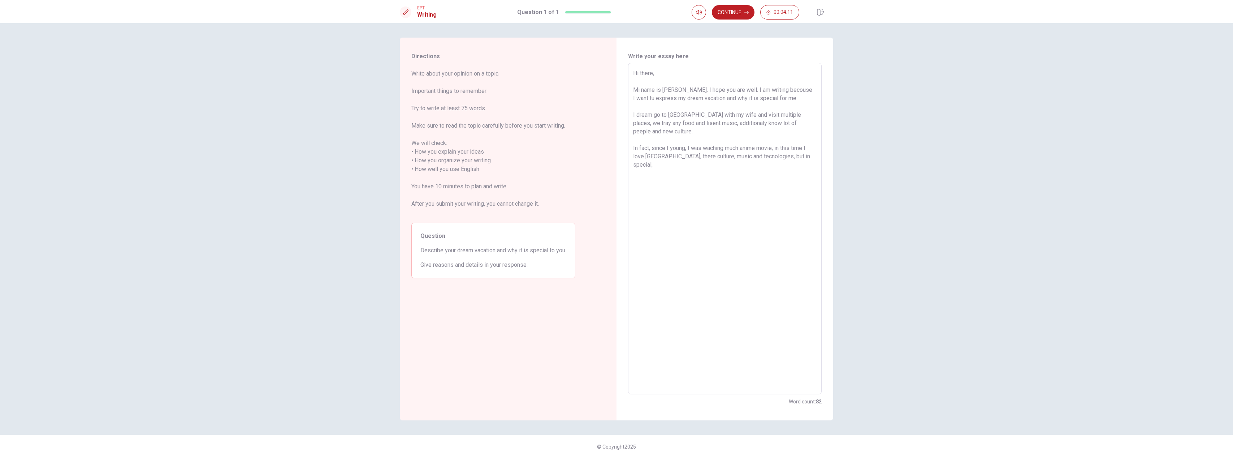
click at [616, 152] on textarea "Hi there, Mi name is [PERSON_NAME]. I hope you are well. I am writing becouse I…" at bounding box center [724, 228] width 183 height 319
click at [616, 149] on textarea "Hi there, Mi name is [PERSON_NAME]. I hope you are well. I am writing becouse I…" at bounding box center [724, 228] width 183 height 319
drag, startPoint x: 698, startPoint y: 149, endPoint x: 679, endPoint y: 151, distance: 19.7
click at [616, 151] on textarea "Hi there, Mi name is [PERSON_NAME]. I hope you are well. I am writing becouse I…" at bounding box center [724, 228] width 183 height 319
click at [616, 152] on textarea "Hi there, Mi name is [PERSON_NAME]. I hope you are well. I am writing becouse I…" at bounding box center [724, 228] width 183 height 319
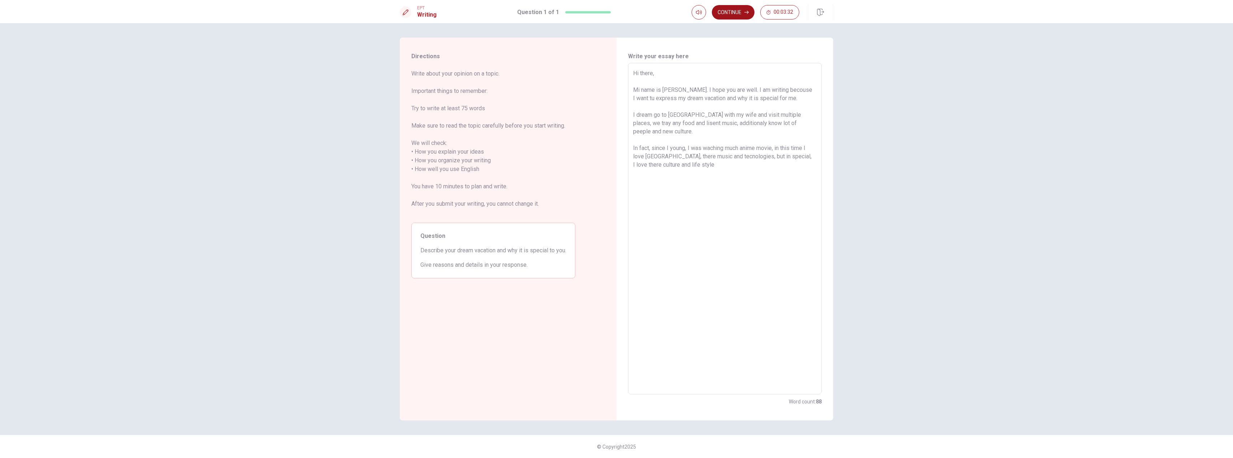
click at [616, 14] on button "Continue" at bounding box center [733, 12] width 43 height 14
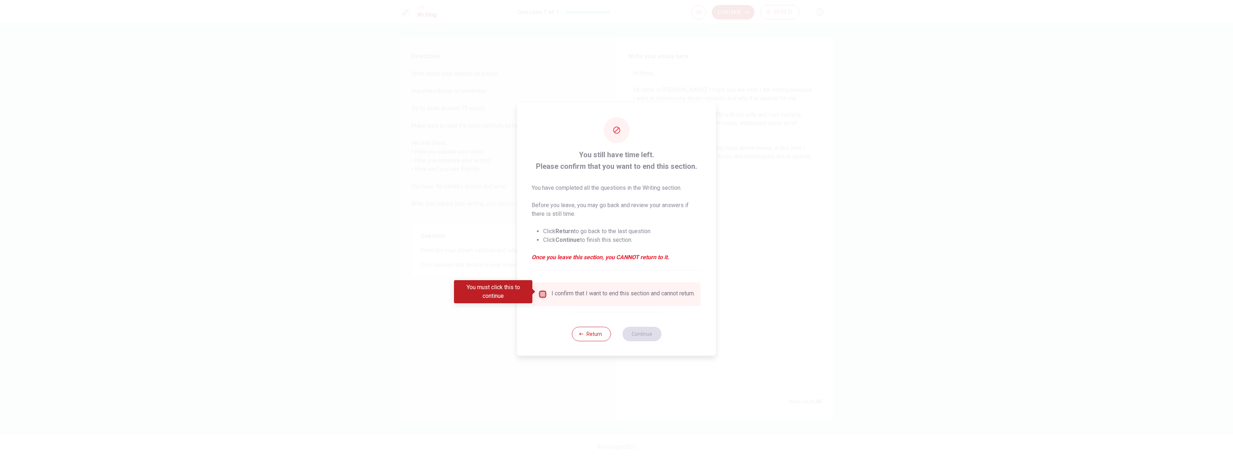
click at [542, 293] on input "You must click this to continue" at bounding box center [542, 294] width 9 height 9
click at [616, 337] on button "Continue" at bounding box center [641, 333] width 39 height 14
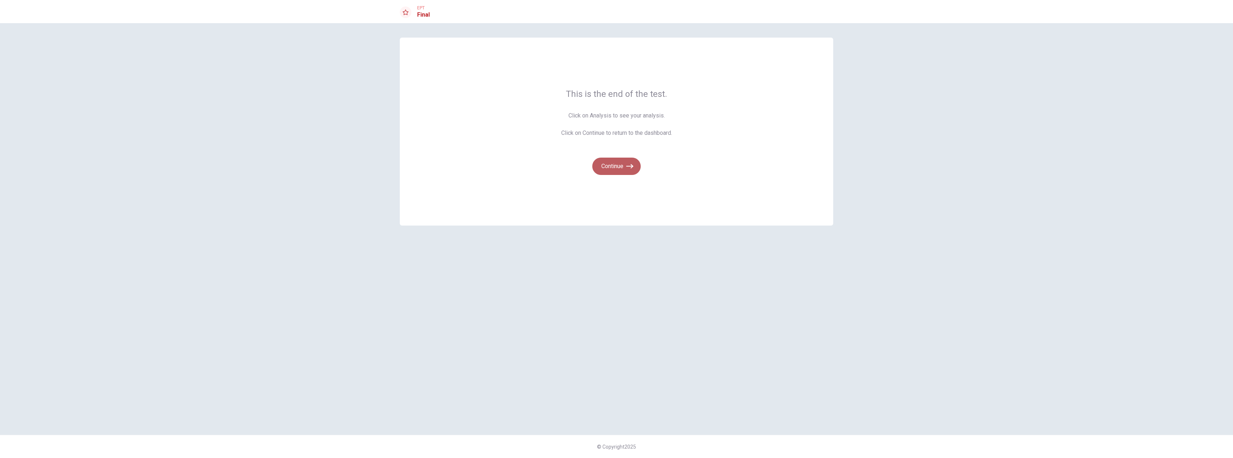
click at [616, 166] on button "Continue" at bounding box center [616, 165] width 48 height 17
